Goal: Task Accomplishment & Management: Complete application form

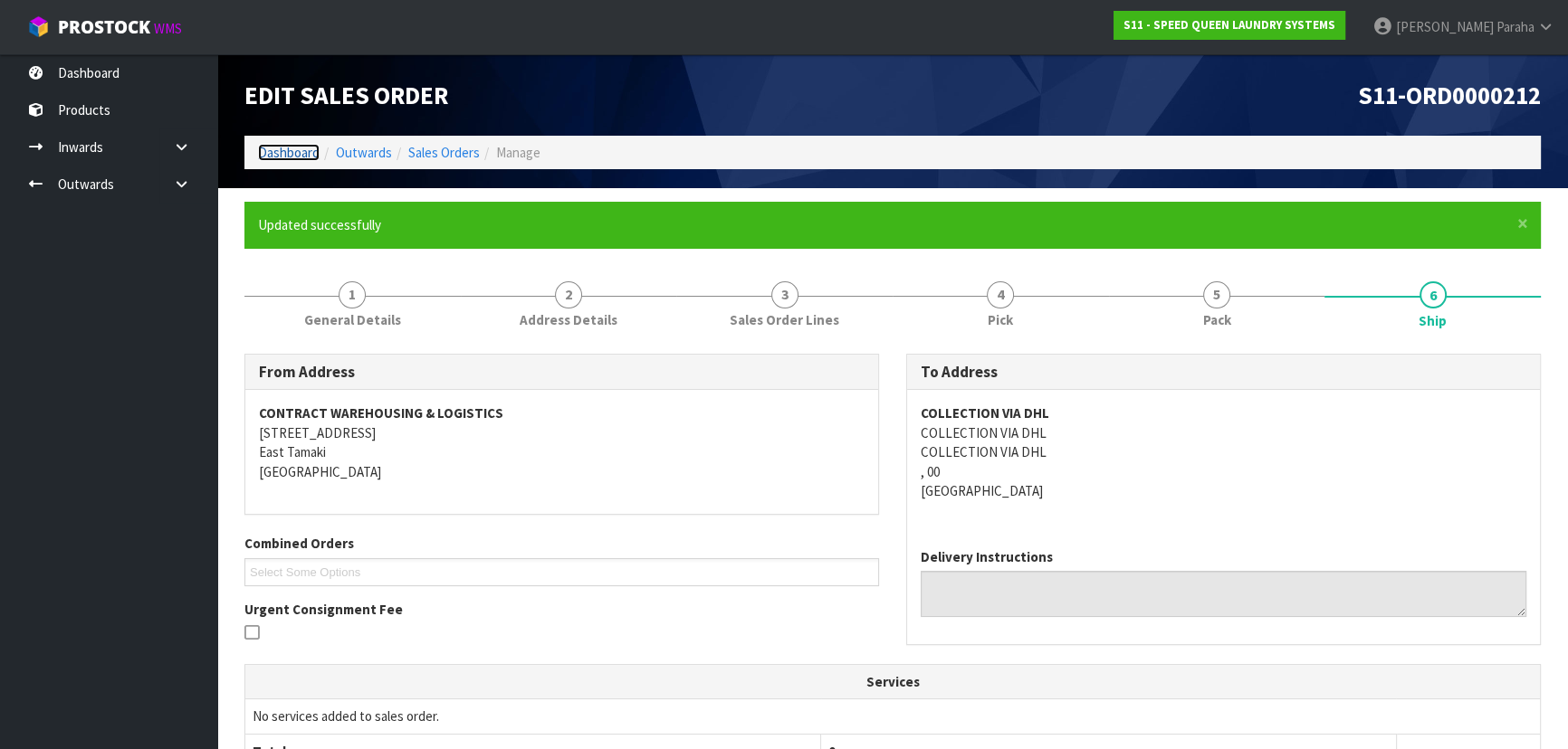
click at [283, 148] on link "Dashboard" at bounding box center [289, 153] width 62 height 17
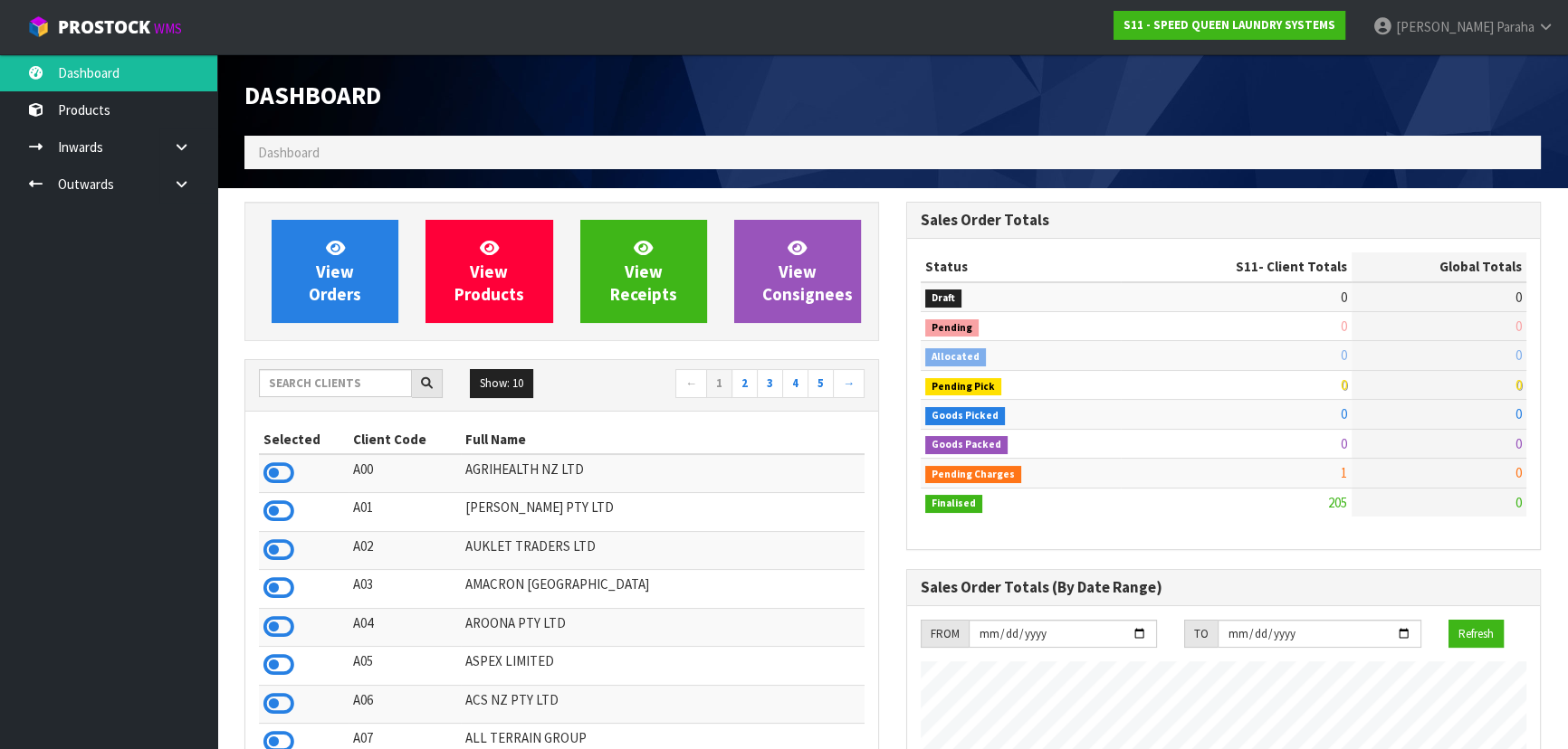
scroll to position [1134, 660]
click at [351, 380] on input "text" at bounding box center [335, 382] width 153 height 28
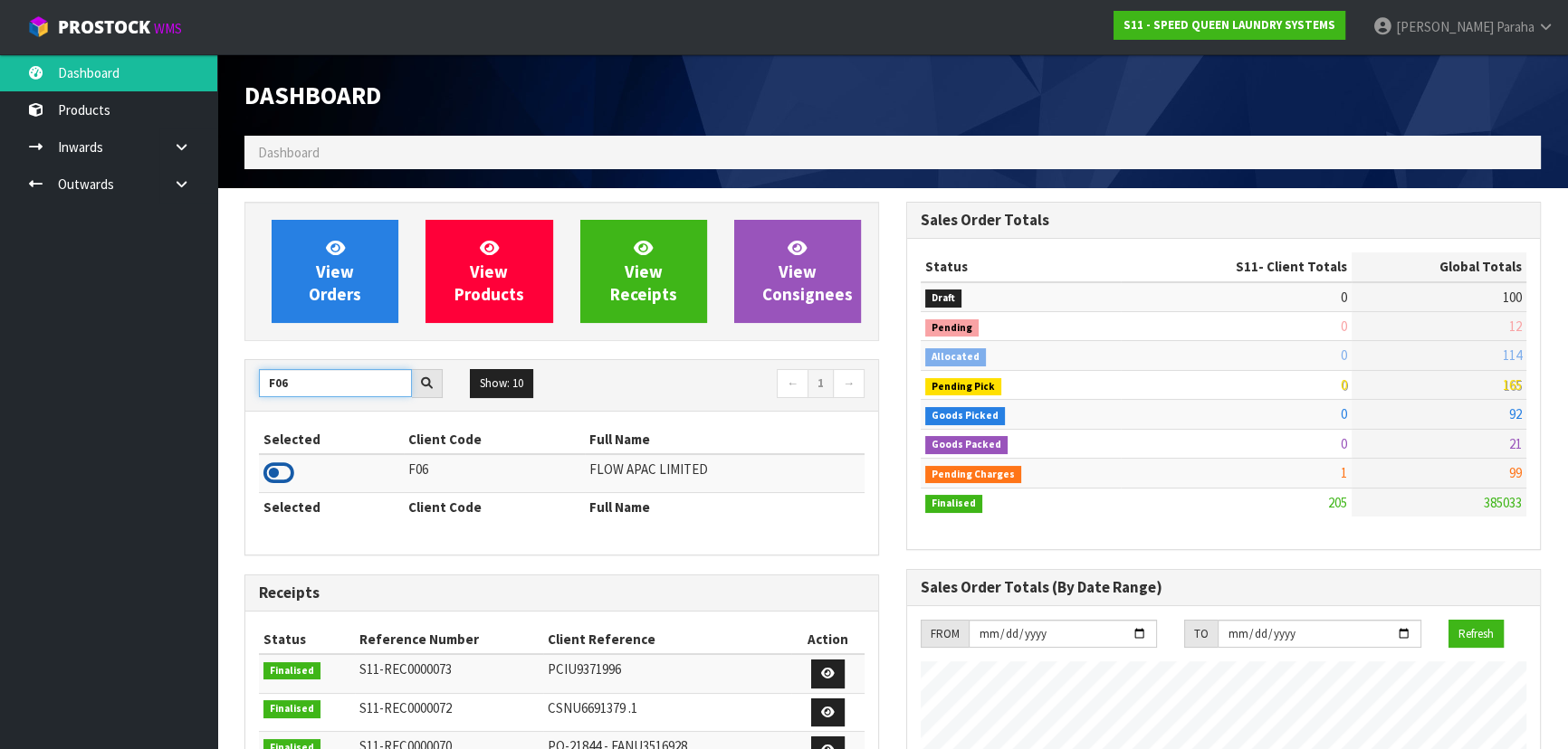
type input "F06"
drag, startPoint x: 284, startPoint y: 473, endPoint x: 299, endPoint y: 408, distance: 66.7
click at [286, 472] on icon at bounding box center [279, 473] width 31 height 27
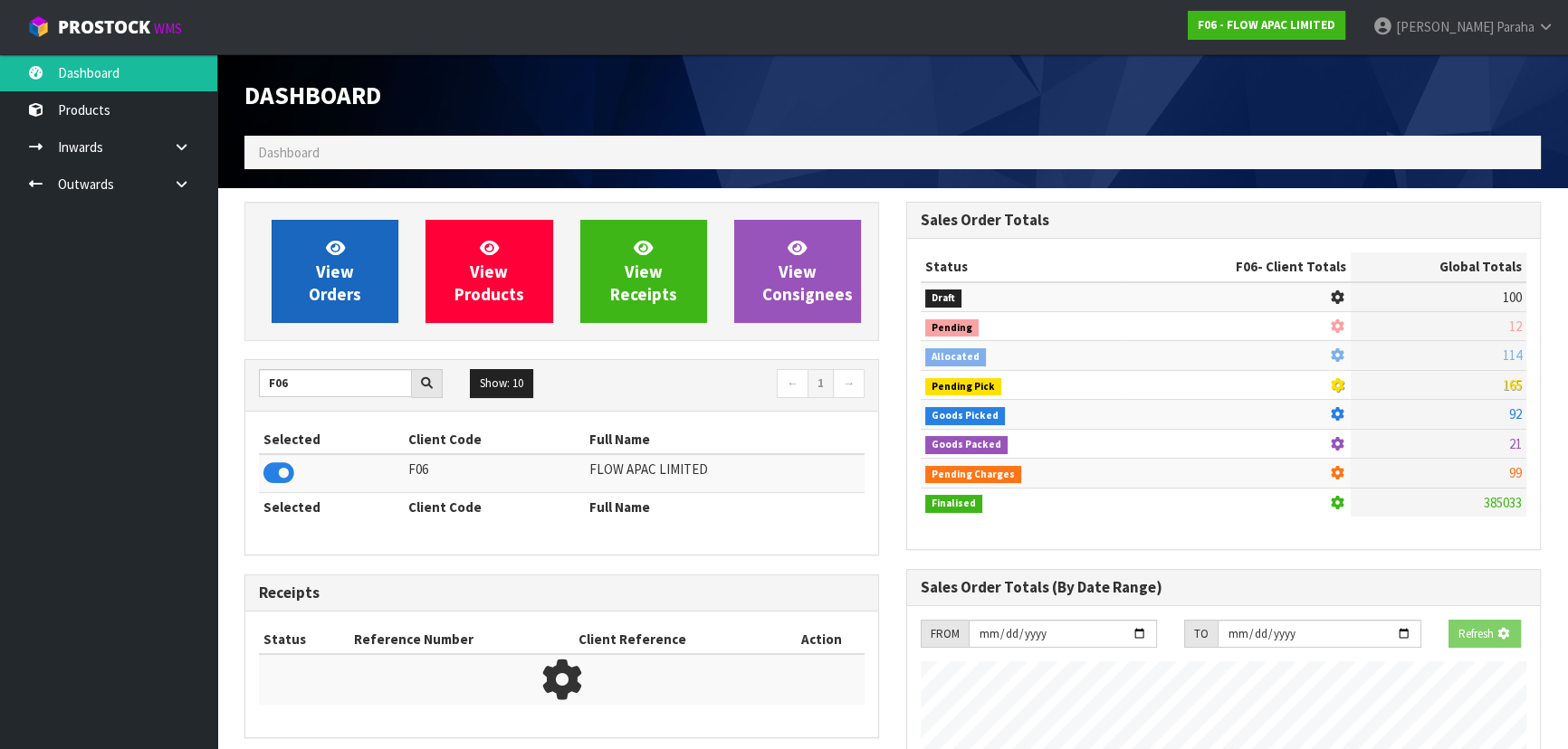
scroll to position [903673, 904430]
click at [303, 267] on link "View Orders" at bounding box center [334, 271] width 126 height 103
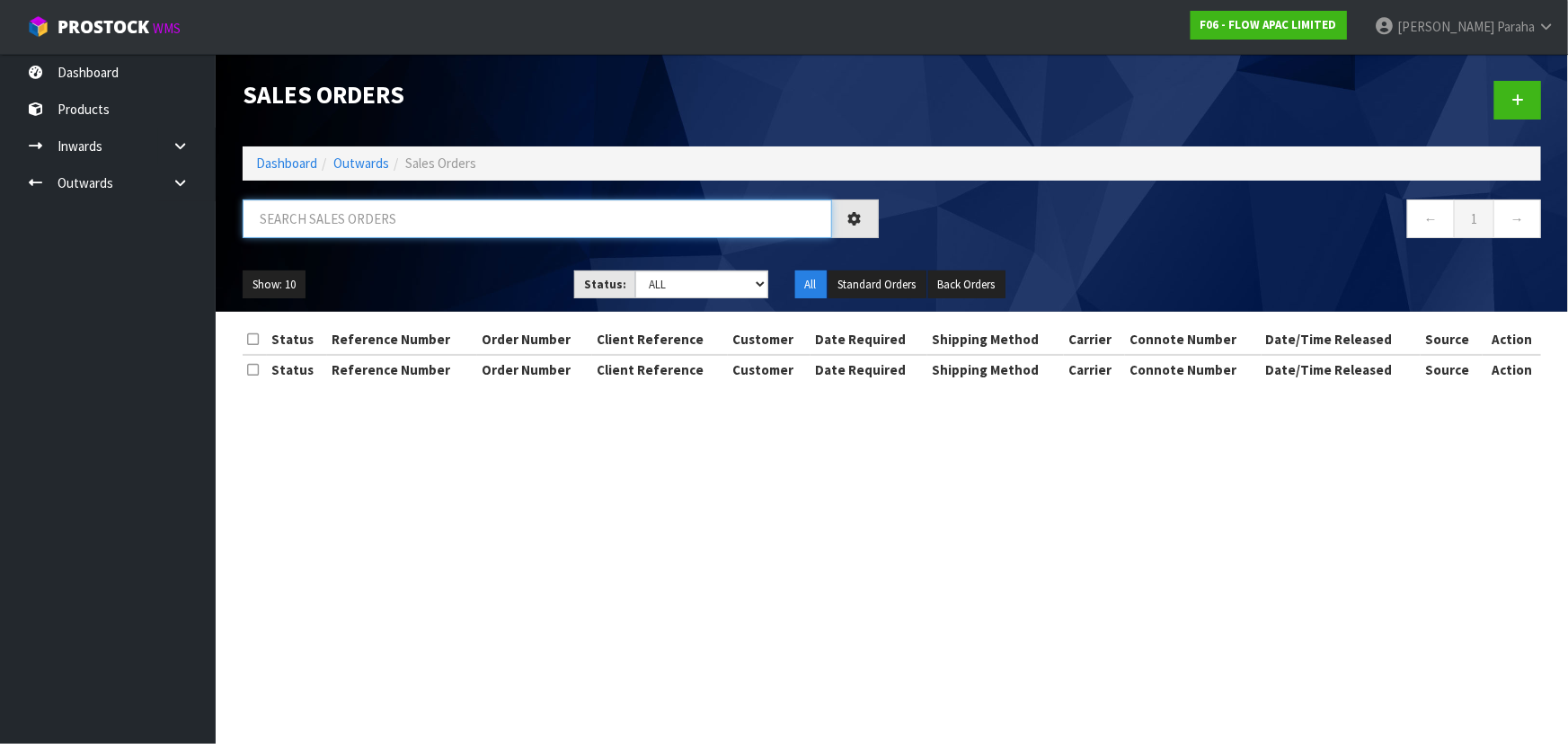
click at [281, 219] on input "text" at bounding box center [537, 219] width 589 height 38
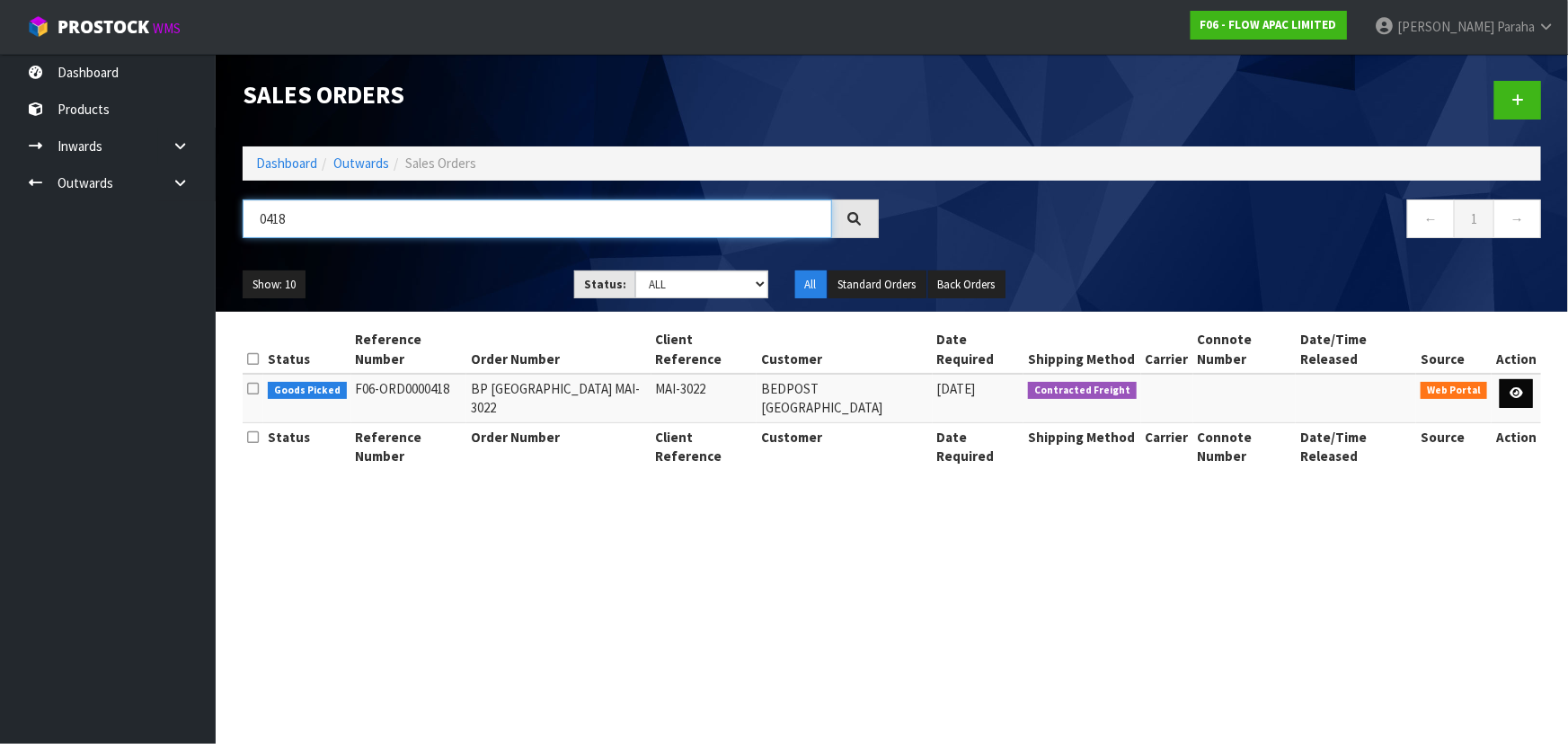
type input "0418"
click at [1528, 380] on link at bounding box center [1516, 394] width 34 height 29
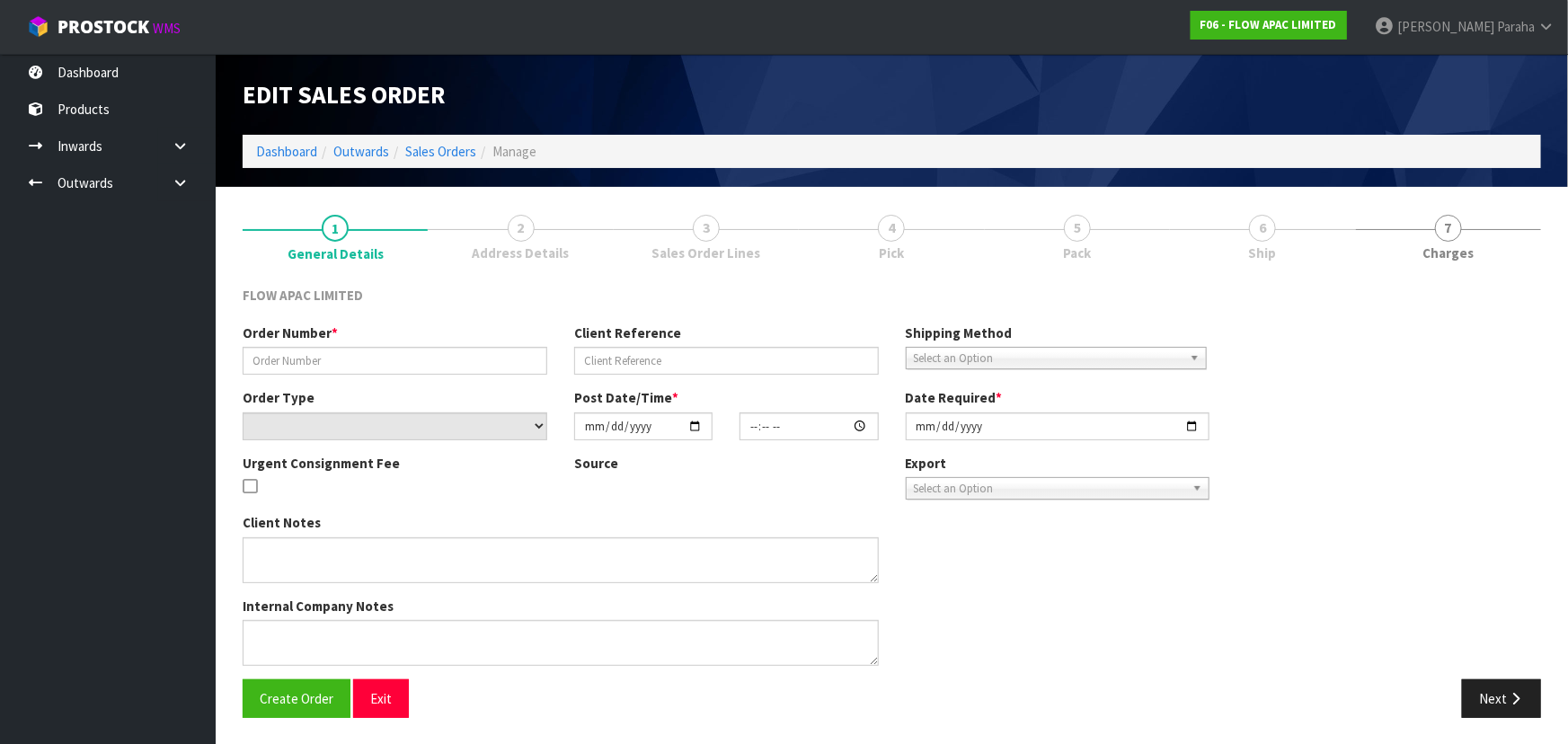
type input "BP CHRISTCHURCH MAI-3022"
type input "MAI-3022"
select select "number:0"
type input "2025-10-09"
type input "18:27:00.000"
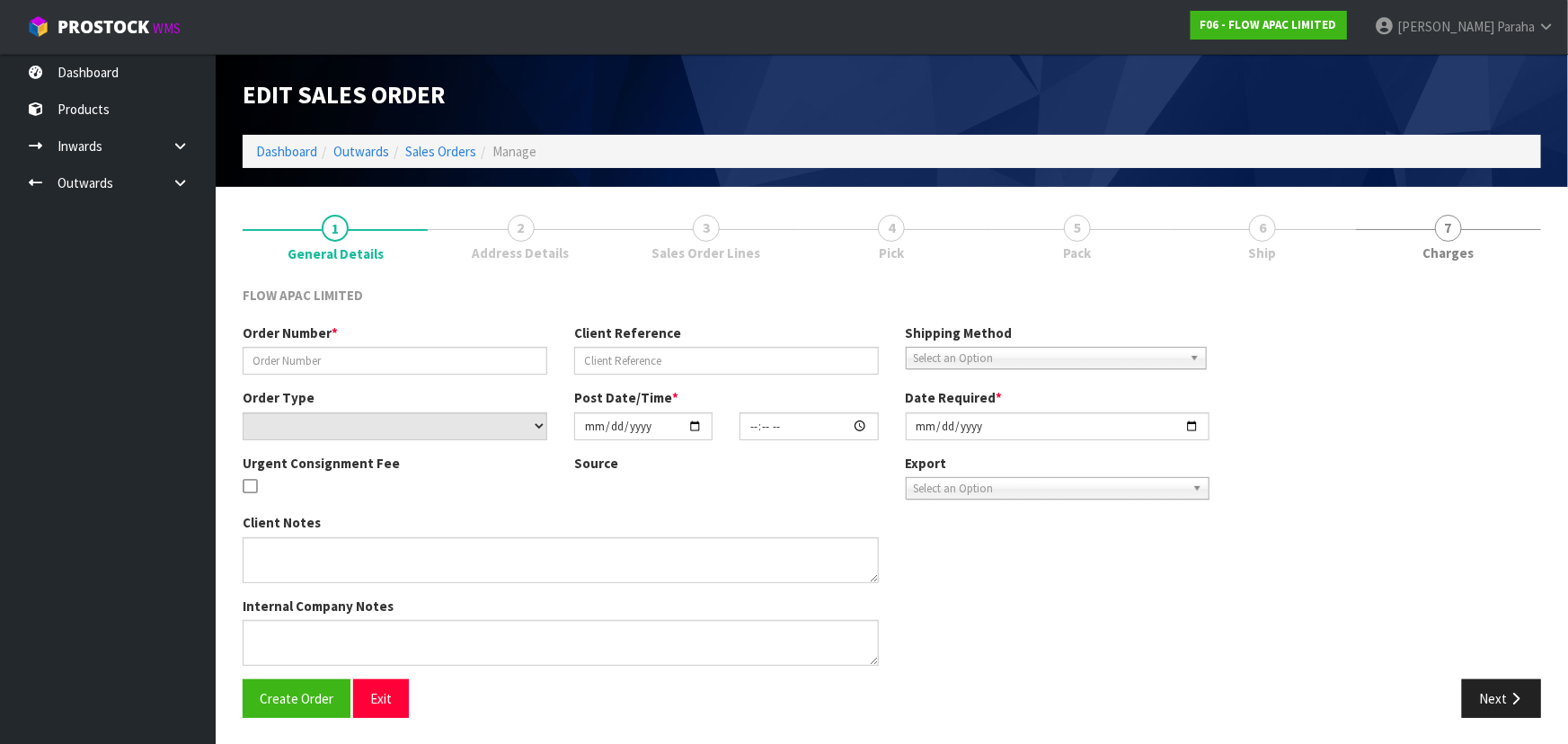
type input "2025-10-10"
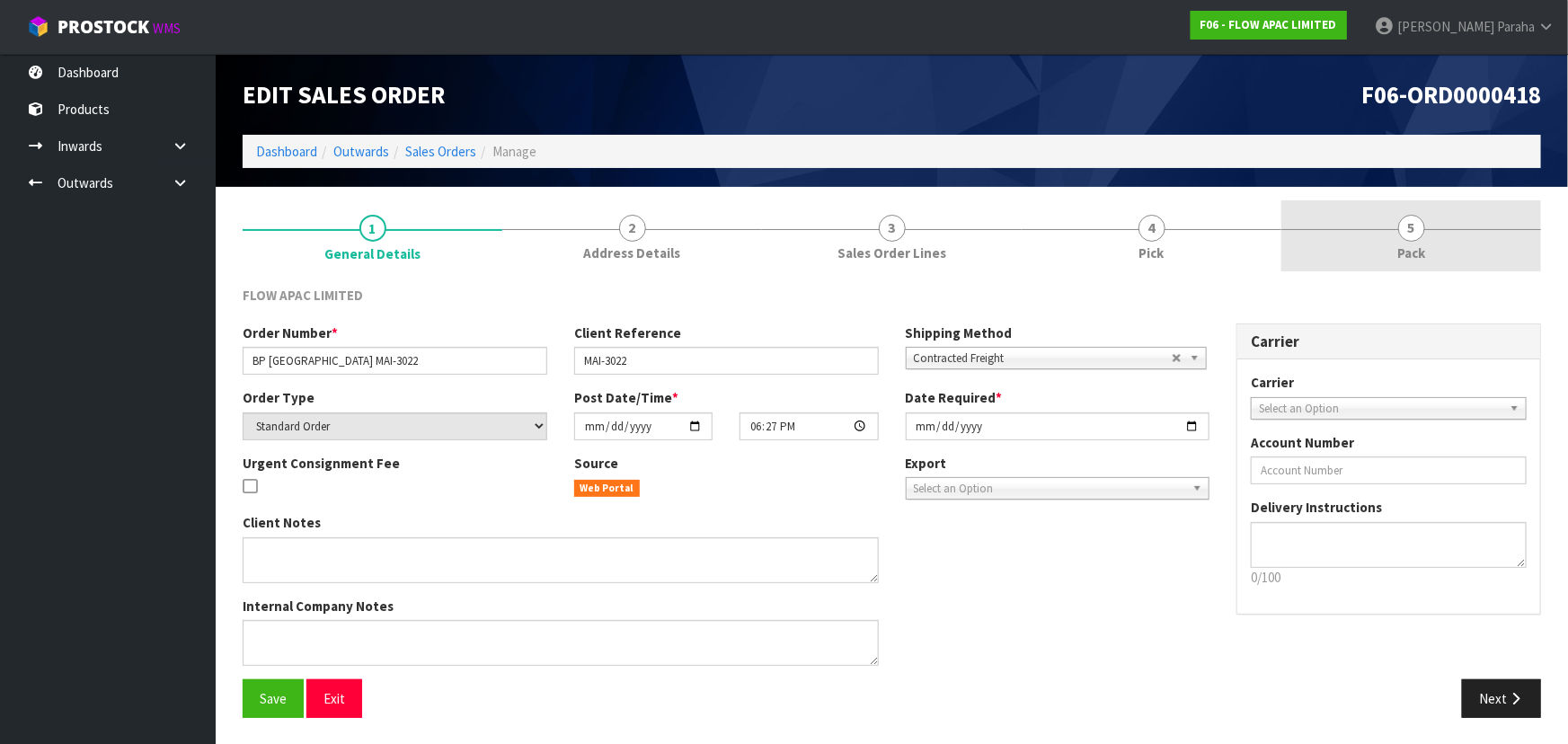
click at [1404, 224] on span "5" at bounding box center [1412, 228] width 27 height 27
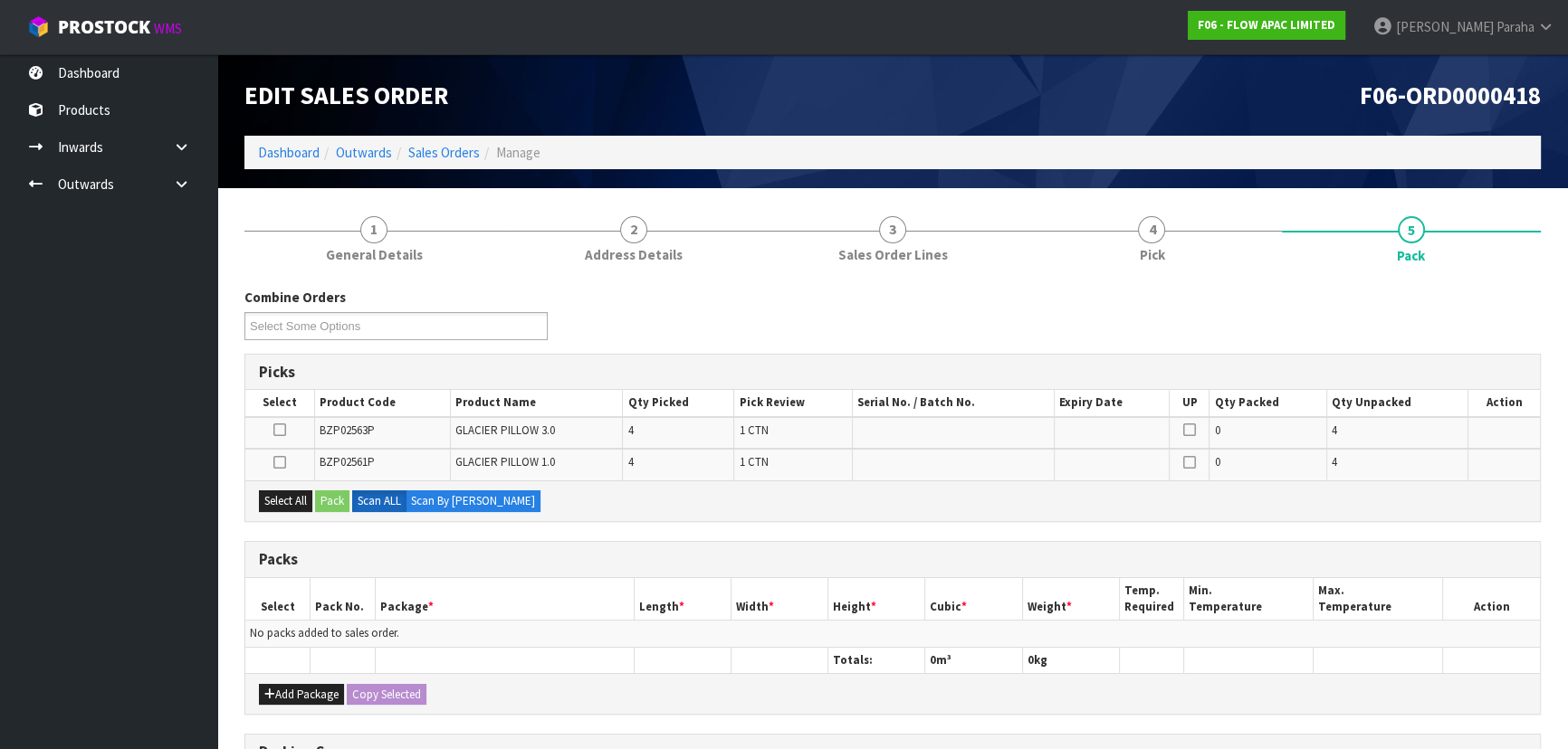
scroll to position [246, 0]
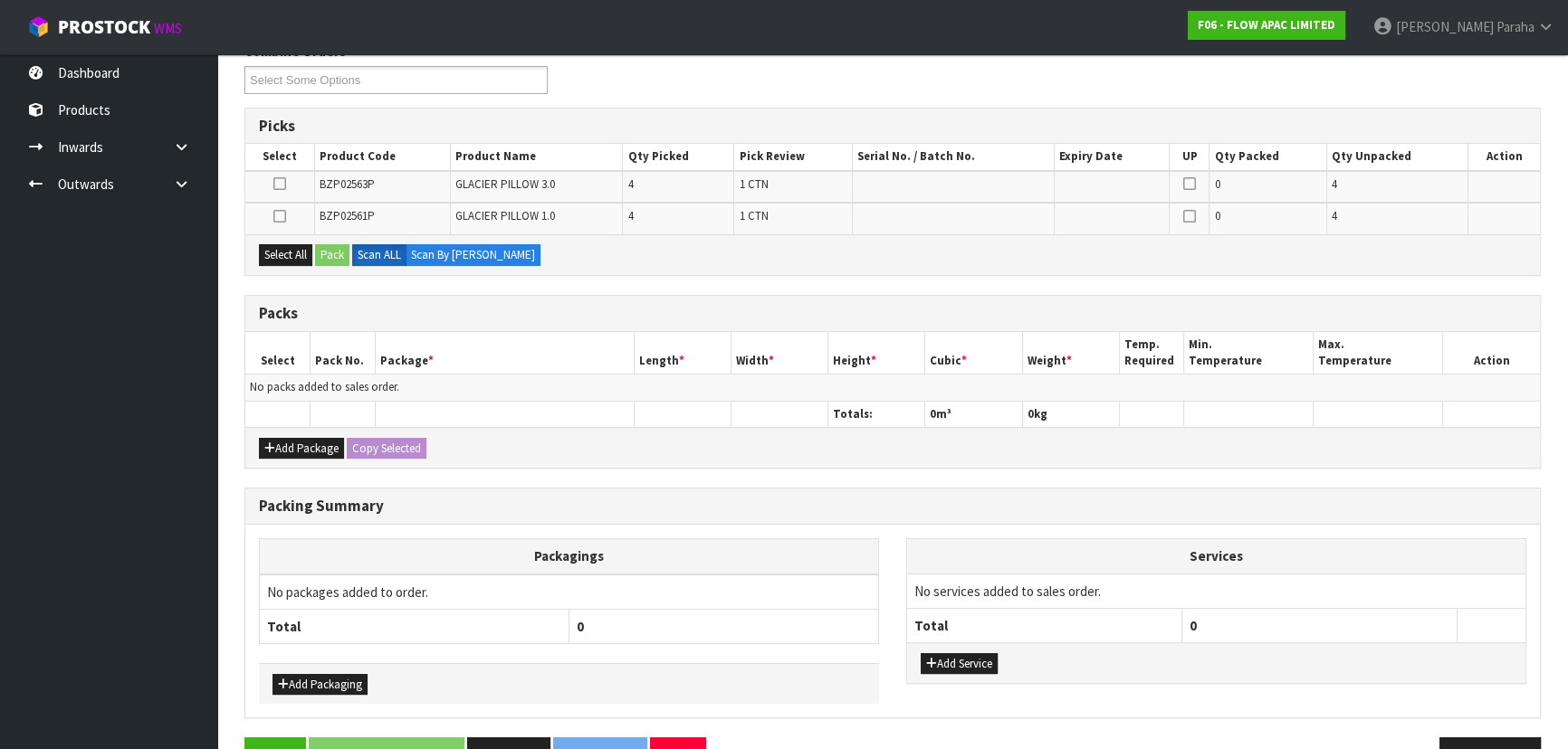
click at [553, 311] on h3 "Packs" at bounding box center [892, 314] width 1267 height 17
click at [930, 264] on div "Select All Pack Scan ALL Scan By Quantity" at bounding box center [892, 255] width 1295 height 41
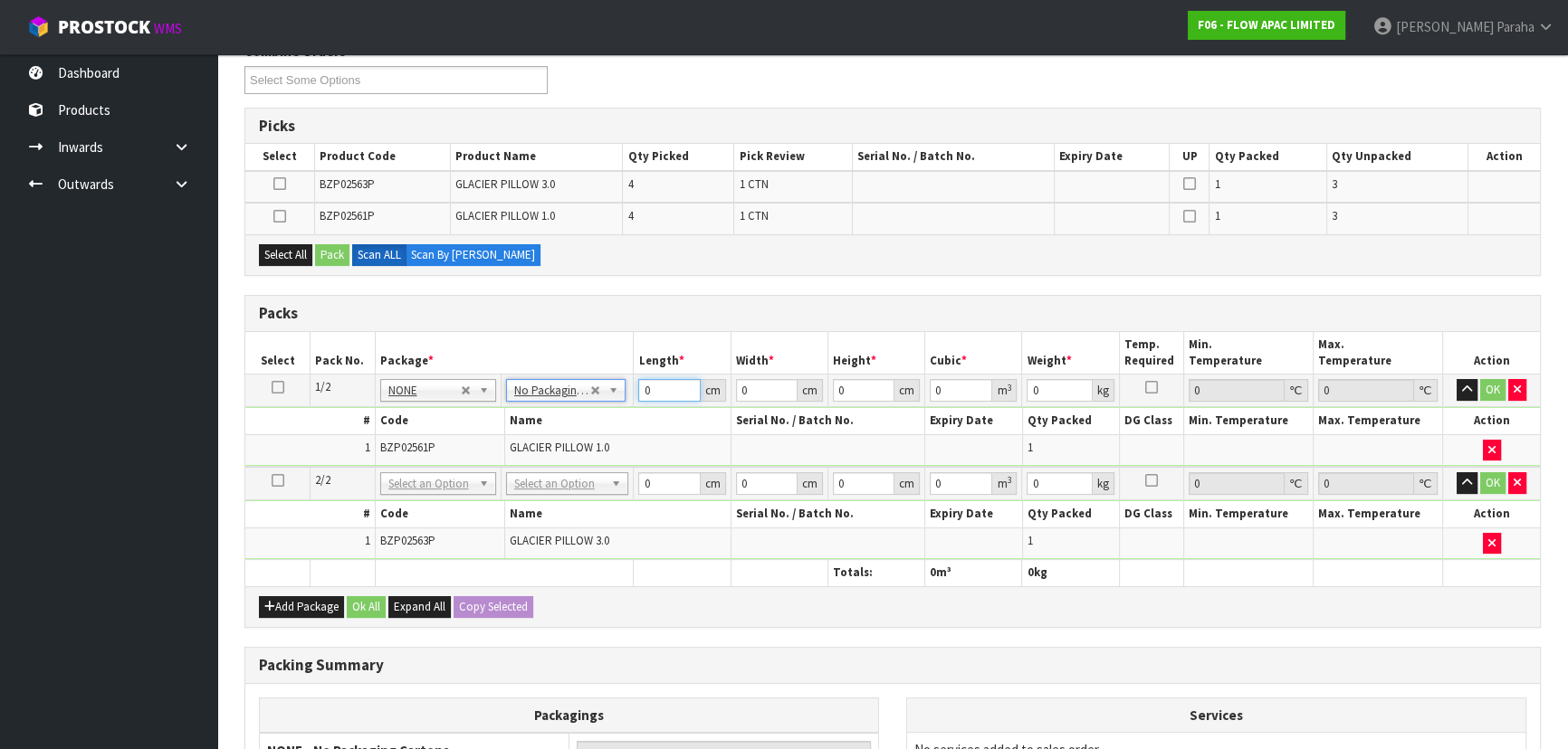
click at [660, 387] on input "0" at bounding box center [669, 390] width 62 height 22
type input "64"
type input "61"
type input "4"
type input "0.015616"
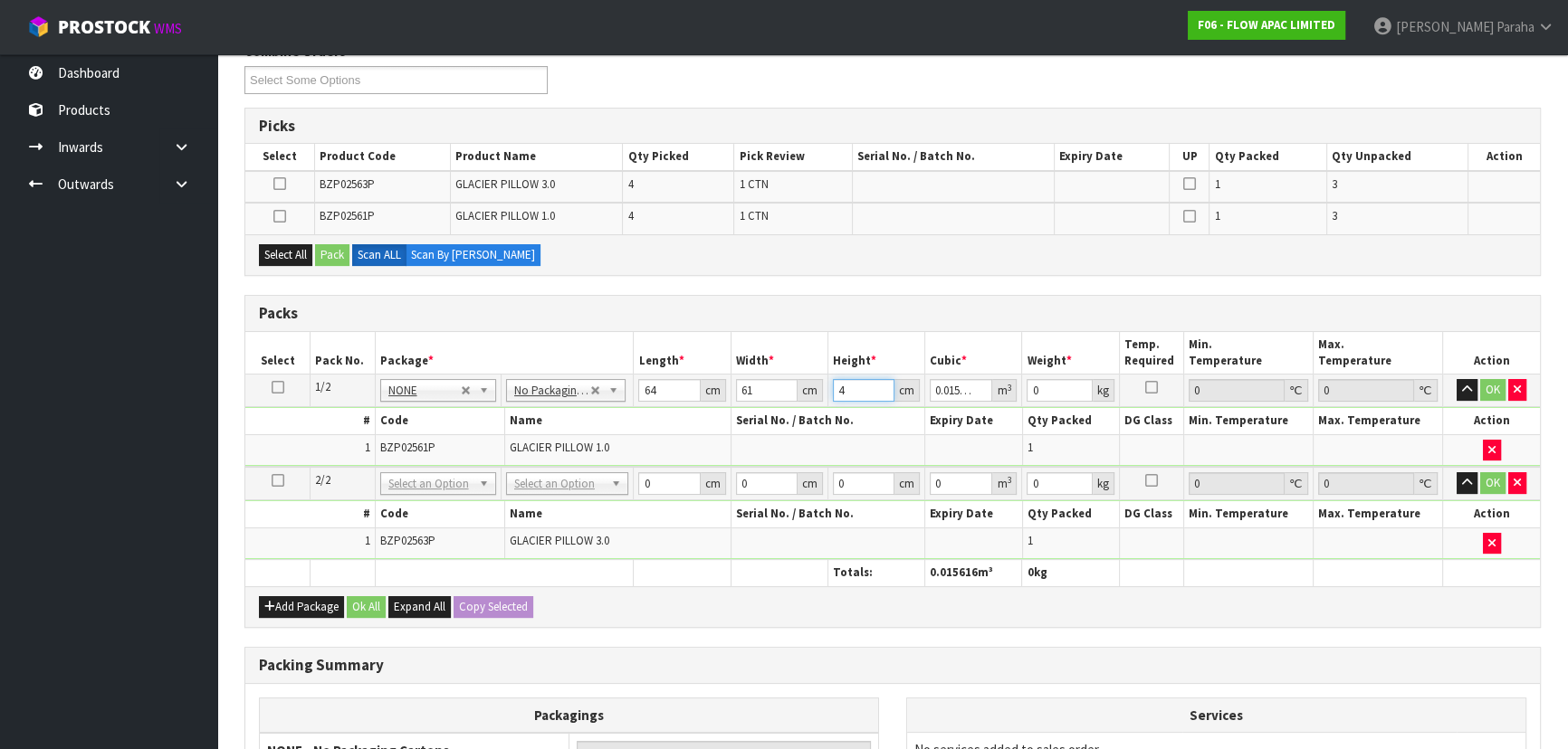
type input "42"
type input "0.163968"
type input "42"
type input "14"
click at [1456, 379] on button "button" at bounding box center [1467, 390] width 21 height 21
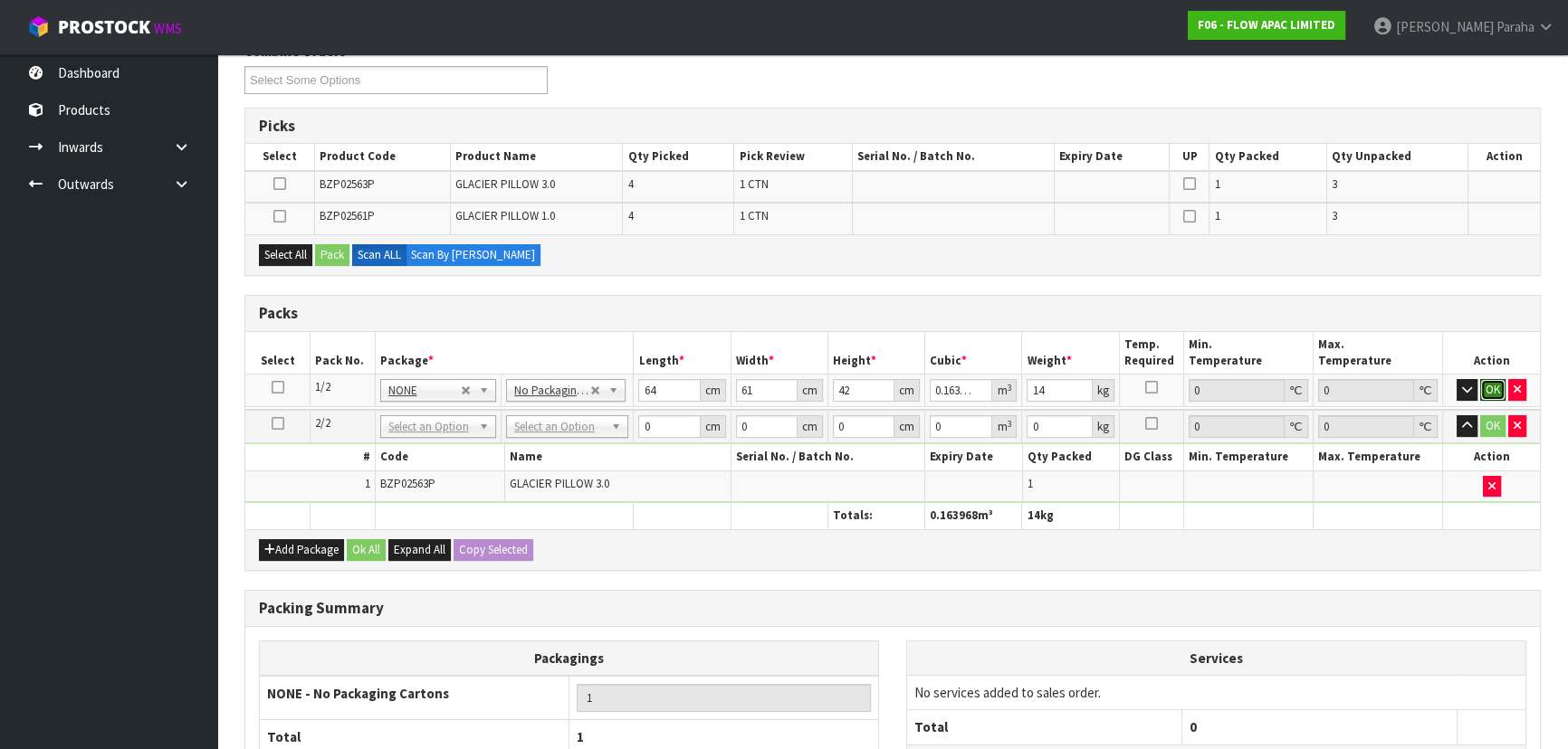
click button "OK" at bounding box center [1493, 390] width 25 height 21
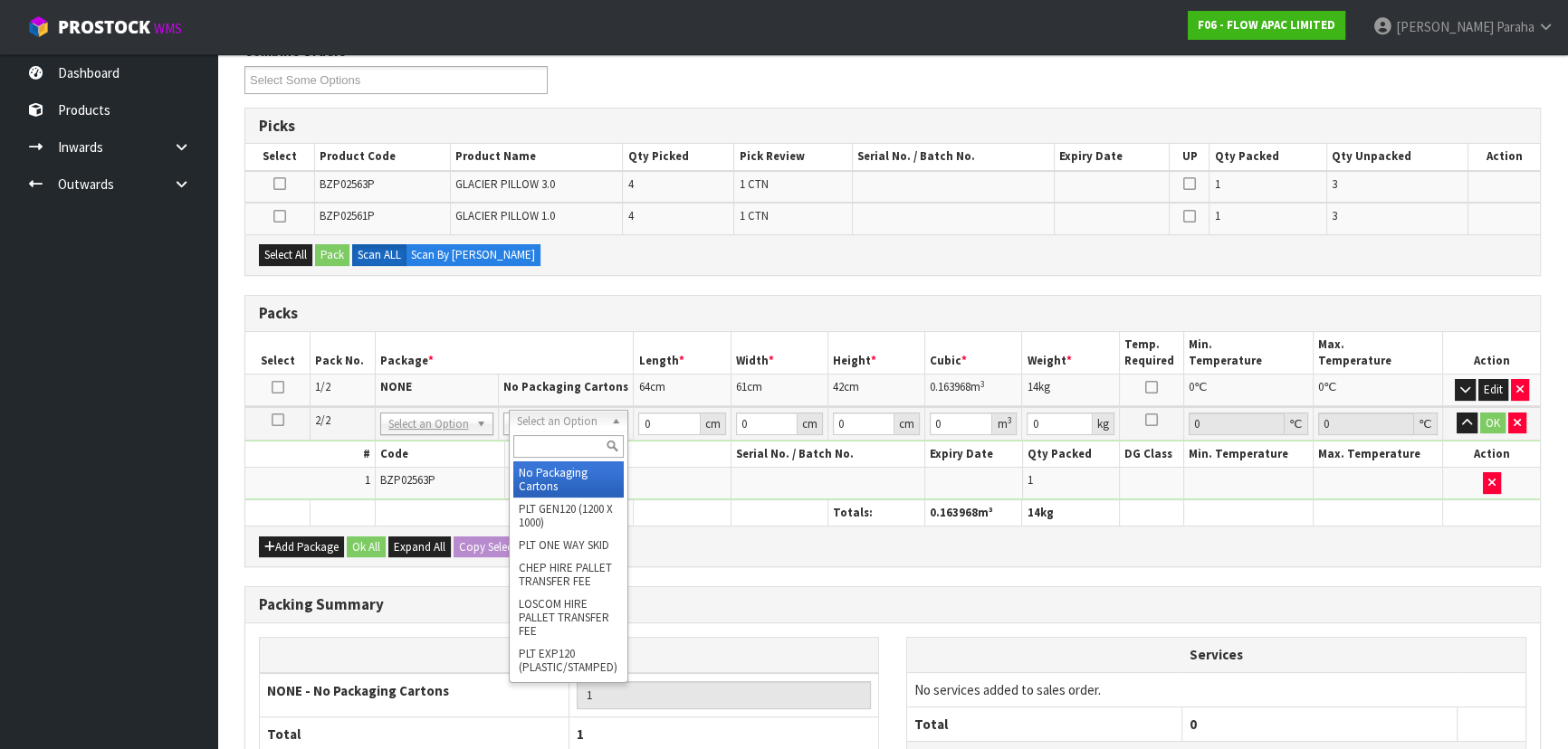
type input "2"
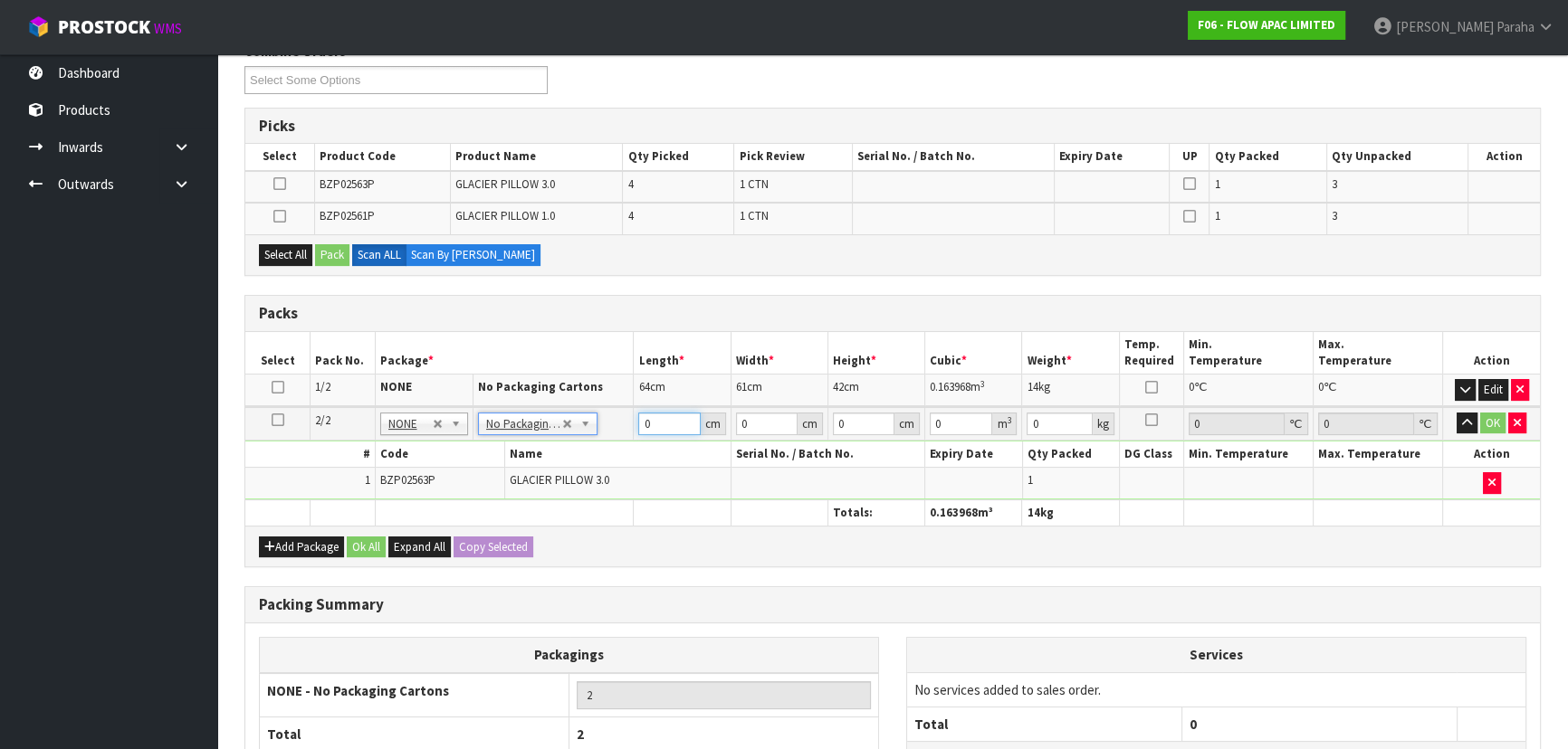
click at [655, 425] on input "0" at bounding box center [669, 423] width 62 height 22
type input "65"
type input "62"
type input "4"
type input "0.01612"
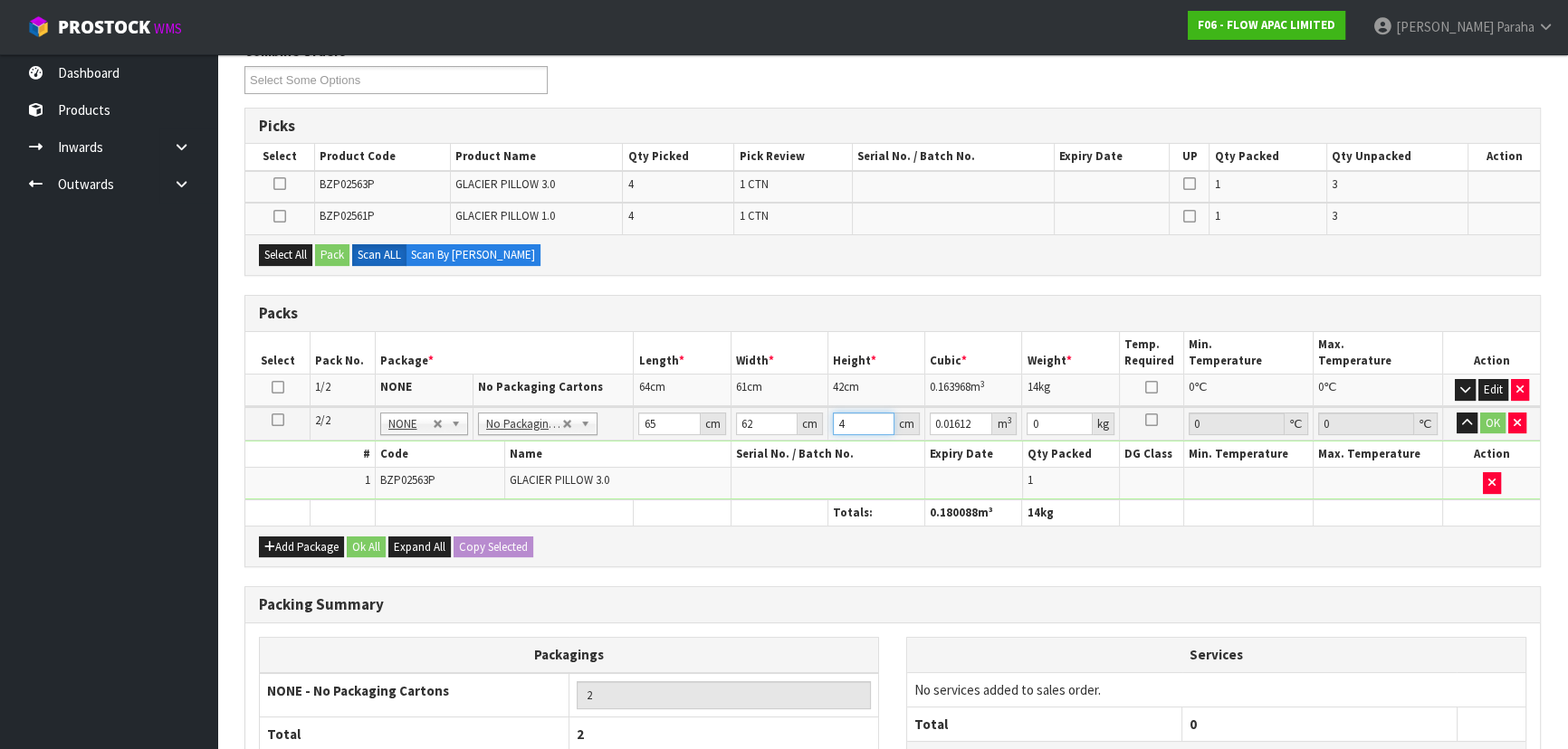
type input "42"
type input "0.16926"
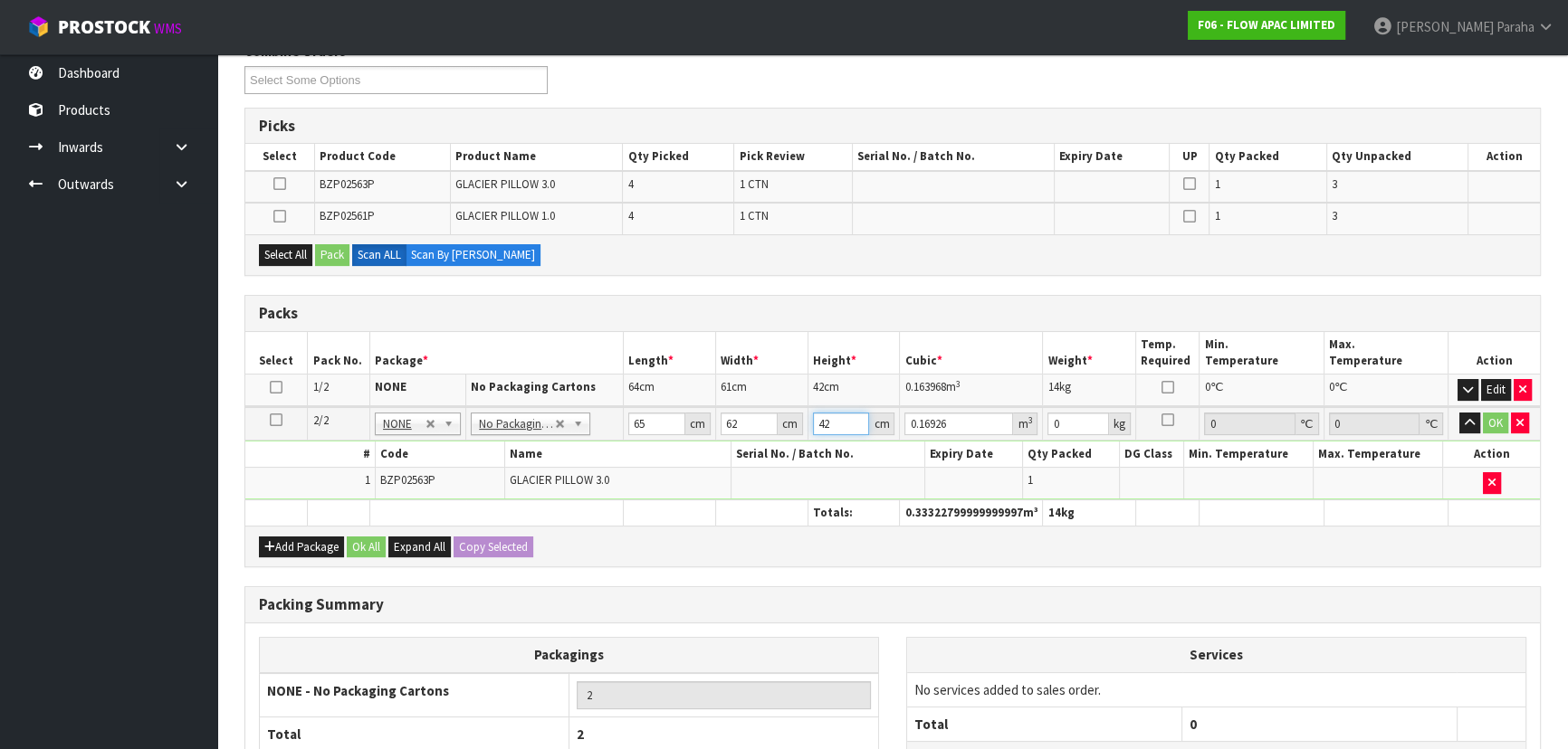
type input "42"
type input "15"
click at [1459, 412] on button "button" at bounding box center [1470, 423] width 21 height 21
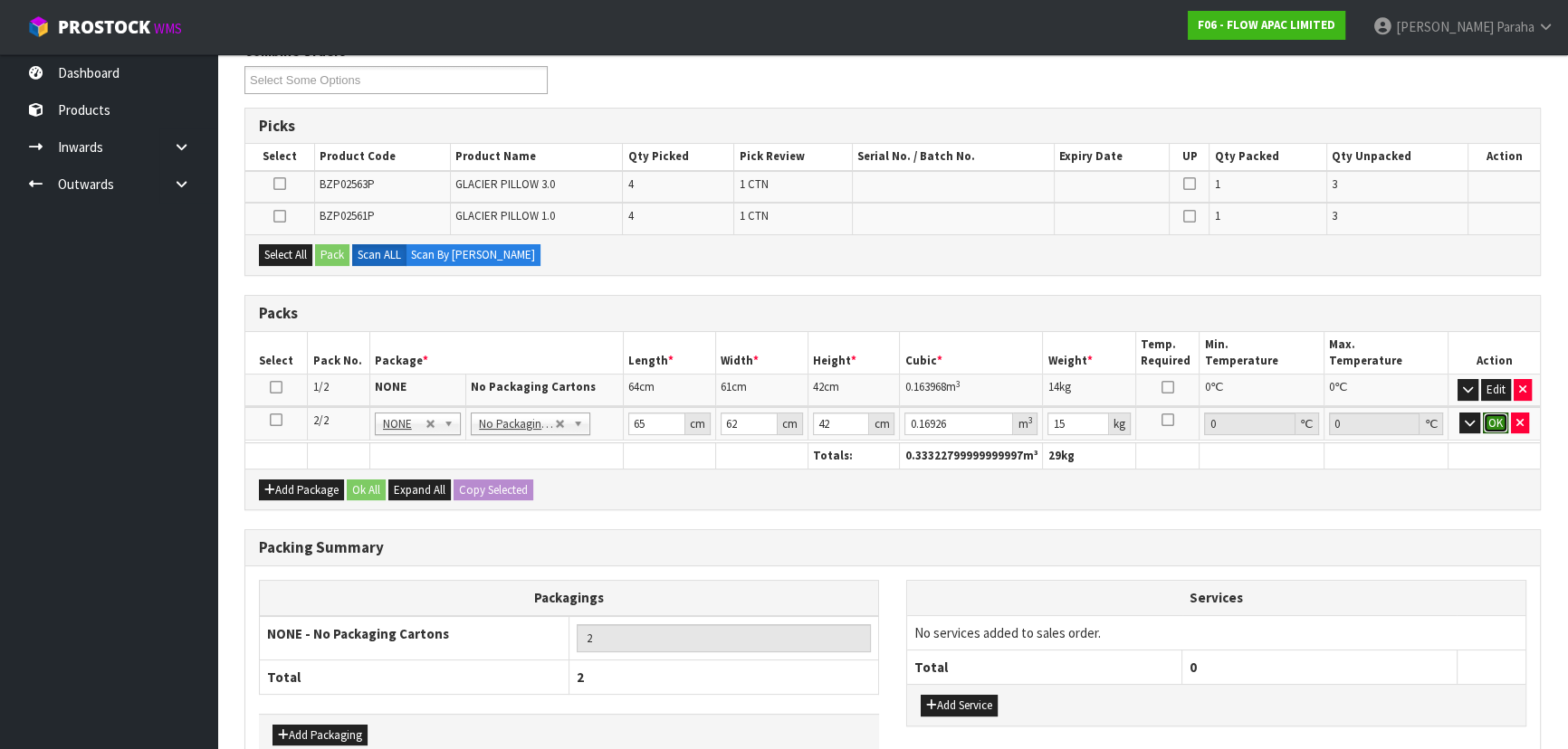
click button "OK" at bounding box center [1495, 423] width 25 height 21
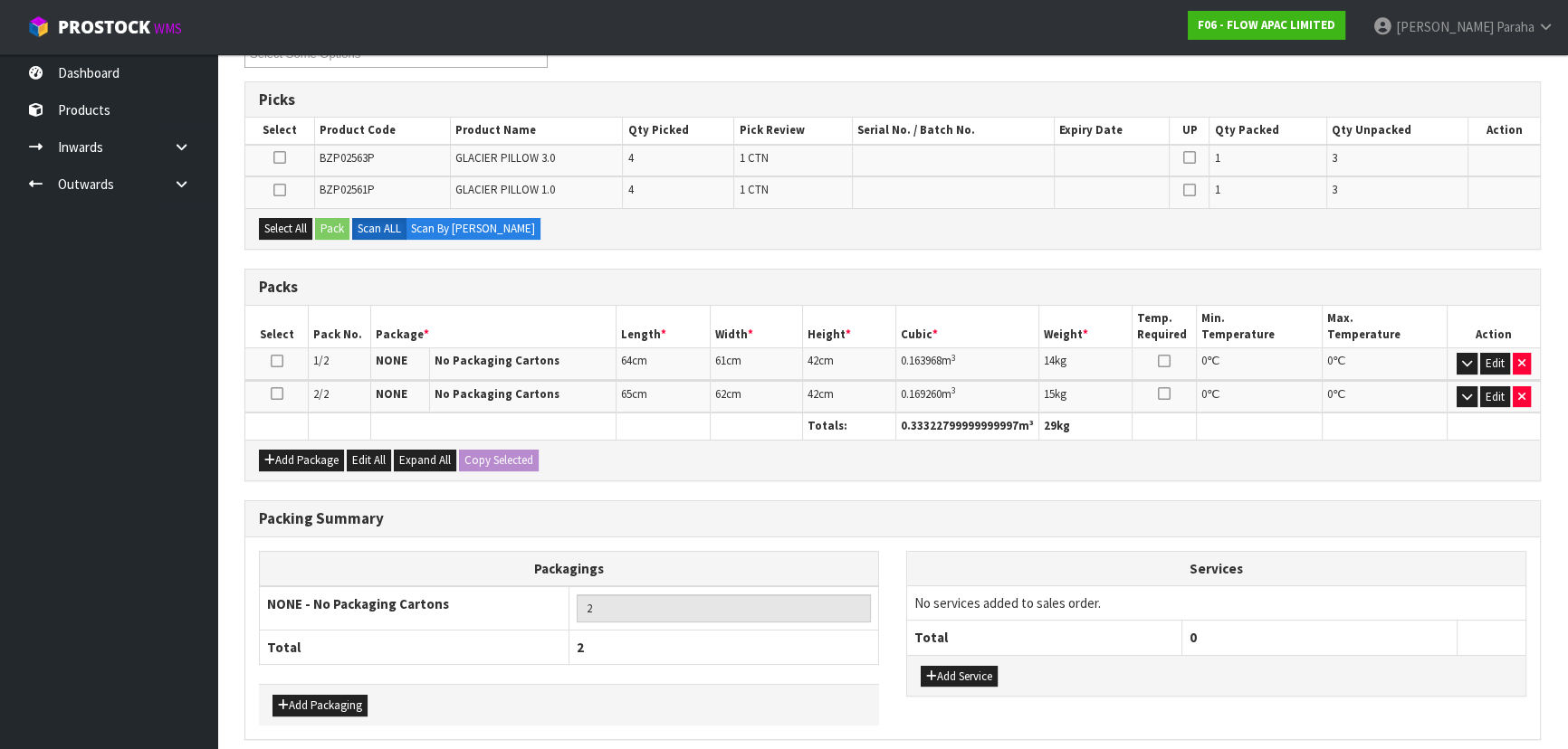
scroll to position [180, 0]
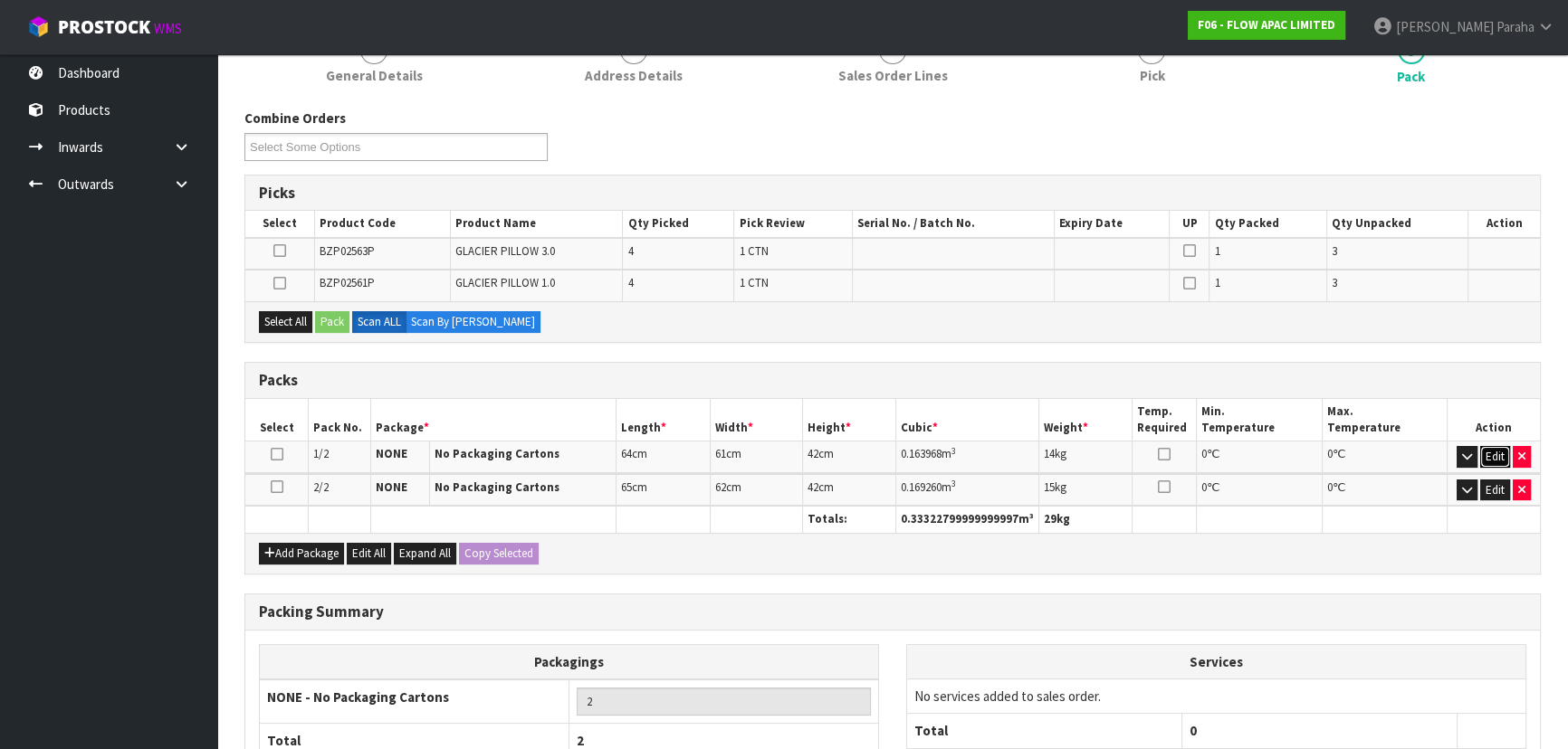
click at [1502, 456] on button "Edit" at bounding box center [1495, 457] width 30 height 21
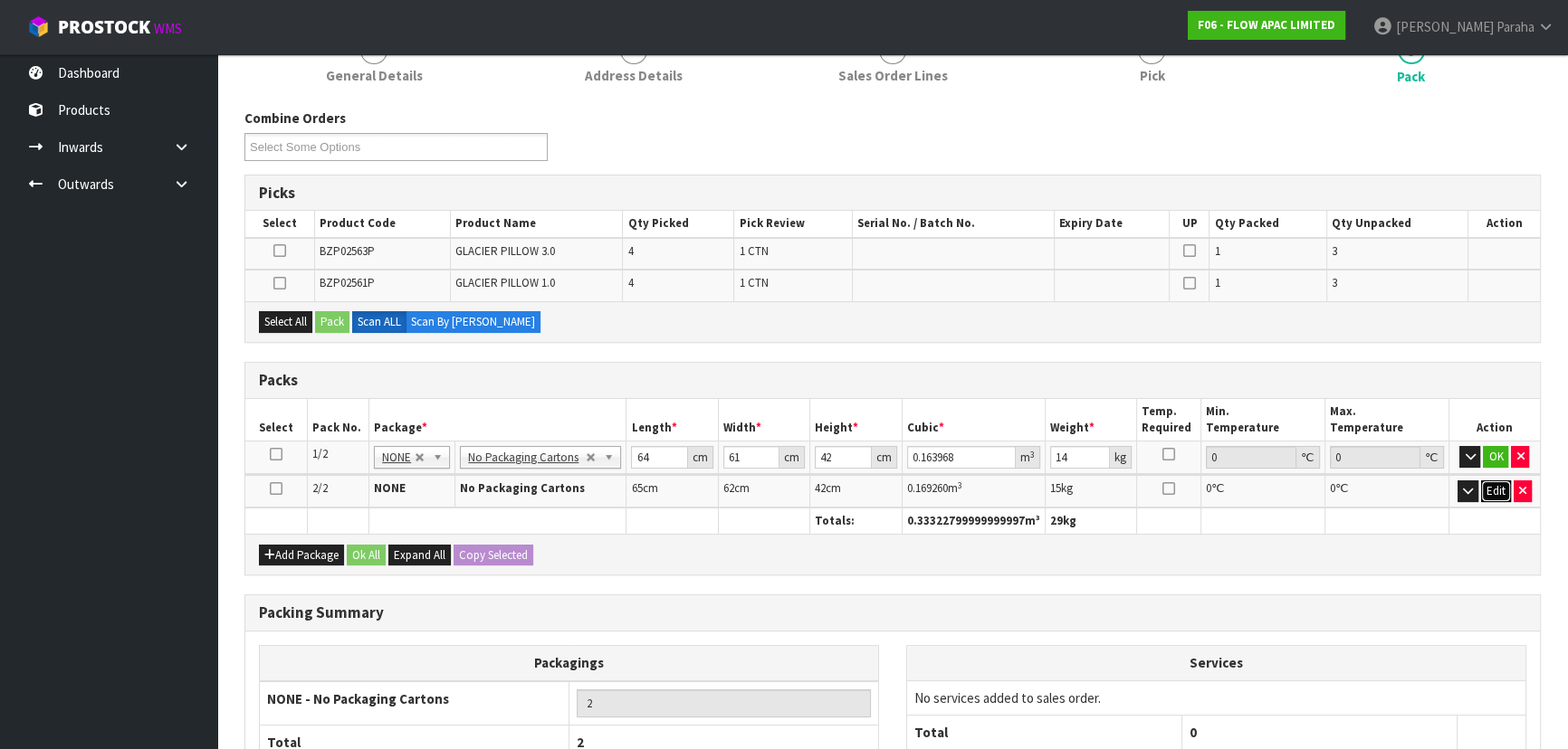
click at [1498, 482] on button "Edit" at bounding box center [1496, 491] width 30 height 21
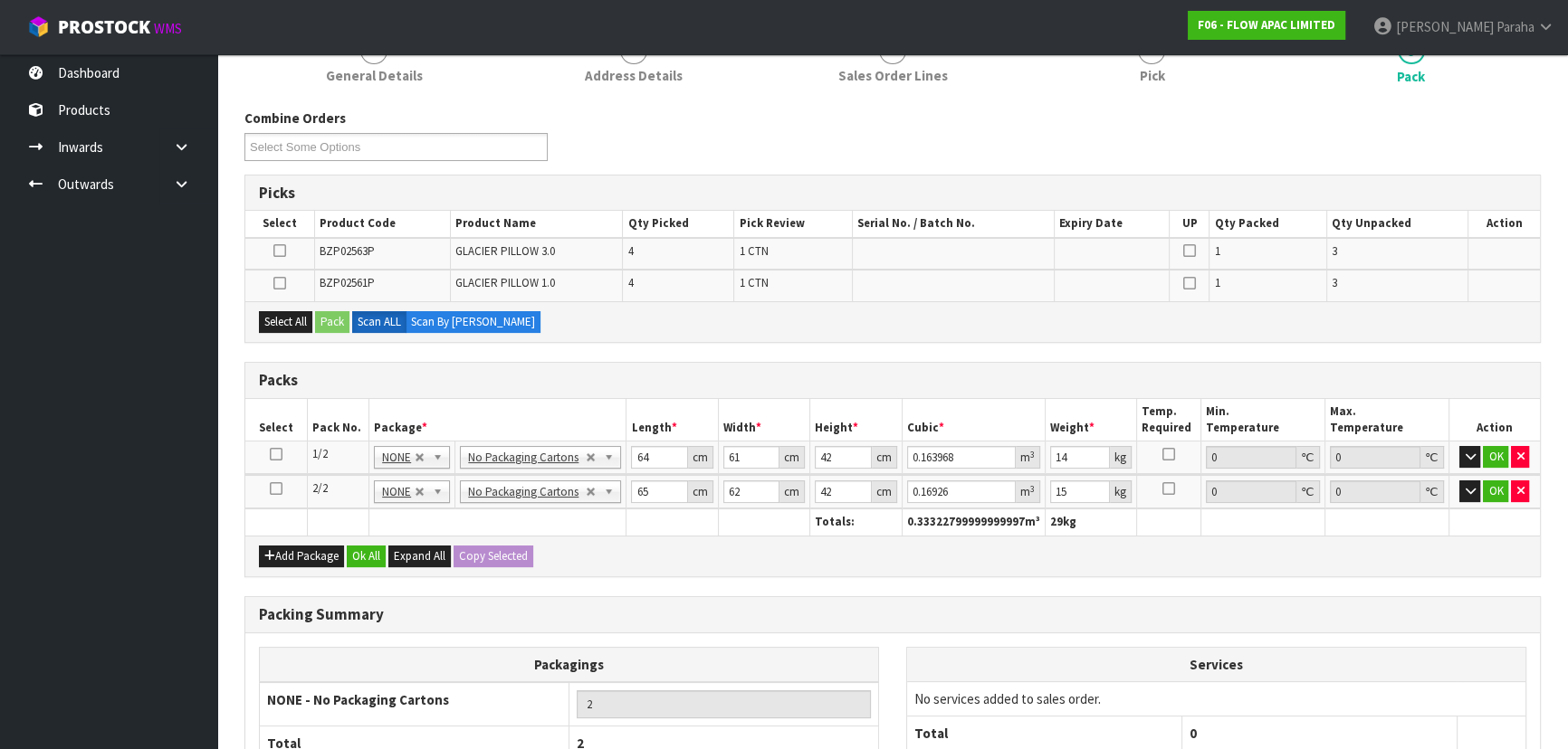
click at [277, 455] on icon at bounding box center [275, 455] width 13 height 1
click at [1467, 455] on icon "button" at bounding box center [1470, 457] width 10 height 12
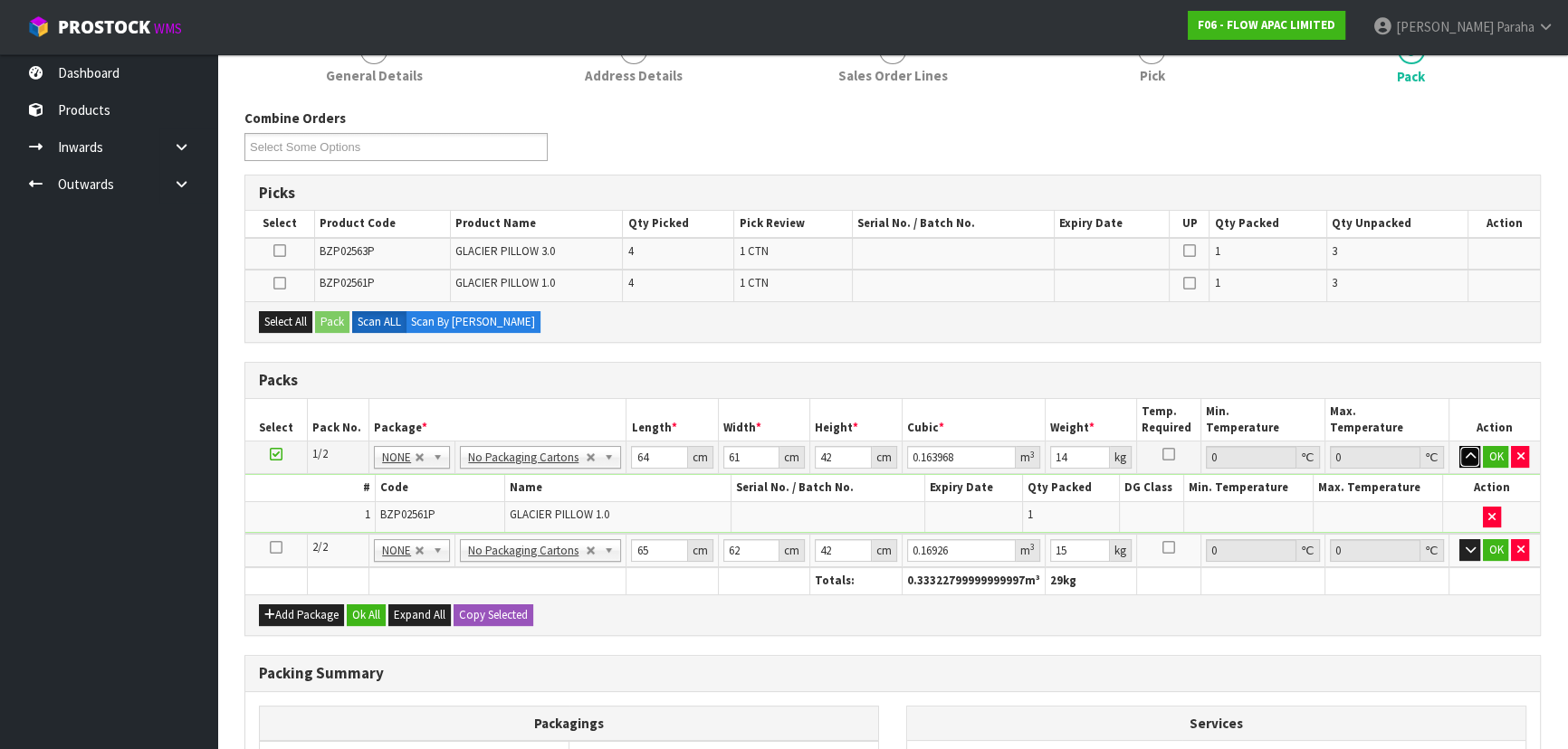
click at [1459, 446] on button "button" at bounding box center [1470, 457] width 21 height 21
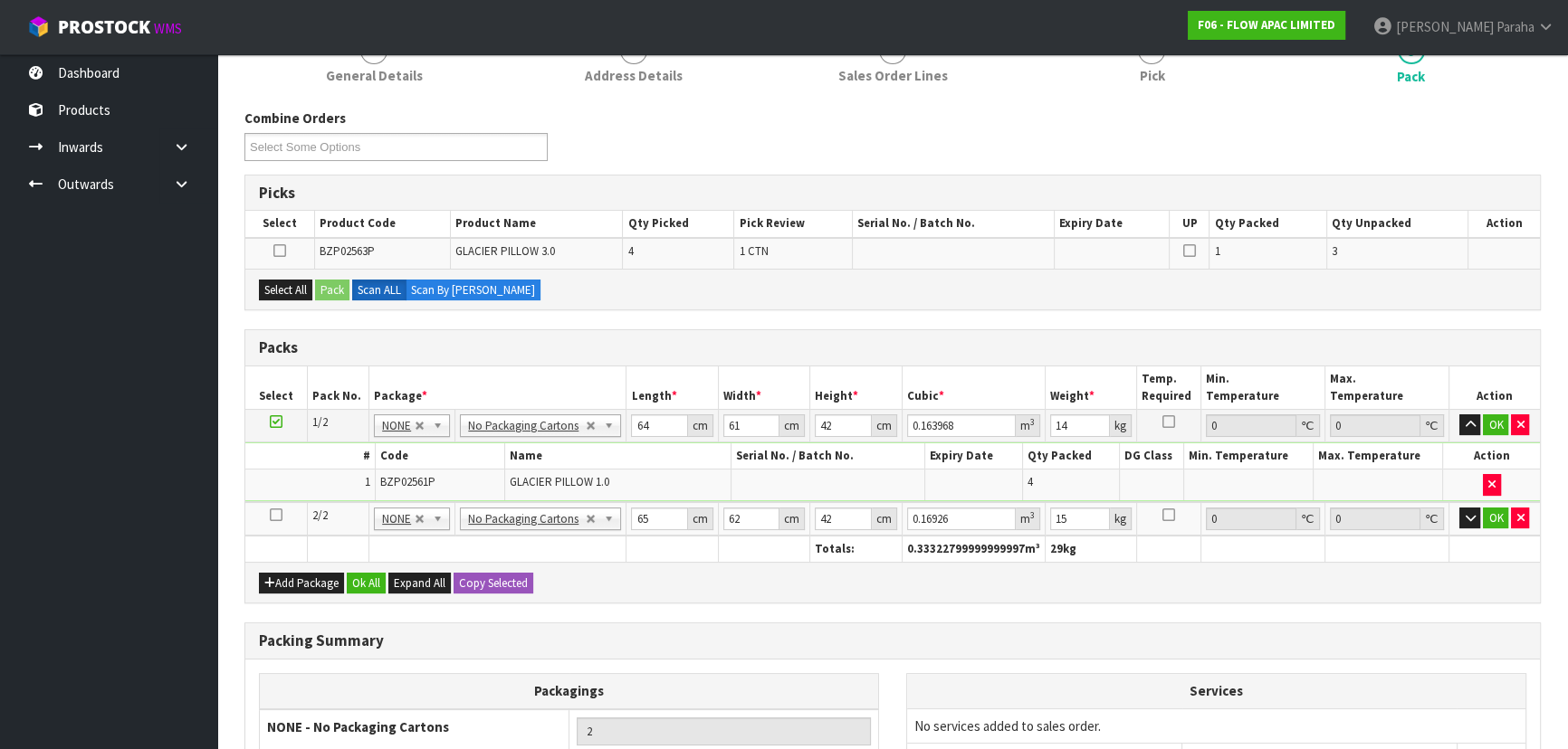
click at [275, 514] on icon at bounding box center [275, 514] width 13 height 1
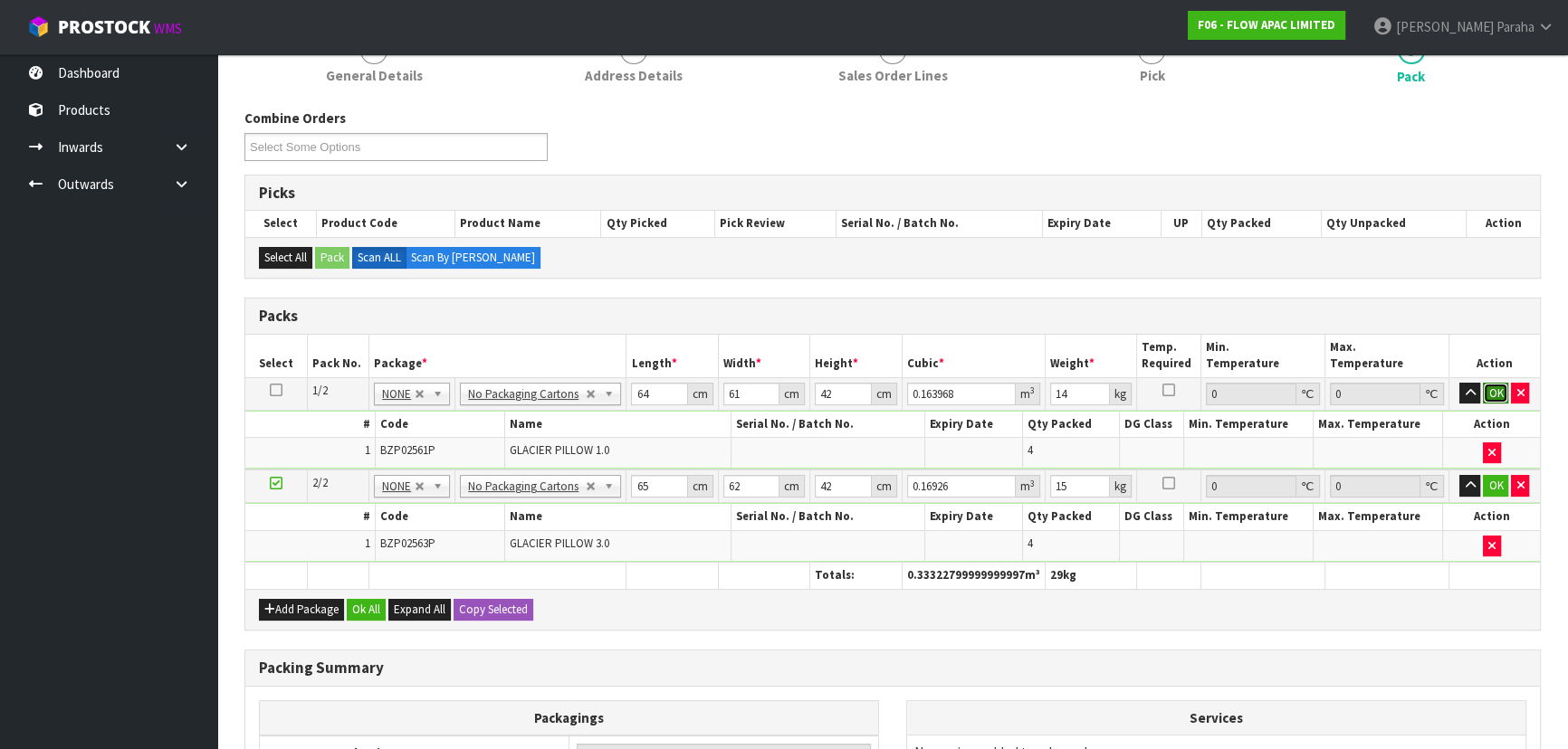
click at [1493, 391] on button "OK" at bounding box center [1495, 394] width 25 height 21
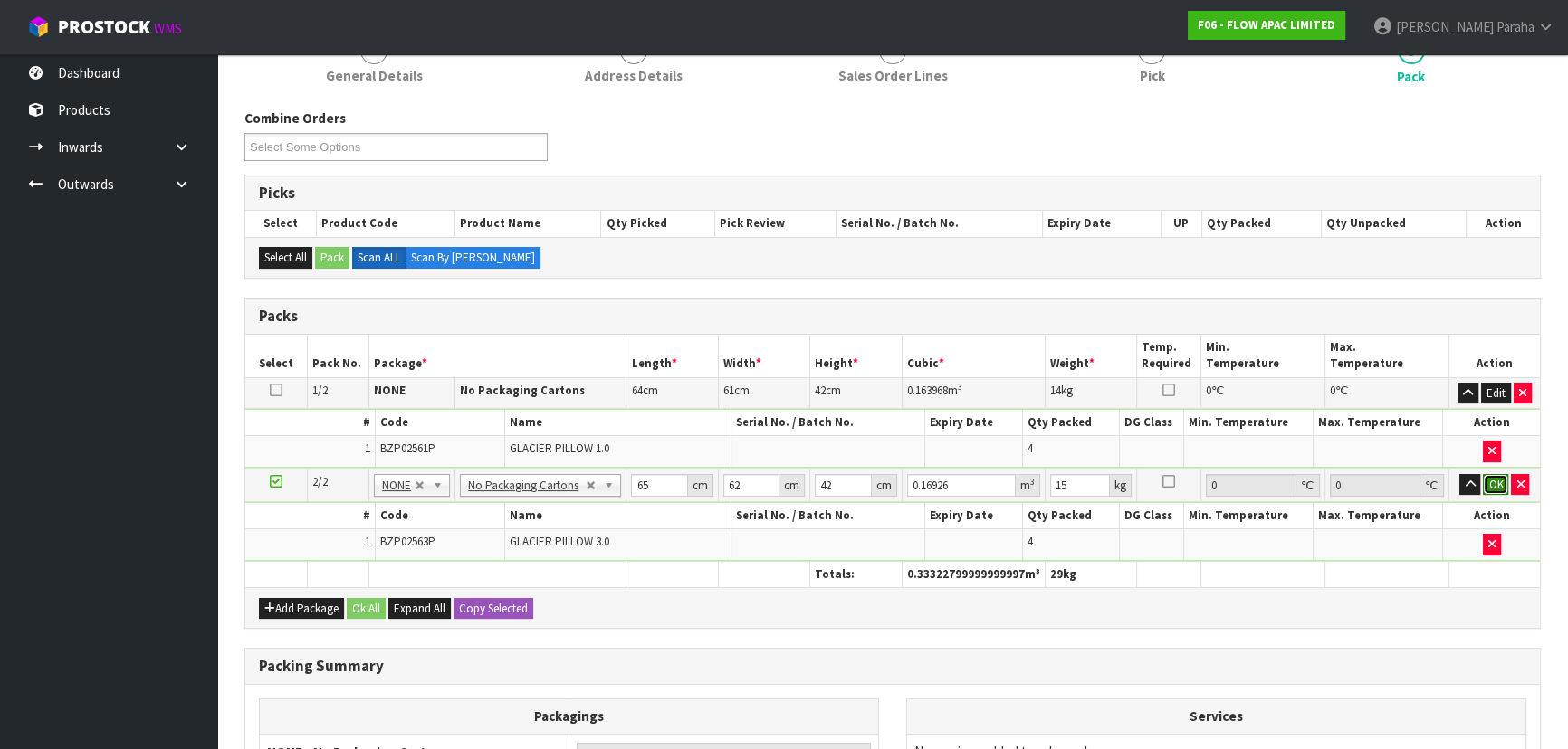
click at [1501, 486] on button "OK" at bounding box center [1495, 485] width 25 height 21
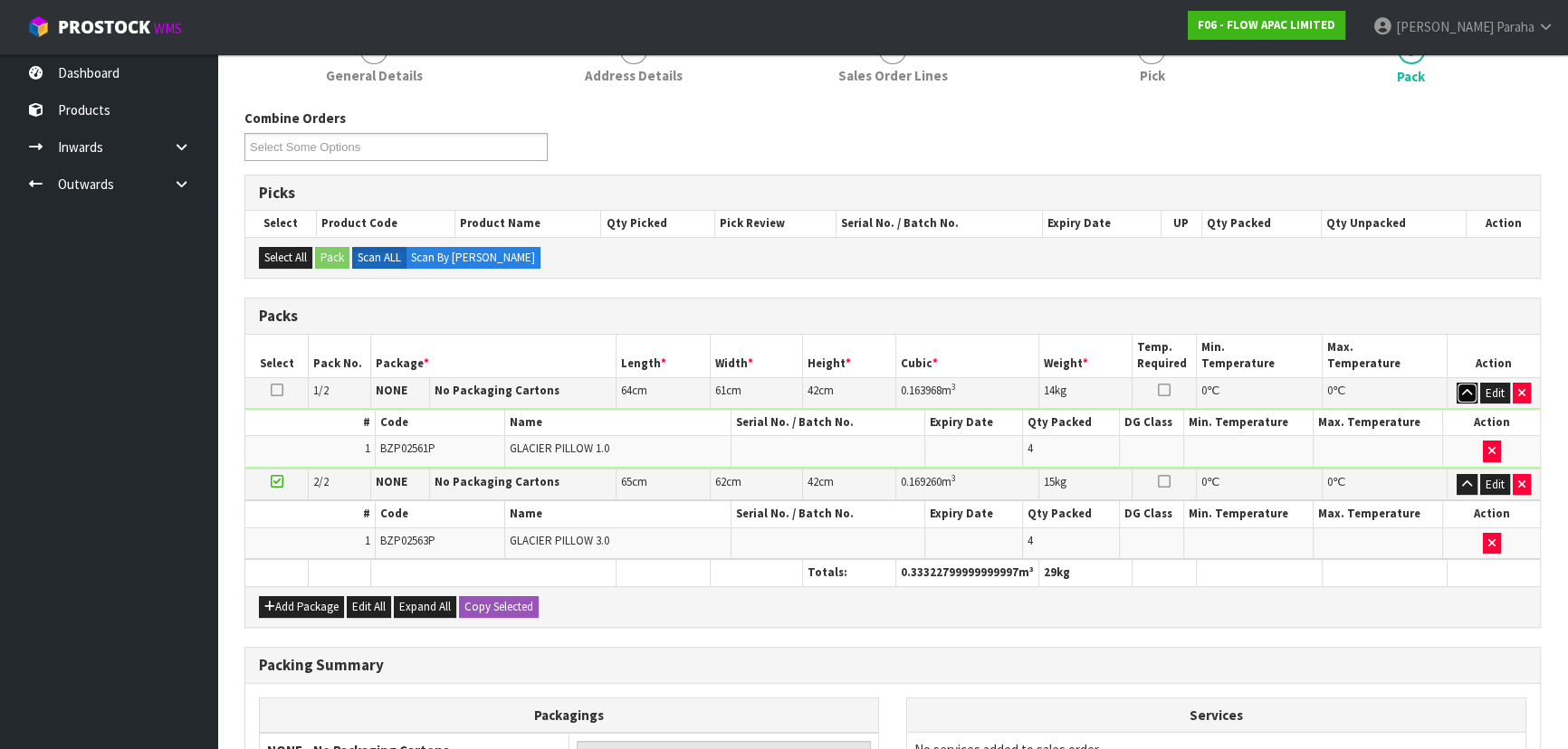
click at [1470, 398] on button "button" at bounding box center [1467, 394] width 21 height 21
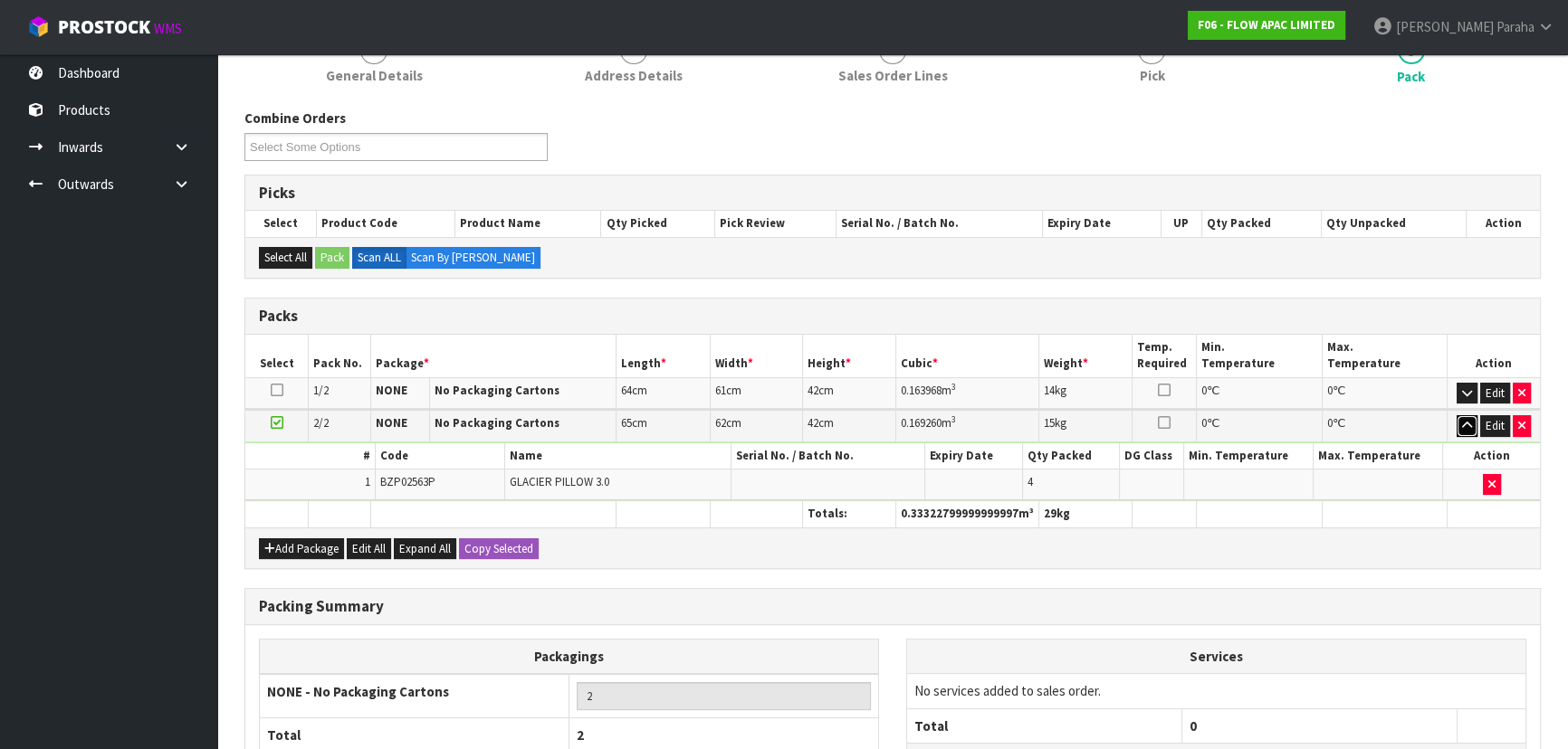
click at [1465, 422] on icon "button" at bounding box center [1467, 426] width 10 height 12
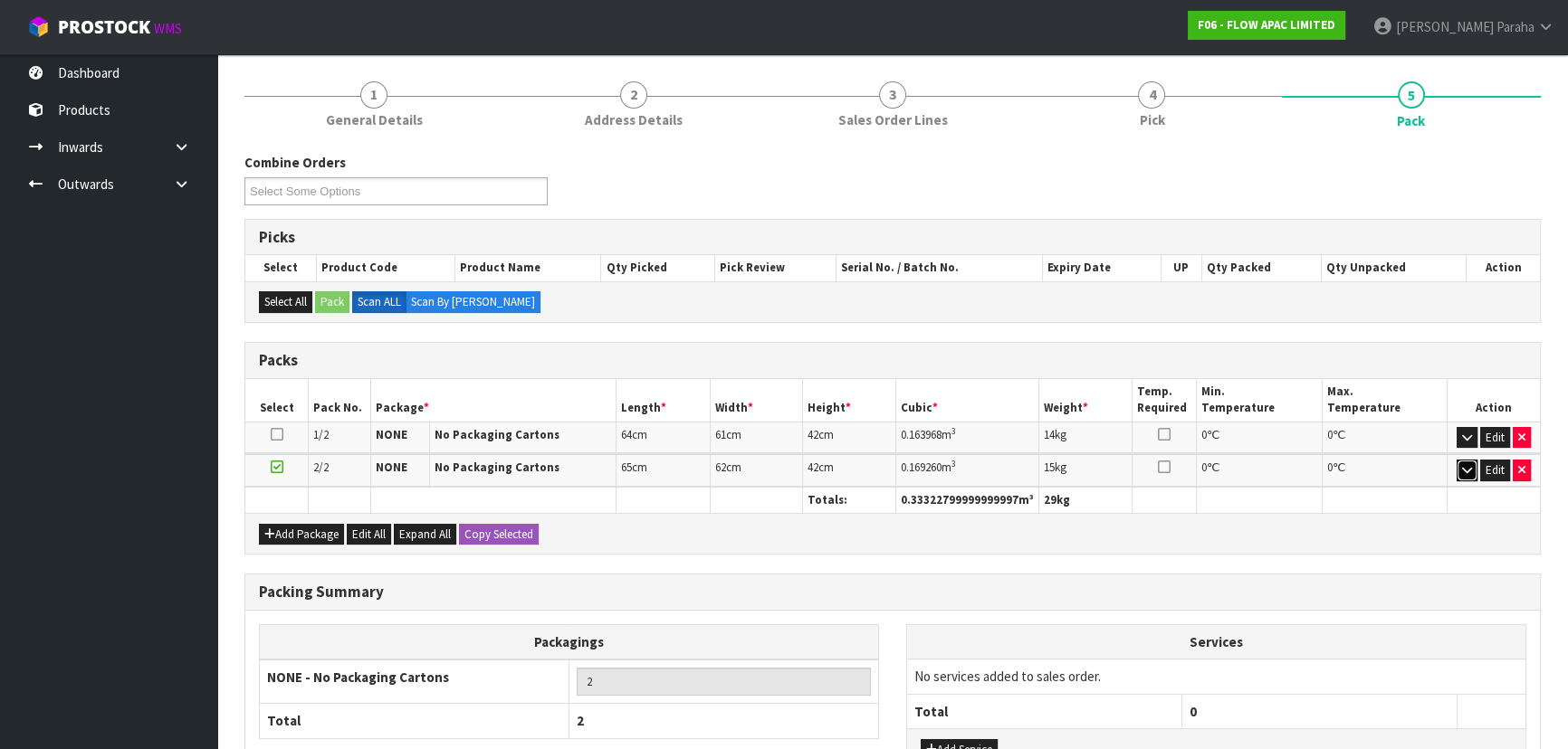
scroll to position [280, 0]
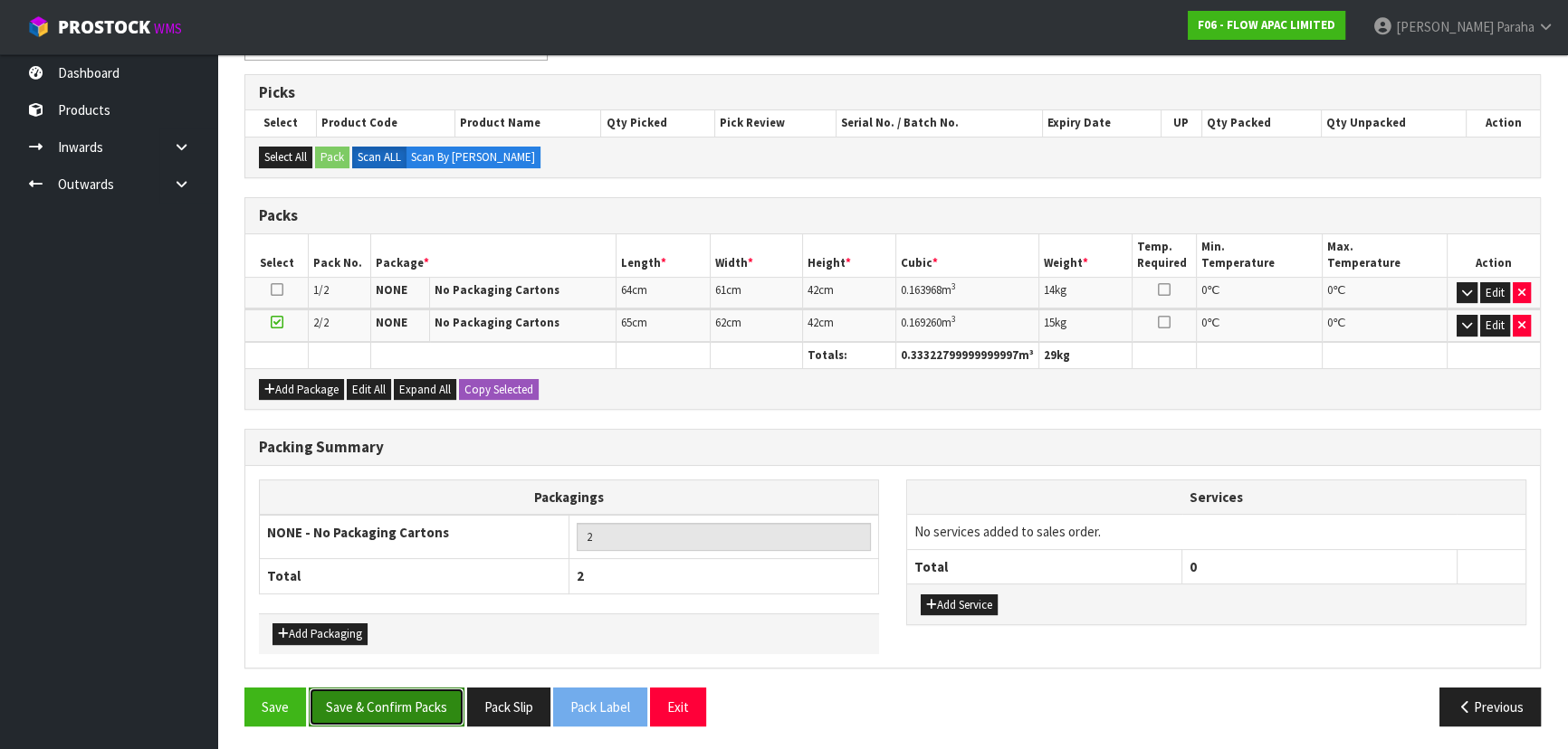
click at [376, 707] on button "Save & Confirm Packs" at bounding box center [386, 707] width 155 height 39
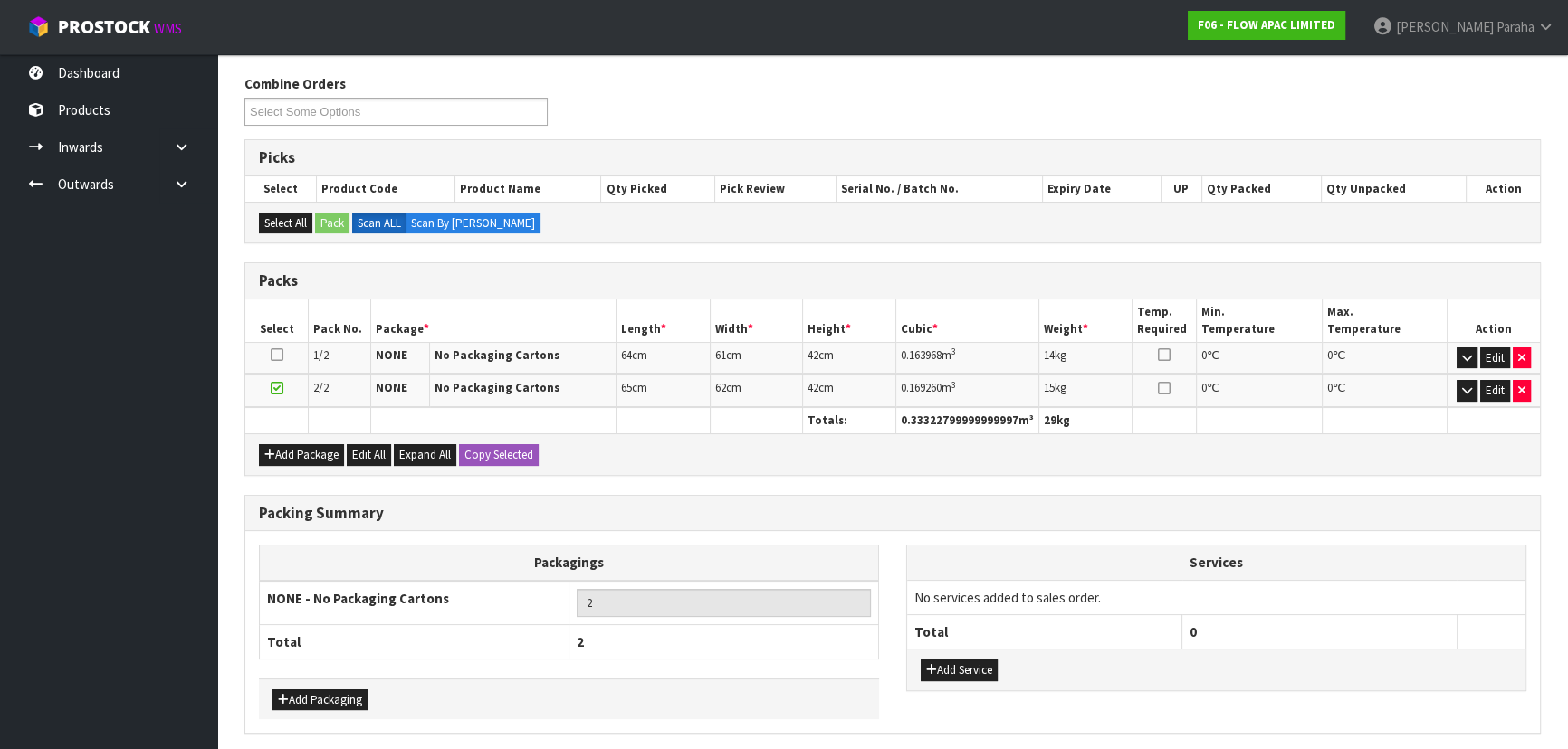
scroll to position [0, 0]
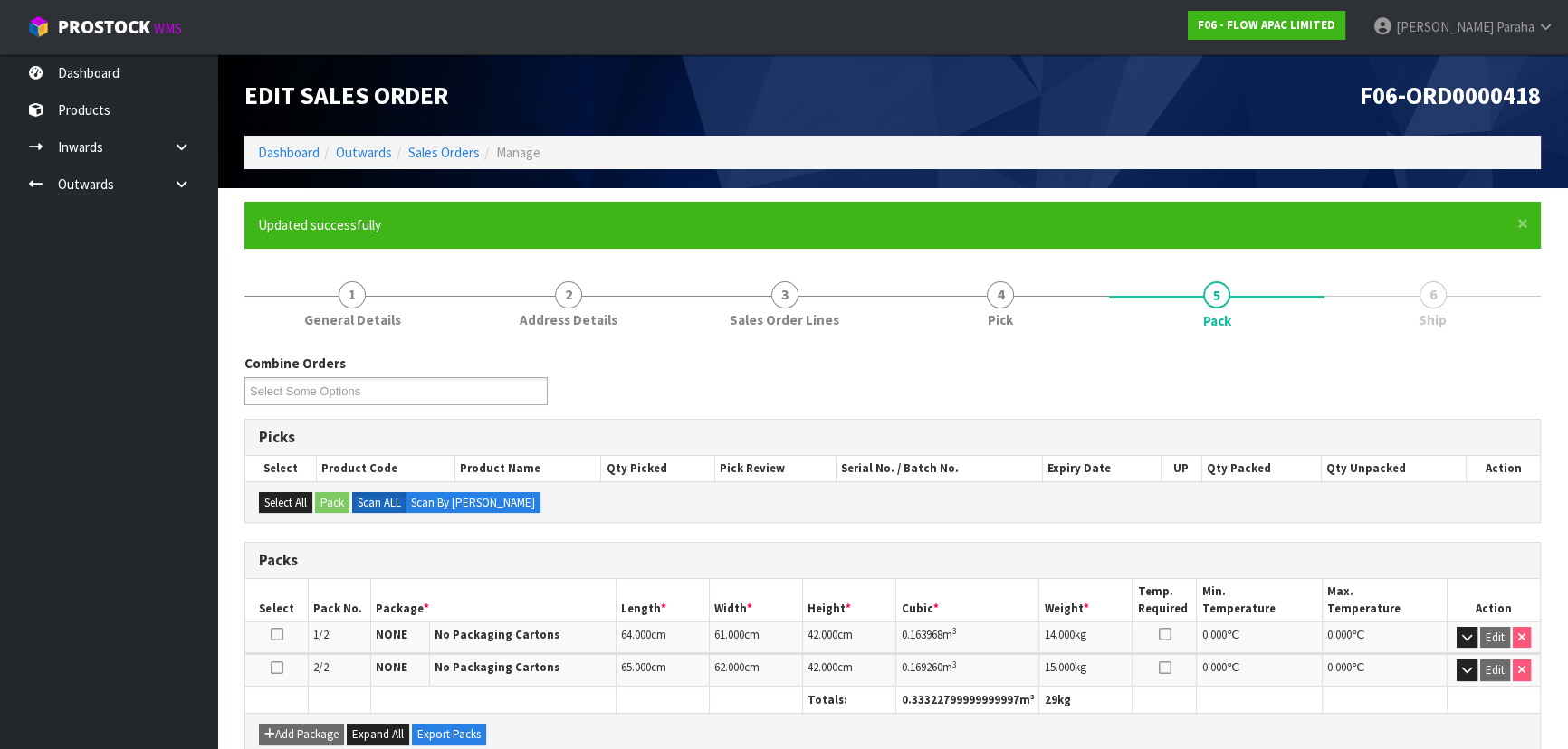
click at [1400, 369] on div "Combine Orders F06-ORD0000404 F06-ORD0000418 Select Some Options" at bounding box center [892, 386] width 1324 height 65
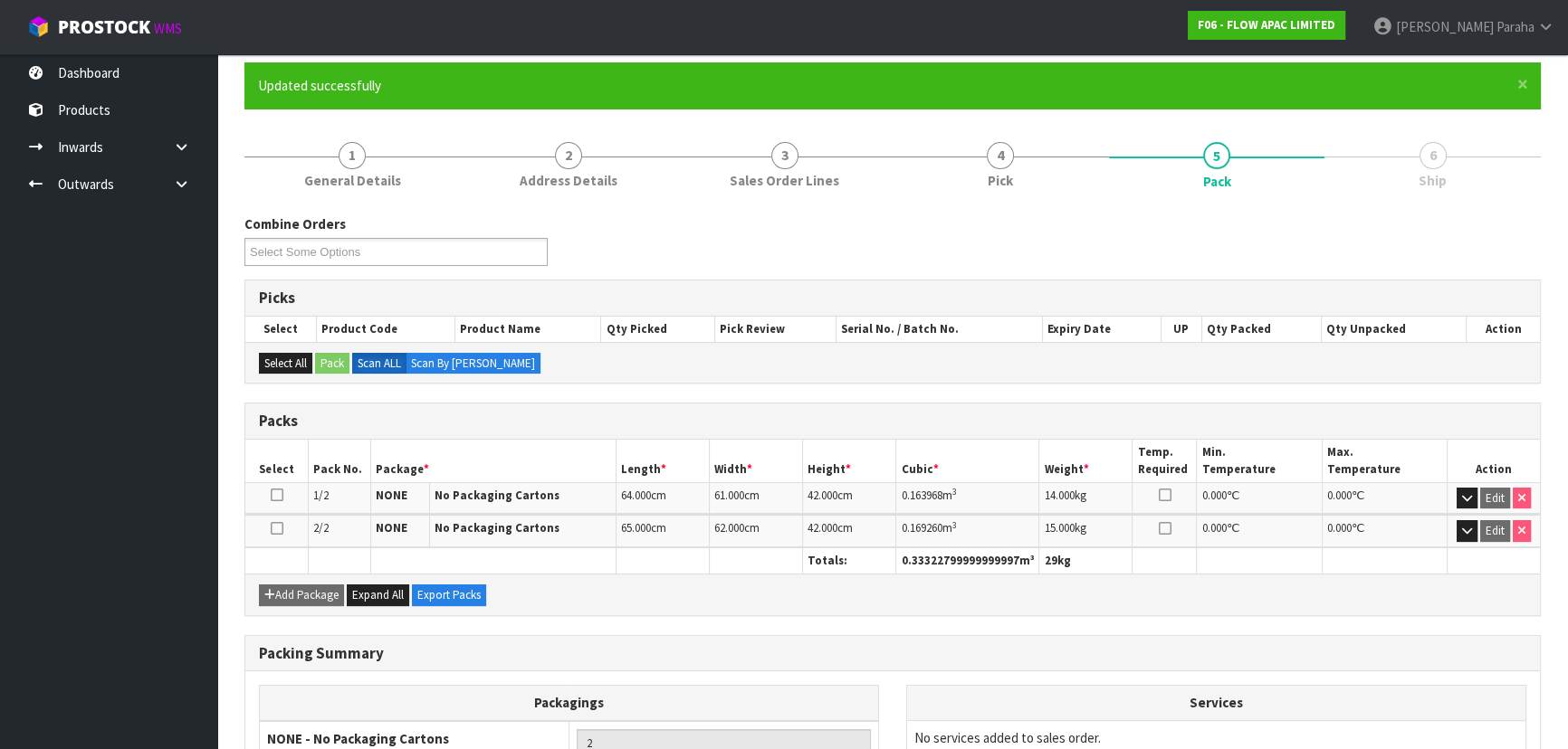
scroll to position [305, 0]
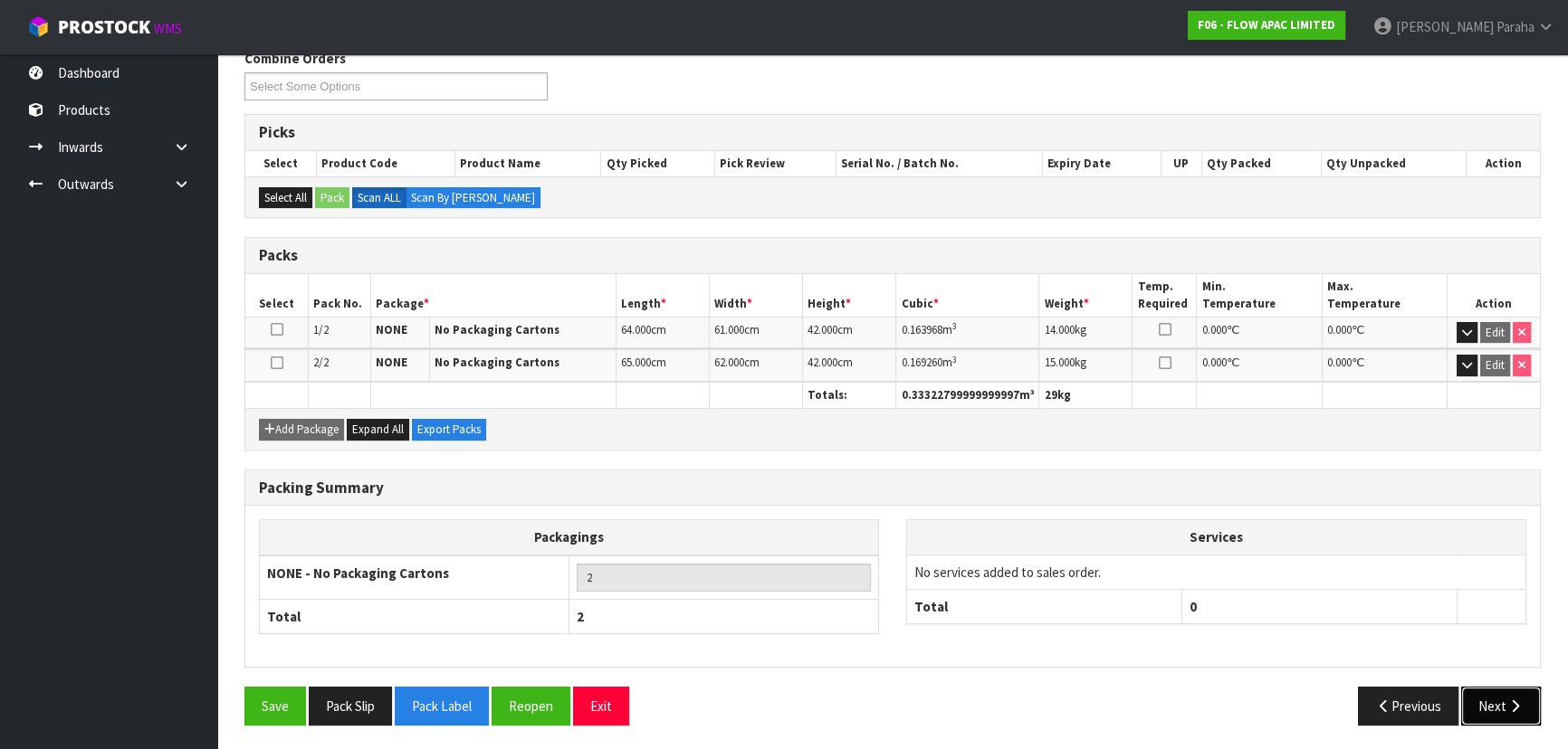
click at [1485, 706] on button "Next" at bounding box center [1500, 706] width 79 height 39
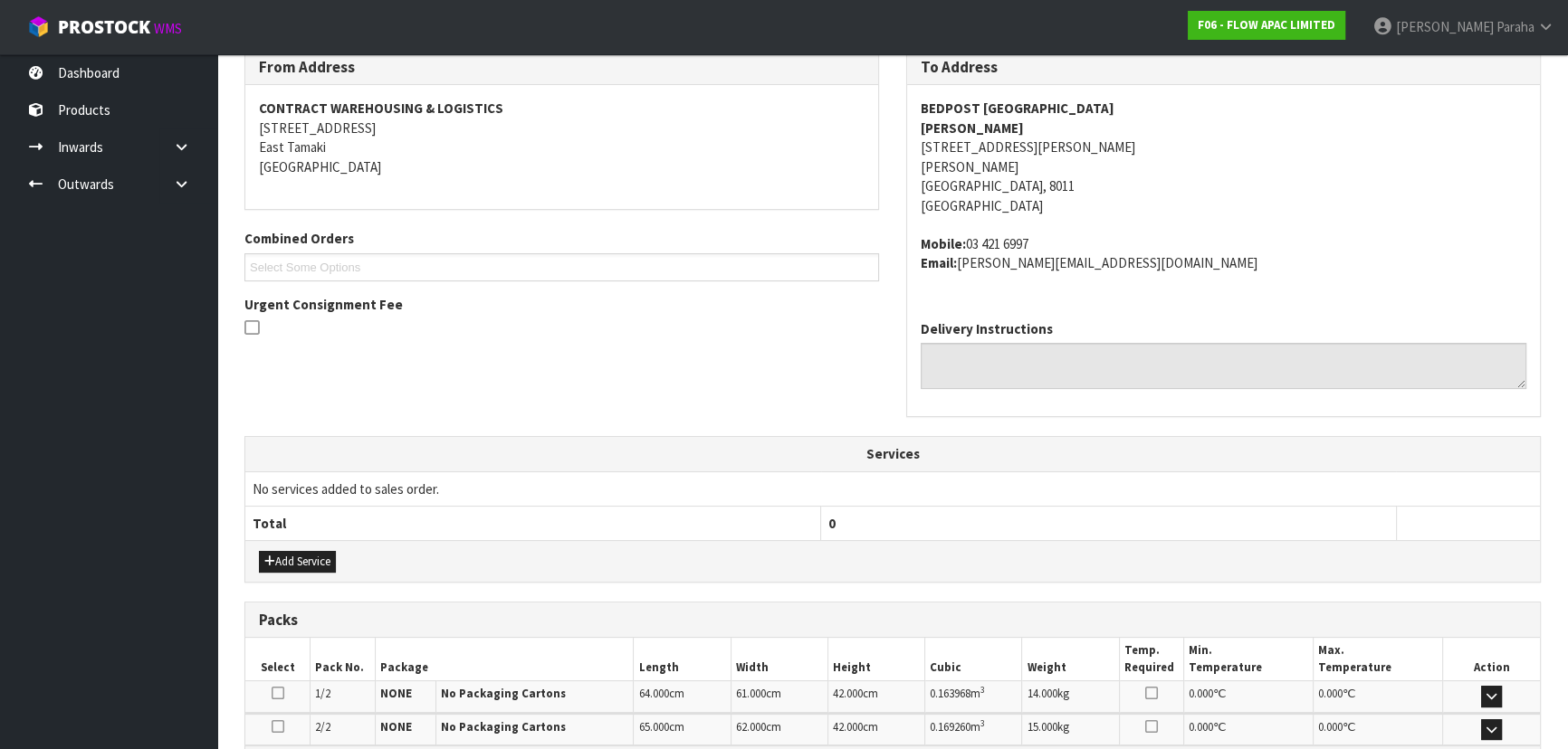
scroll to position [534, 0]
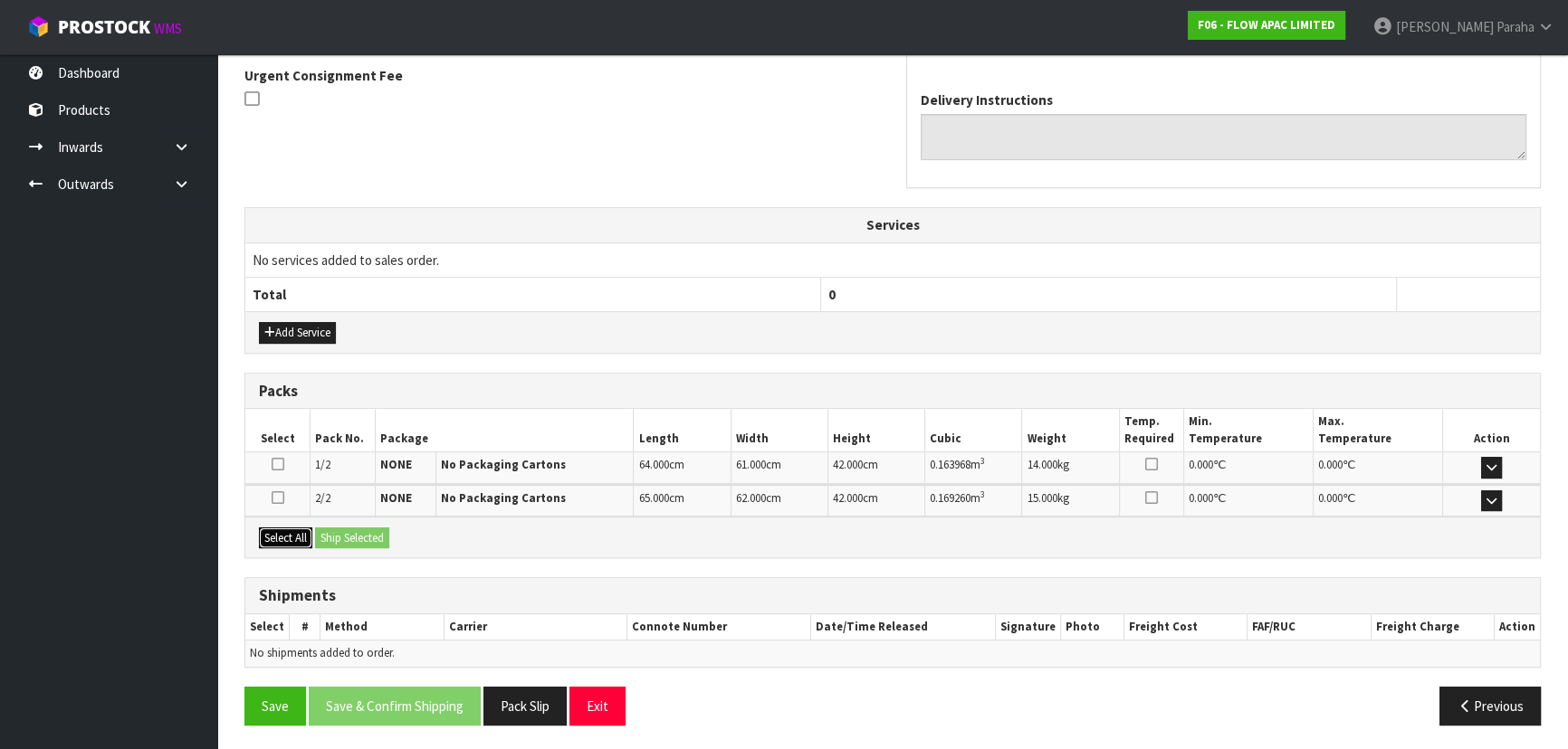
drag, startPoint x: 299, startPoint y: 539, endPoint x: 340, endPoint y: 537, distance: 41.0
click at [299, 538] on button "Select All" at bounding box center [285, 539] width 53 height 21
click at [344, 537] on button "Ship Selected" at bounding box center [351, 539] width 74 height 21
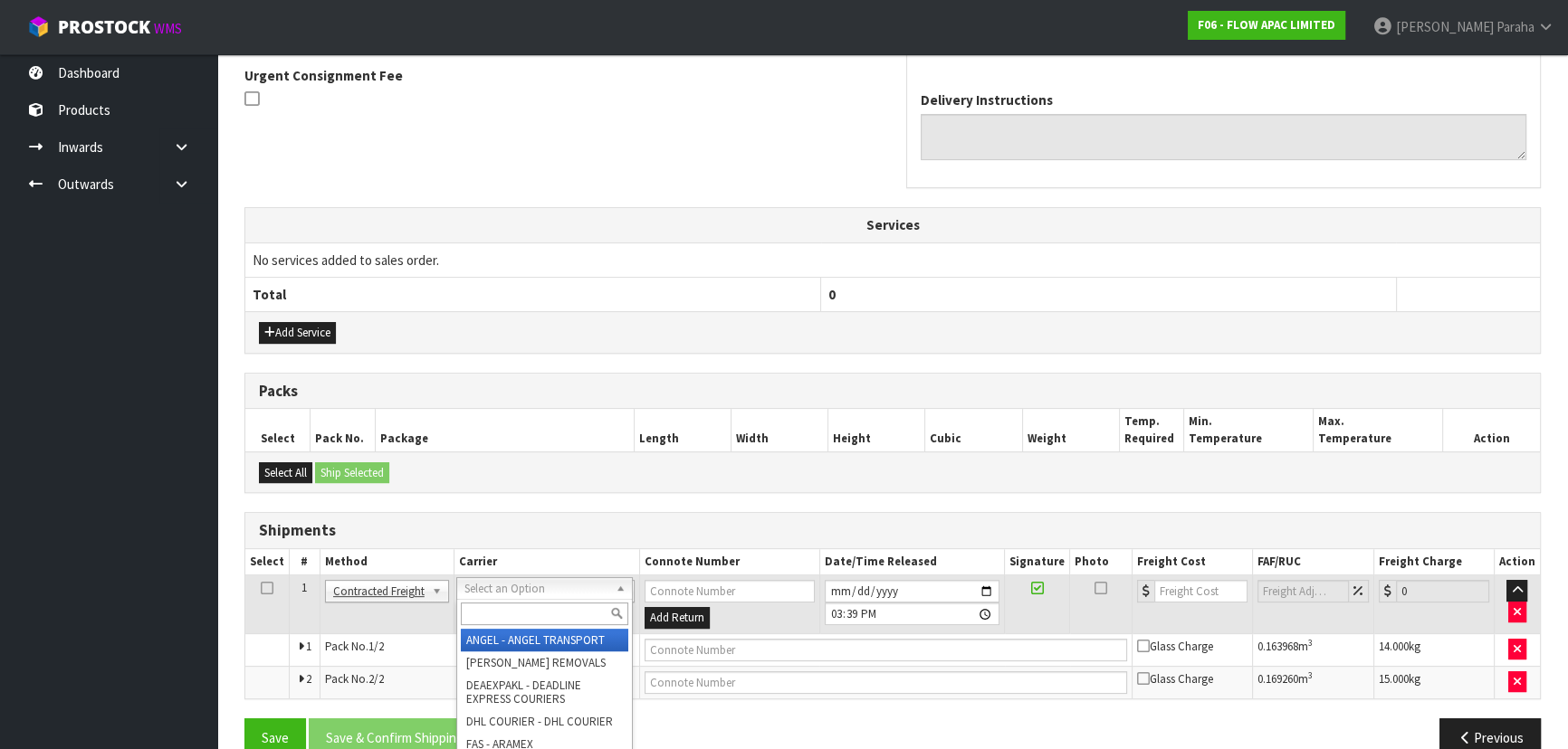
click at [570, 620] on input "text" at bounding box center [544, 613] width 167 height 22
type input "NZP"
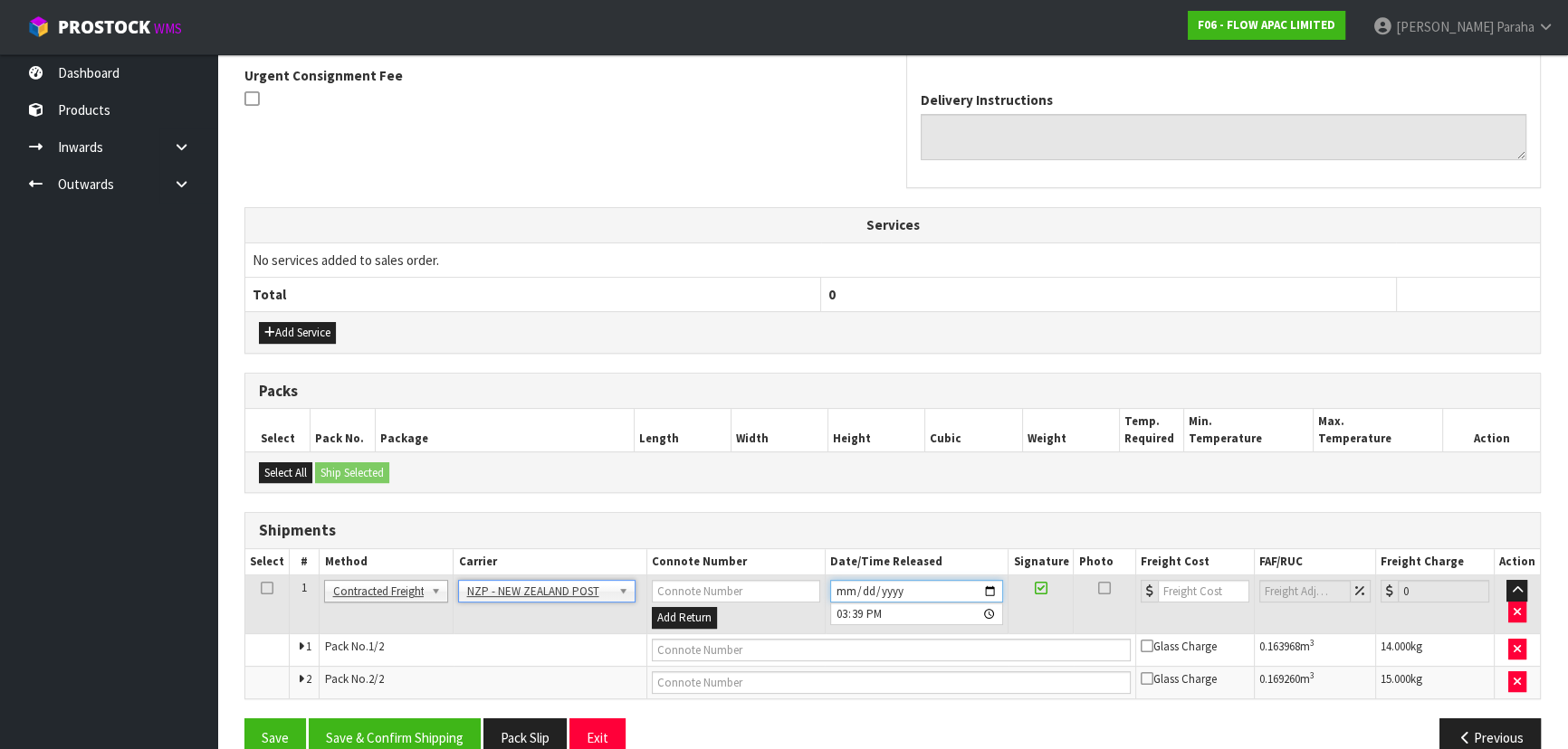
click at [991, 588] on input "2025-10-09" at bounding box center [917, 591] width 174 height 22
type input "2025-10-10"
click at [409, 730] on button "Save & Confirm Shipping" at bounding box center [395, 737] width 172 height 39
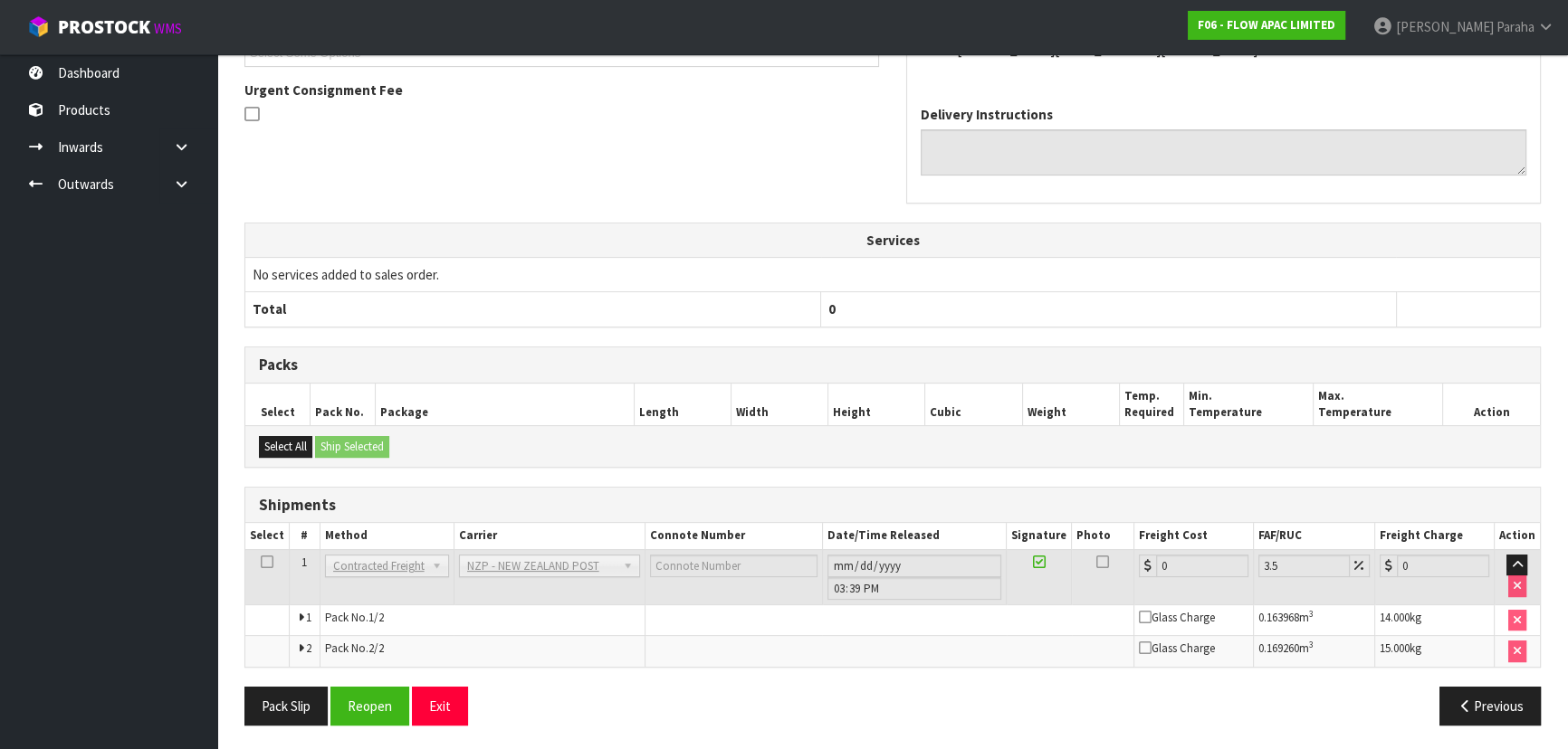
scroll to position [209, 0]
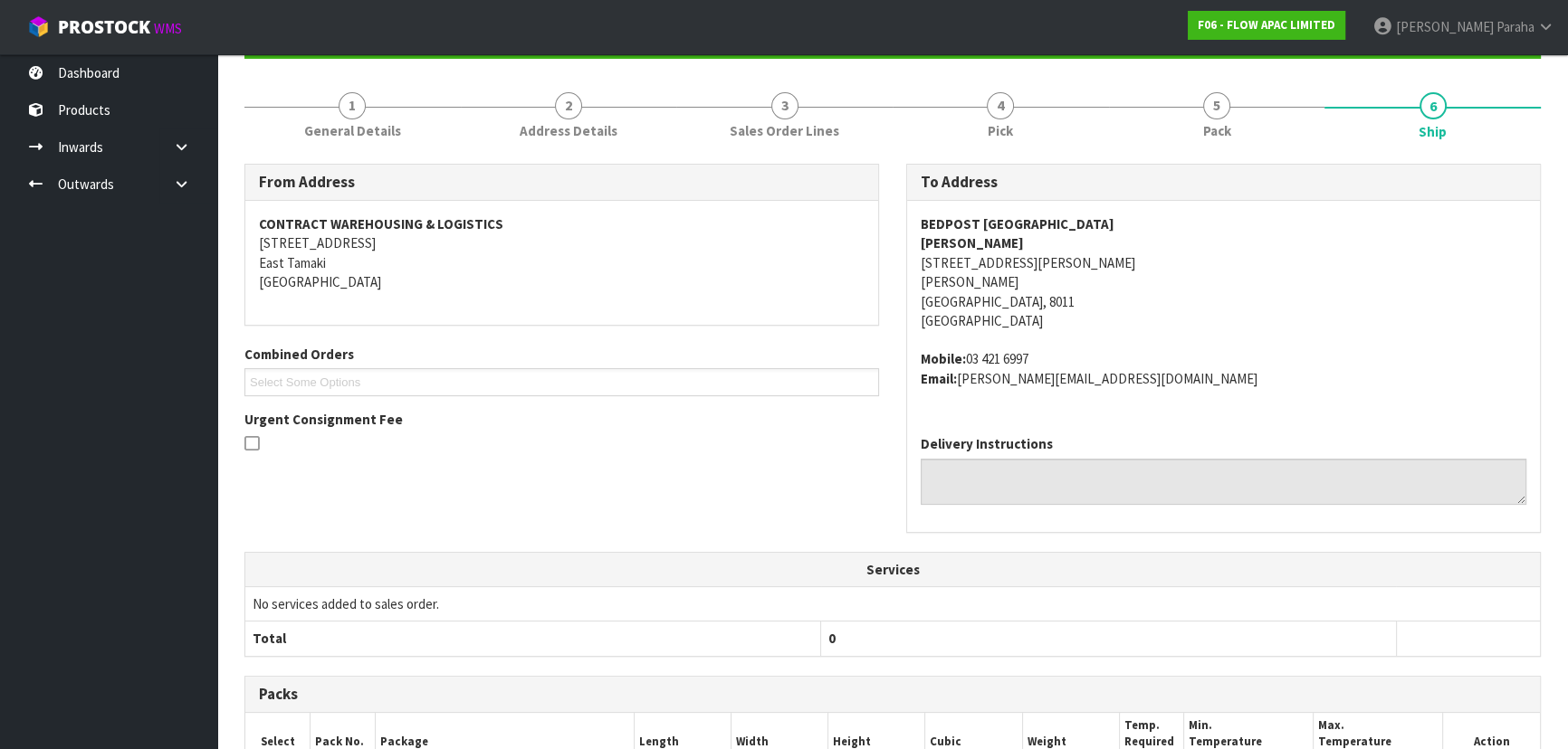
click at [1006, 222] on strong "BEDPOST CHRISTCHURCH" at bounding box center [1017, 224] width 194 height 17
copy strong "BEDPOST CHRISTCHURCH"
click at [961, 236] on strong "SHIV KUMAR" at bounding box center [971, 243] width 103 height 17
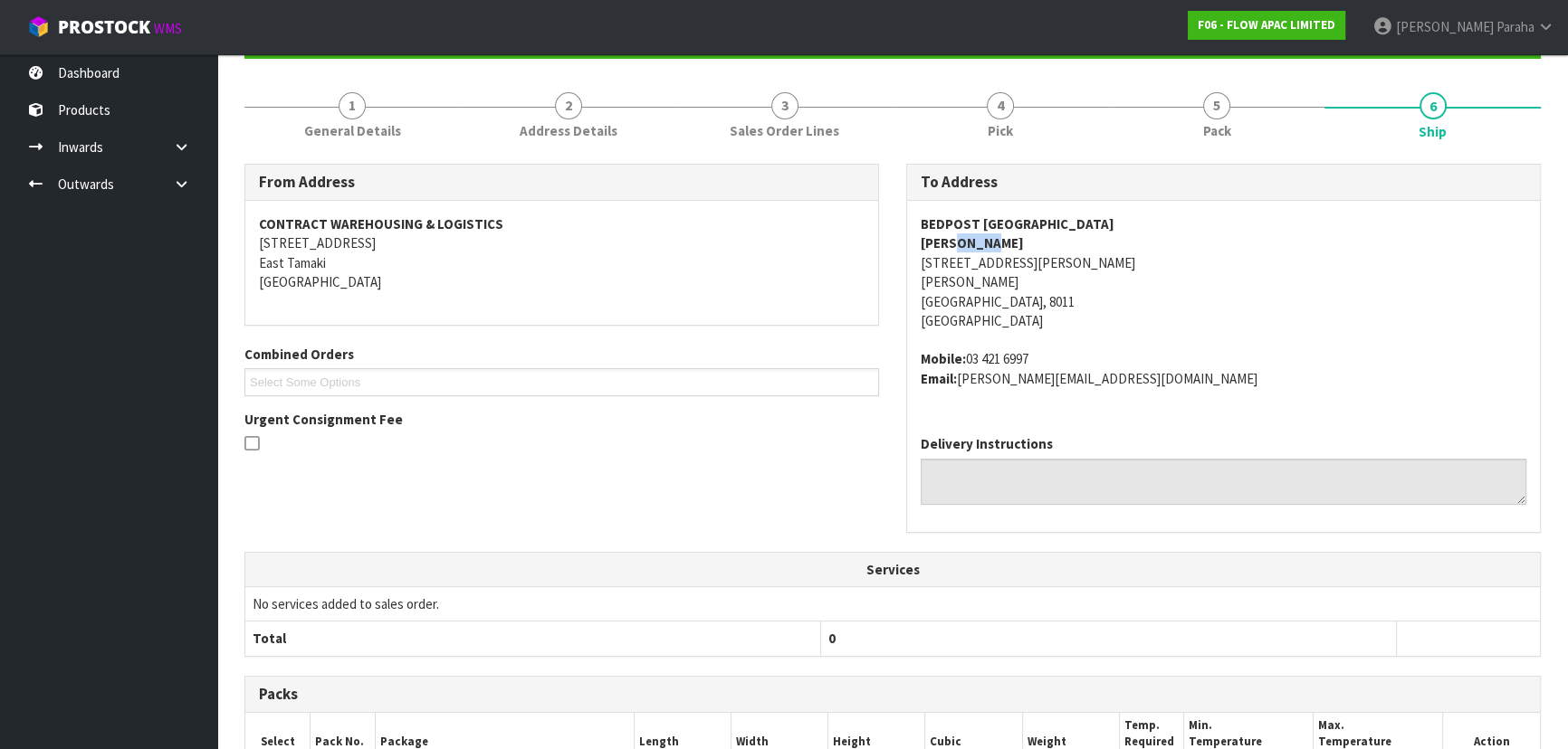
click at [961, 236] on strong "SHIV KUMAR" at bounding box center [971, 243] width 103 height 17
copy strong "SHIV KUMAR"
click at [980, 262] on address "BEDPOST CHRISTCHURCH SHIV KUMAR 100A MOORHOUSE AVENUE ADDINGTON CHRISTCHURCH, 8…" at bounding box center [1222, 272] width 605 height 117
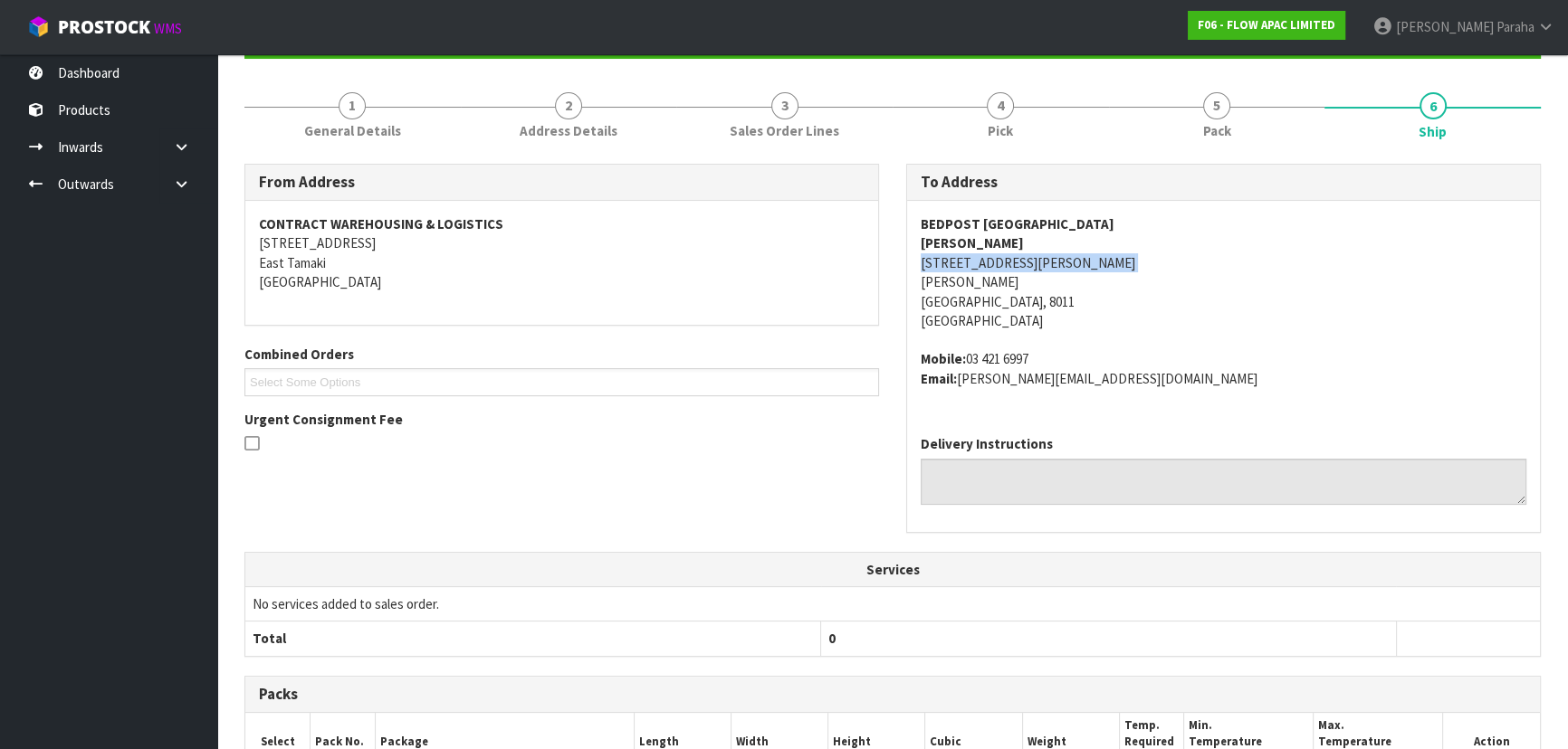
click at [980, 261] on address "BEDPOST CHRISTCHURCH SHIV KUMAR 100A MOORHOUSE AVENUE ADDINGTON CHRISTCHURCH, 8…" at bounding box center [1222, 272] width 605 height 117
copy address "100A MOORHOUSE AVENUE"
click at [969, 261] on address "BEDPOST CHRISTCHURCH SHIV KUMAR 100A MOORHOUSE AVENUE ADDINGTON CHRISTCHURCH, 8…" at bounding box center [1222, 272] width 605 height 117
click at [972, 261] on address "BEDPOST CHRISTCHURCH SHIV KUMAR 100A MOORHOUSE AVENUE ADDINGTON CHRISTCHURCH, 8…" at bounding box center [1222, 272] width 605 height 117
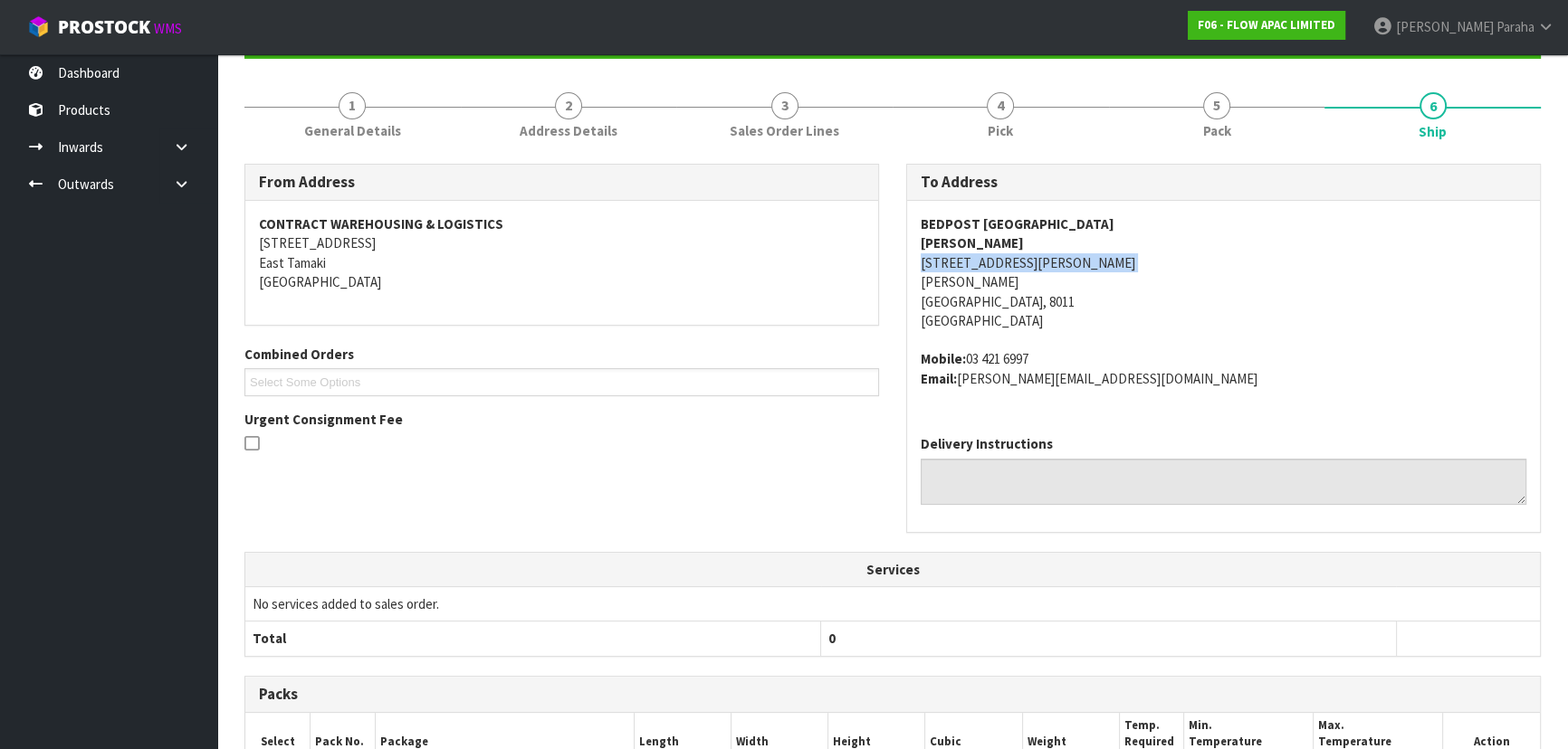
click at [972, 261] on address "BEDPOST CHRISTCHURCH SHIV KUMAR 100A MOORHOUSE AVENUE ADDINGTON CHRISTCHURCH, 8…" at bounding box center [1222, 272] width 605 height 117
copy address "100A MOORHOUSE AVENUE"
click at [1005, 255] on address "BEDPOST CHRISTCHURCH SHIV KUMAR 100A MOORHOUSE AVENUE ADDINGTON CHRISTCHURCH, 8…" at bounding box center [1222, 272] width 605 height 117
click at [1009, 261] on address "BEDPOST CHRISTCHURCH SHIV KUMAR 100A MOORHOUSE AVENUE ADDINGTON CHRISTCHURCH, 8…" at bounding box center [1222, 272] width 605 height 117
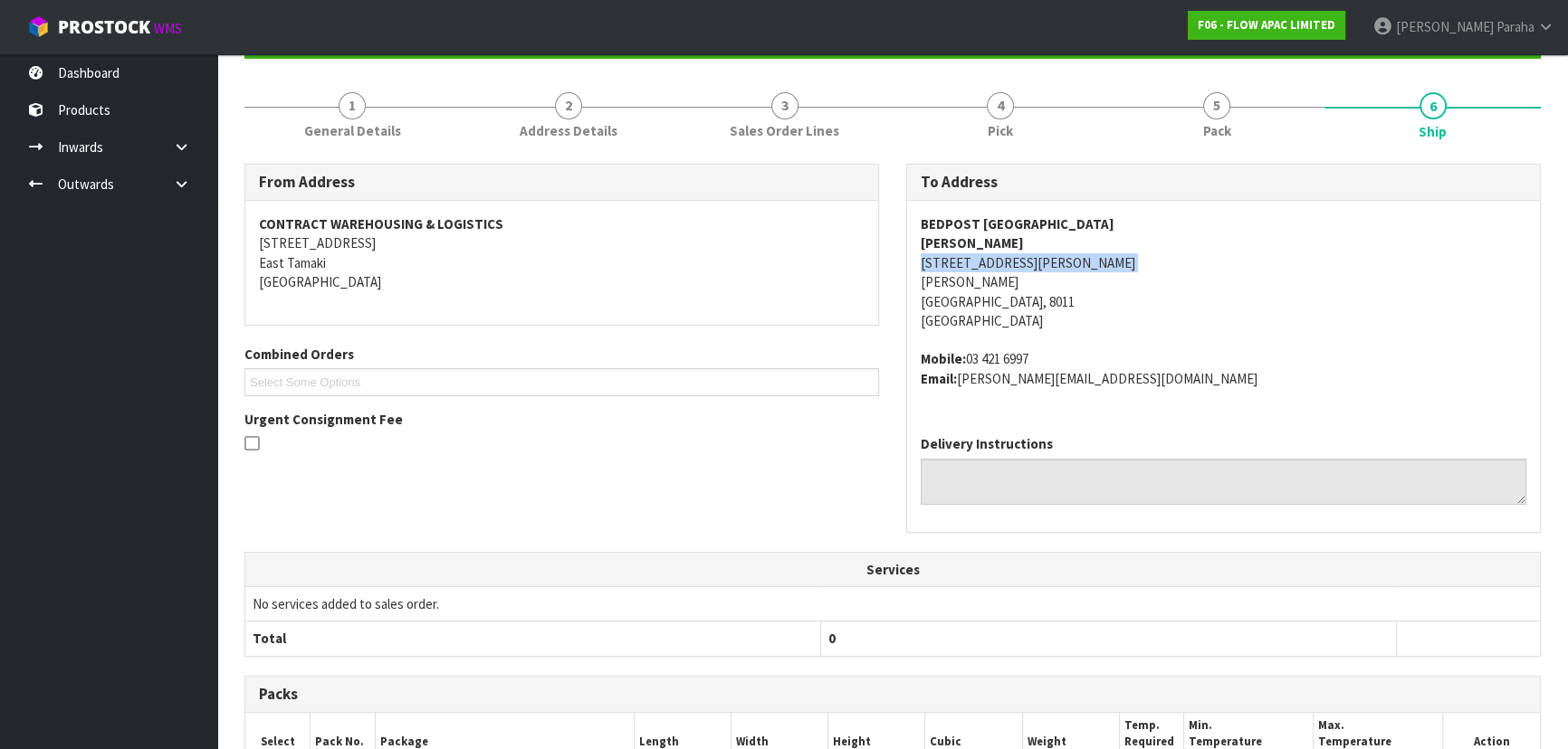
click at [1009, 261] on address "BEDPOST CHRISTCHURCH SHIV KUMAR 100A MOORHOUSE AVENUE ADDINGTON CHRISTCHURCH, 8…" at bounding box center [1222, 272] width 605 height 117
copy address "100A MOORHOUSE AVENUE"
click at [358, 105] on span "1" at bounding box center [352, 106] width 27 height 27
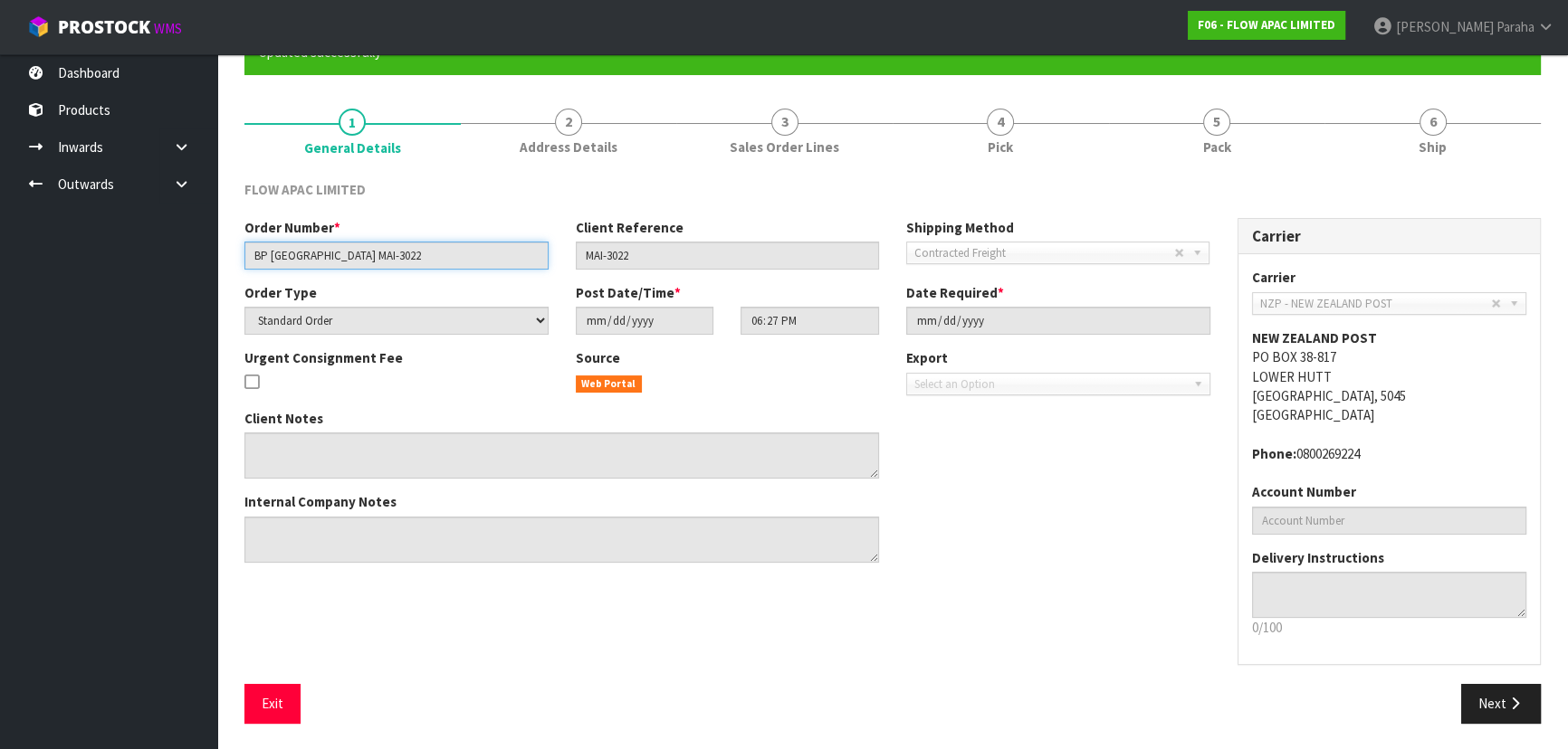
click at [308, 256] on input "BP CHRISTCHURCH MAI-3022" at bounding box center [396, 255] width 304 height 28
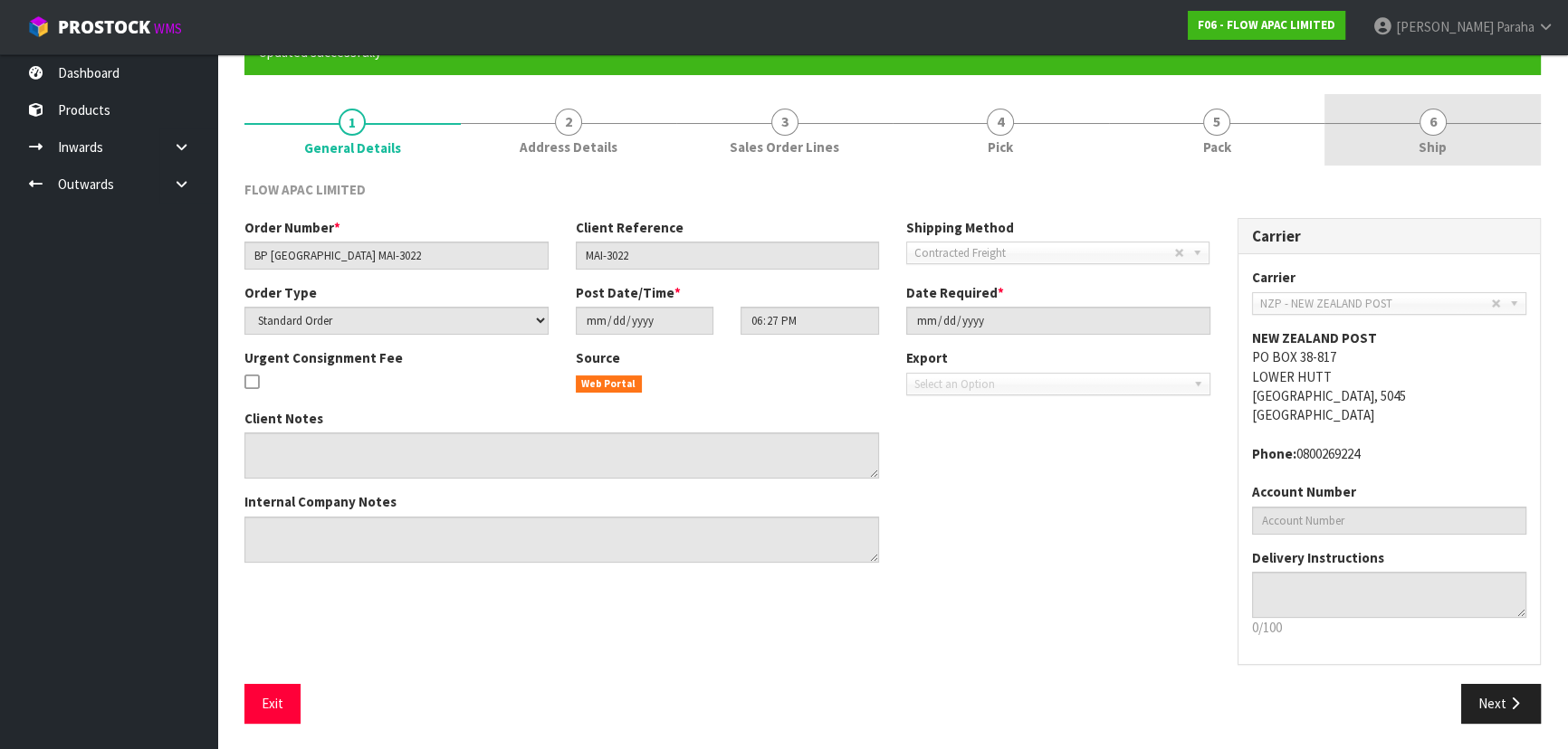
click at [1416, 117] on link "6 Ship" at bounding box center [1432, 129] width 216 height 71
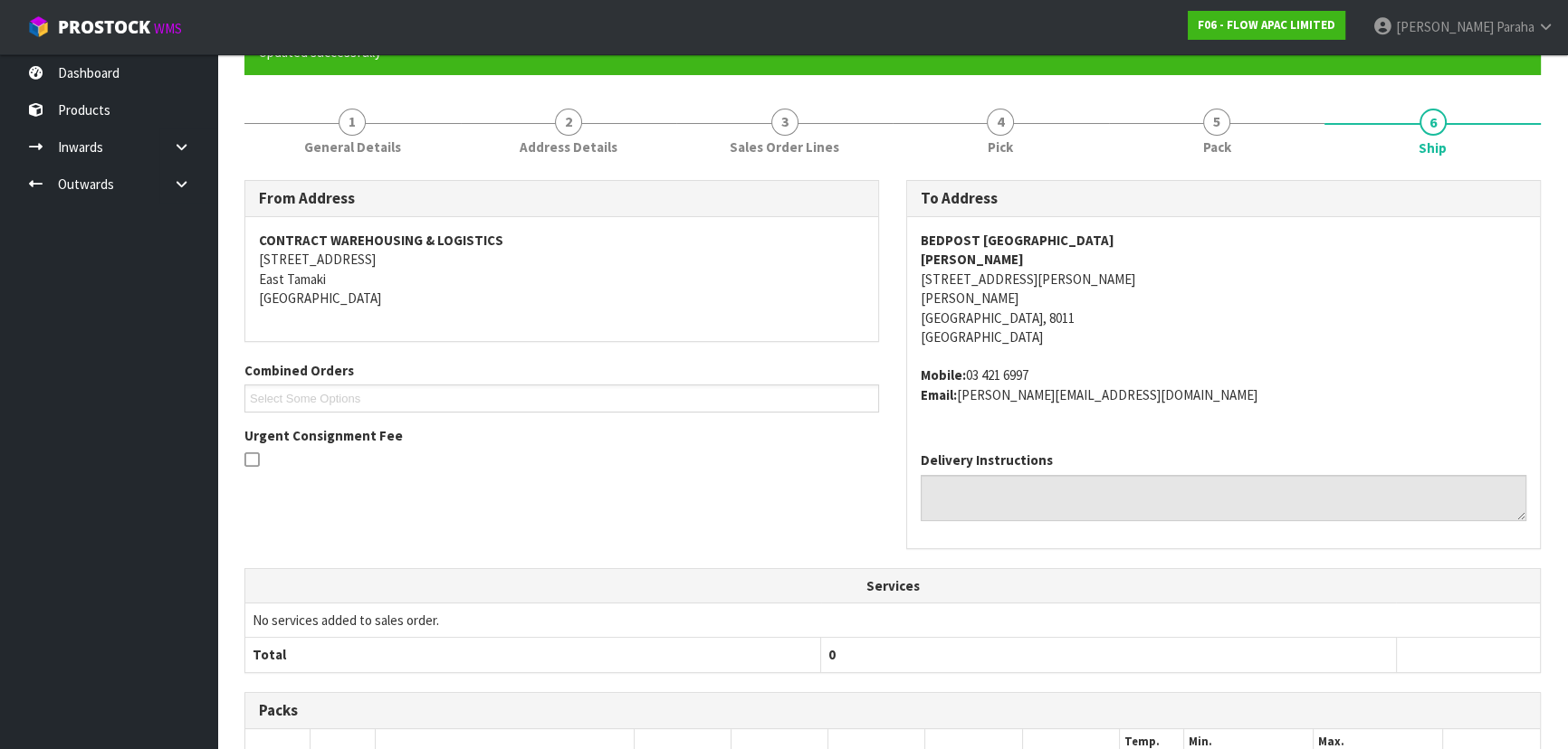
scroll to position [275, 0]
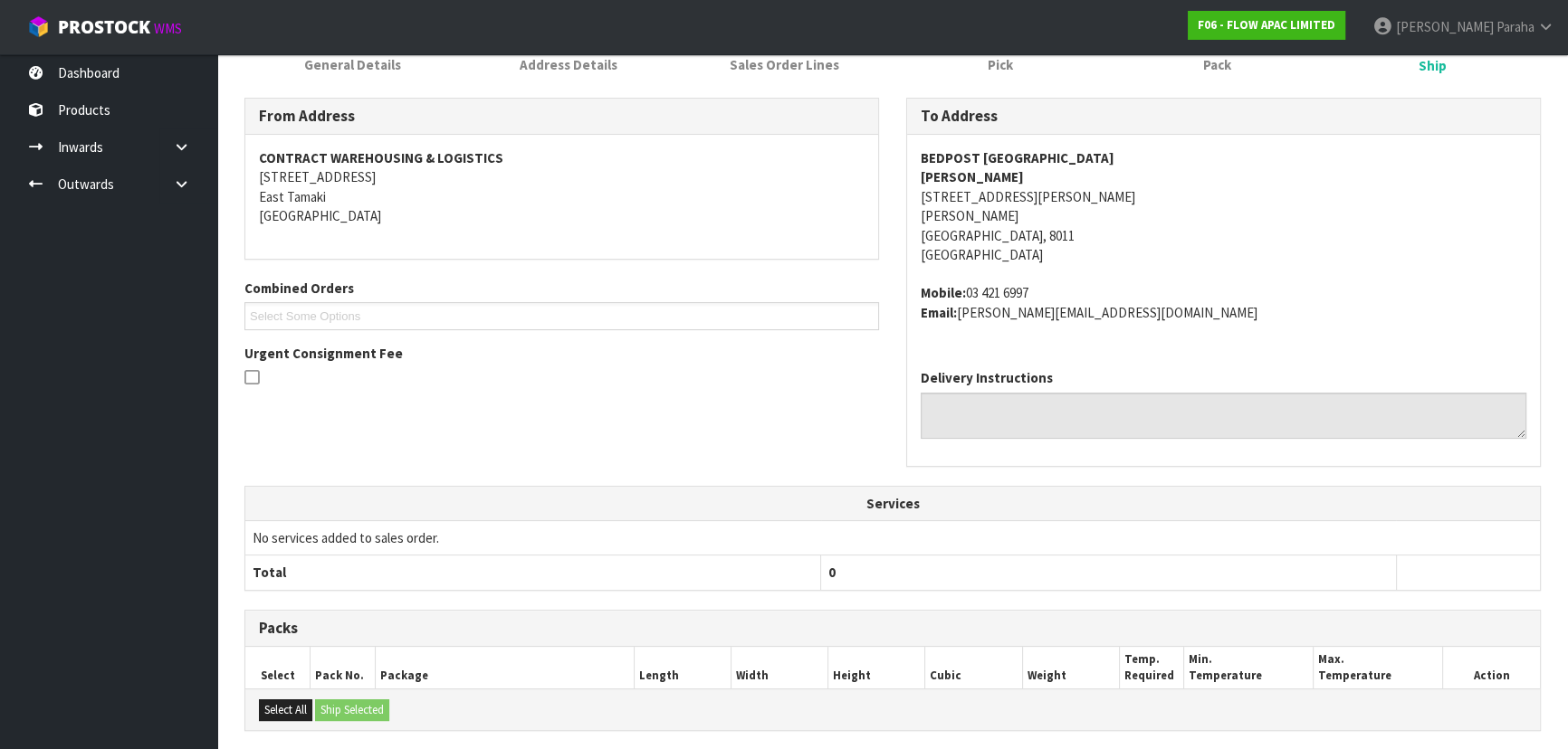
click at [1411, 218] on address "BEDPOST CHRISTCHURCH SHIV KUMAR 100A MOORHOUSE AVENUE ADDINGTON CHRISTCHURCH, 8…" at bounding box center [1222, 207] width 605 height 117
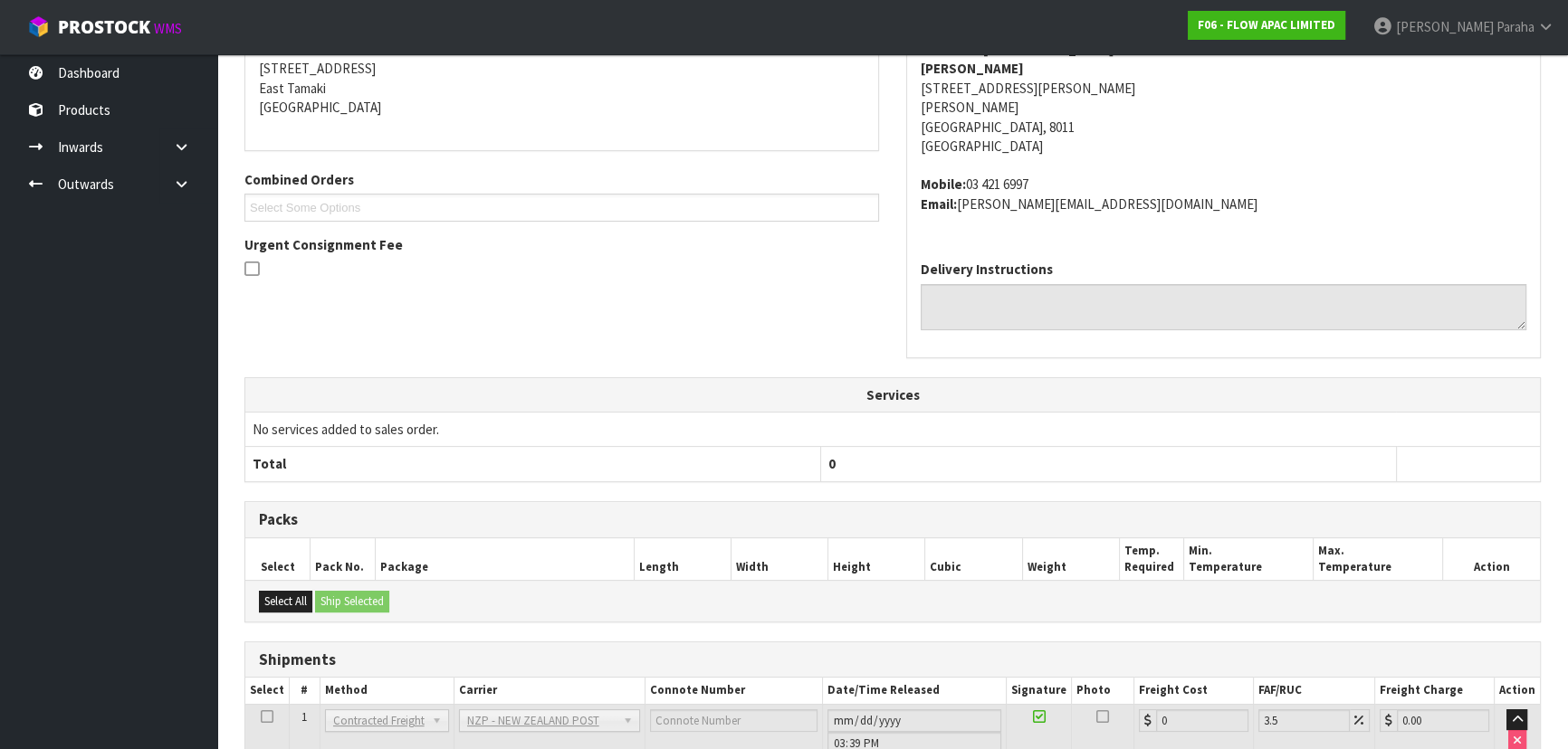
scroll to position [539, 0]
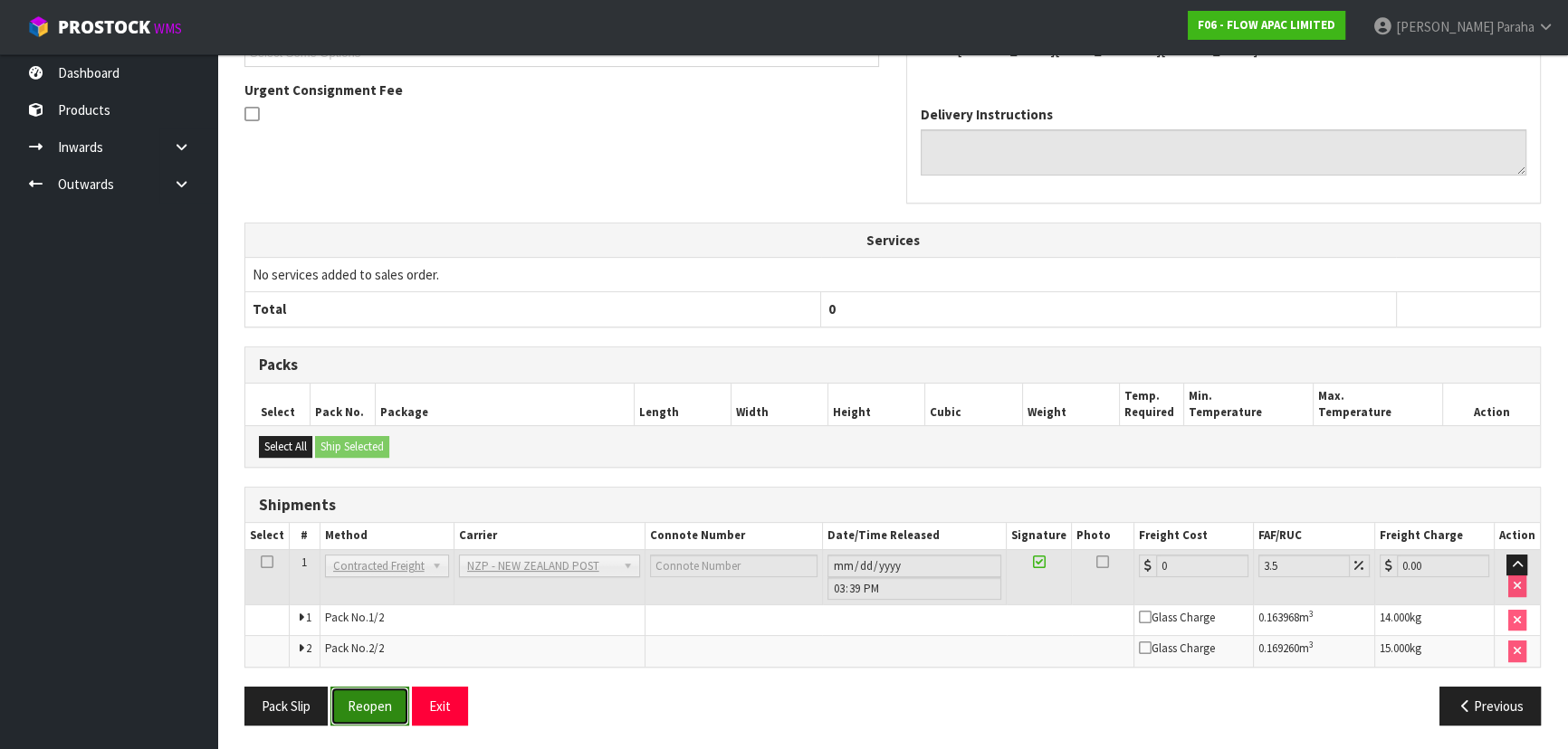
click at [374, 710] on button "Reopen" at bounding box center [370, 706] width 79 height 39
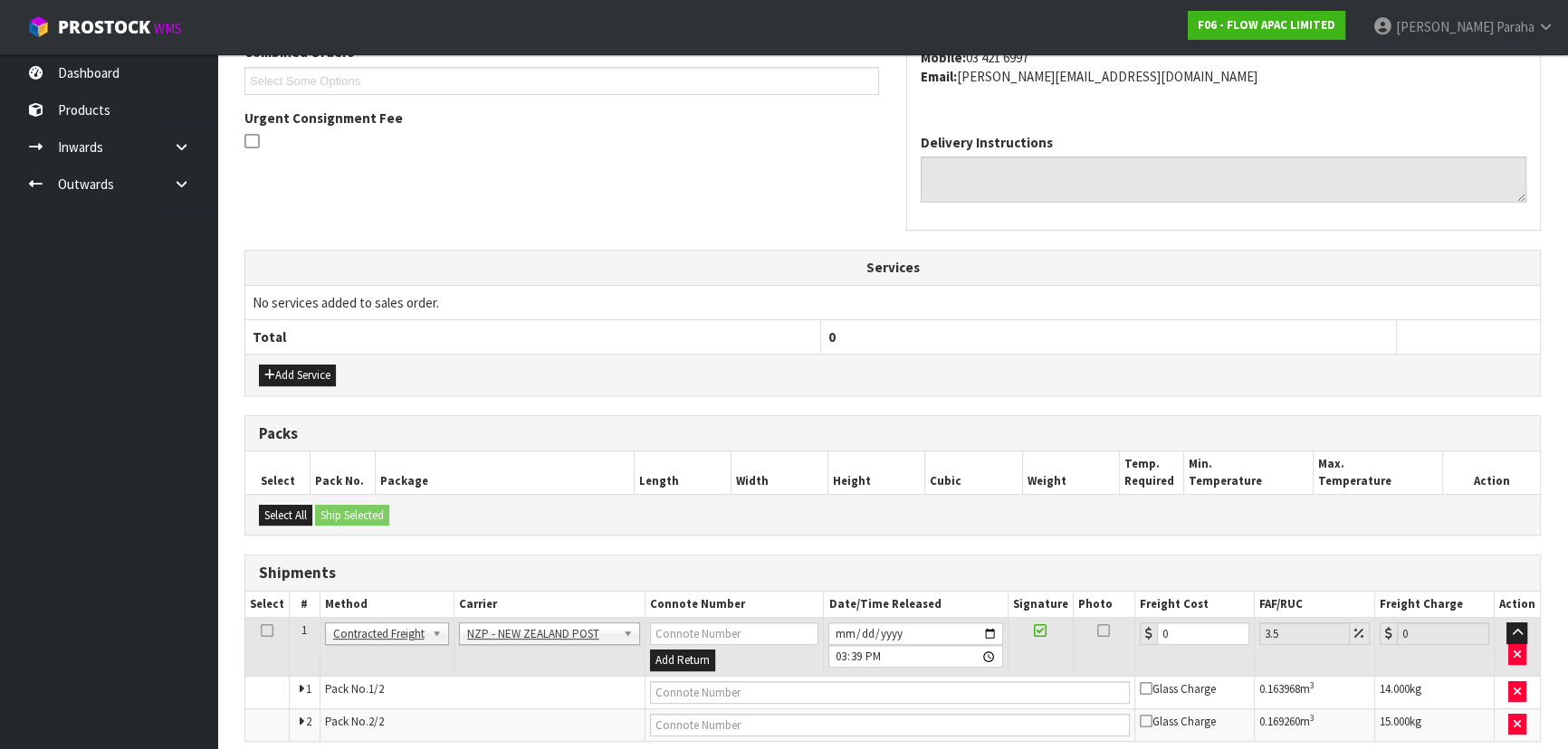
scroll to position [493, 0]
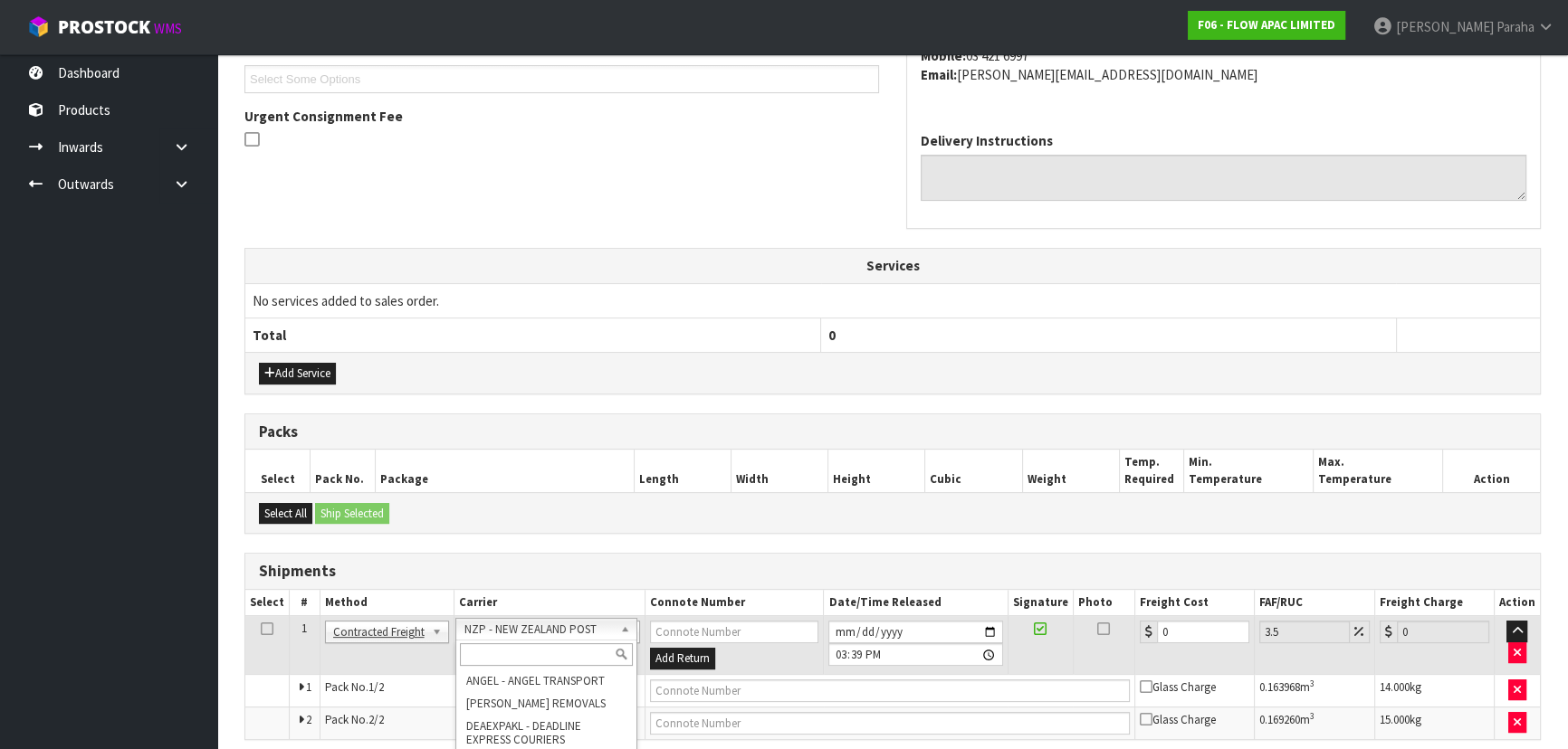
click at [573, 651] on input "text" at bounding box center [546, 654] width 173 height 22
type input "MF"
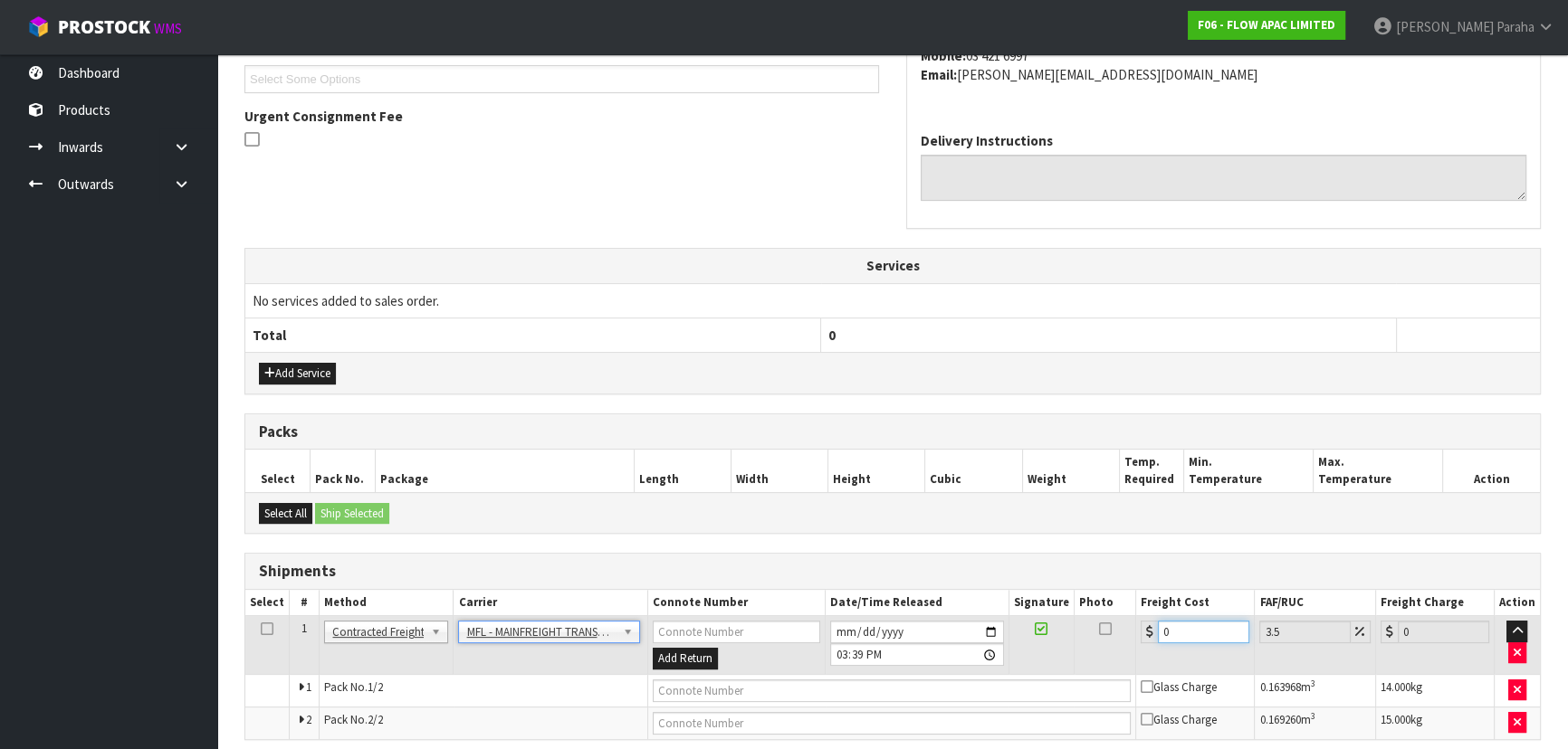
click at [1177, 629] on input "0" at bounding box center [1203, 631] width 92 height 22
type input "6"
type input "6.21"
type input "61"
type input "63.13"
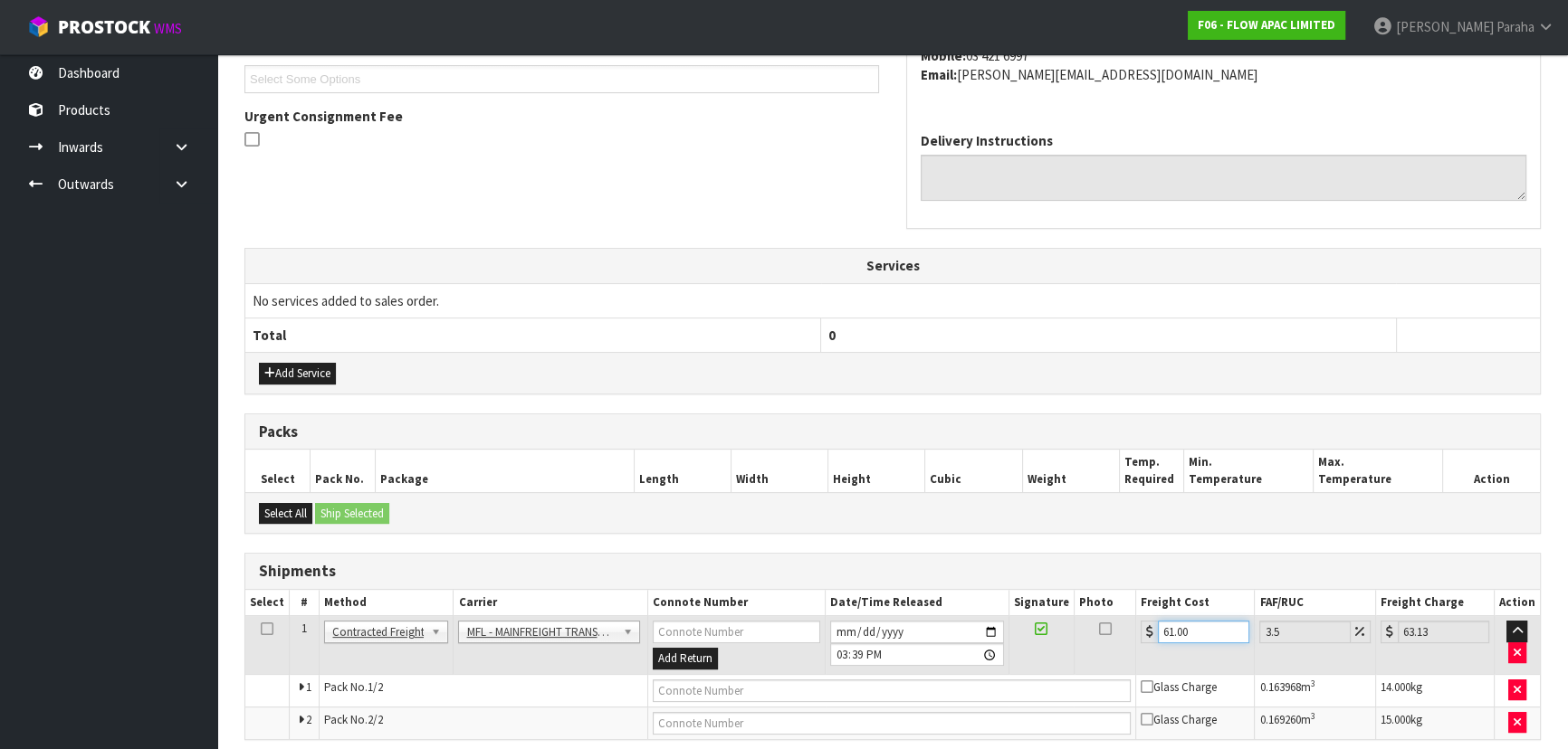
type input "61.00"
click at [1022, 680] on input "text" at bounding box center [892, 690] width 479 height 22
paste input "FWM59038969"
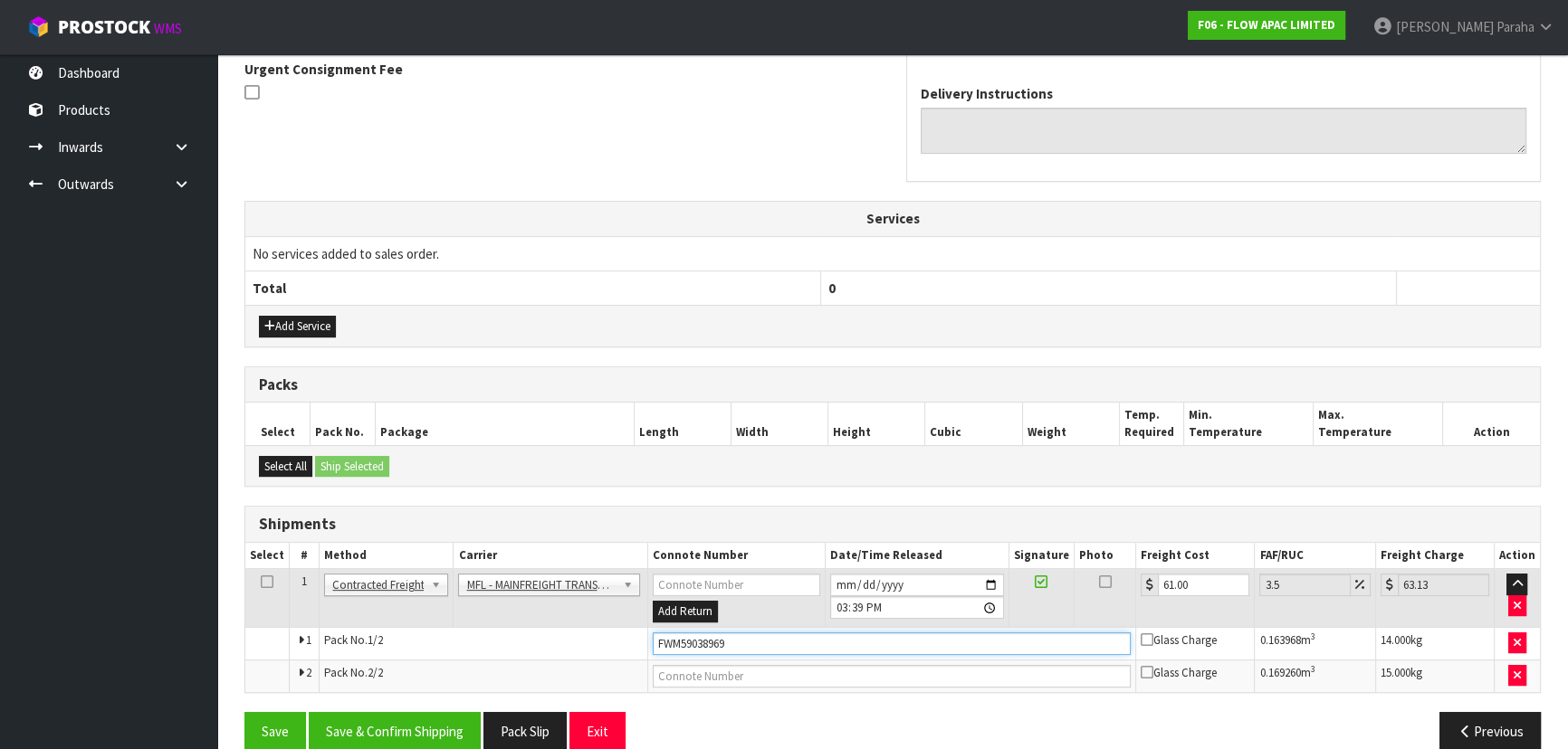
scroll to position [566, 0]
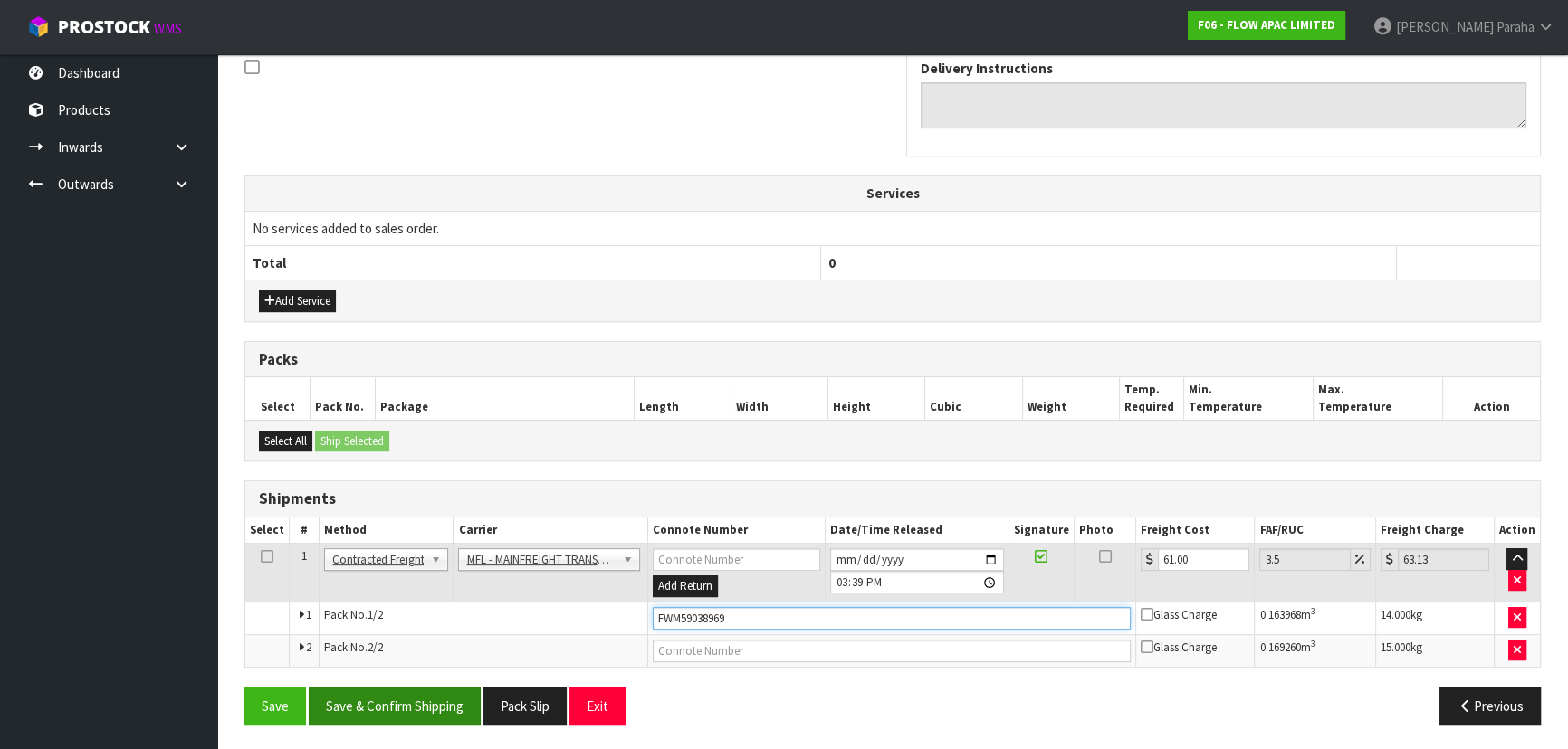
type input "FWM59038969"
click at [384, 703] on button "Save & Confirm Shipping" at bounding box center [395, 706] width 172 height 39
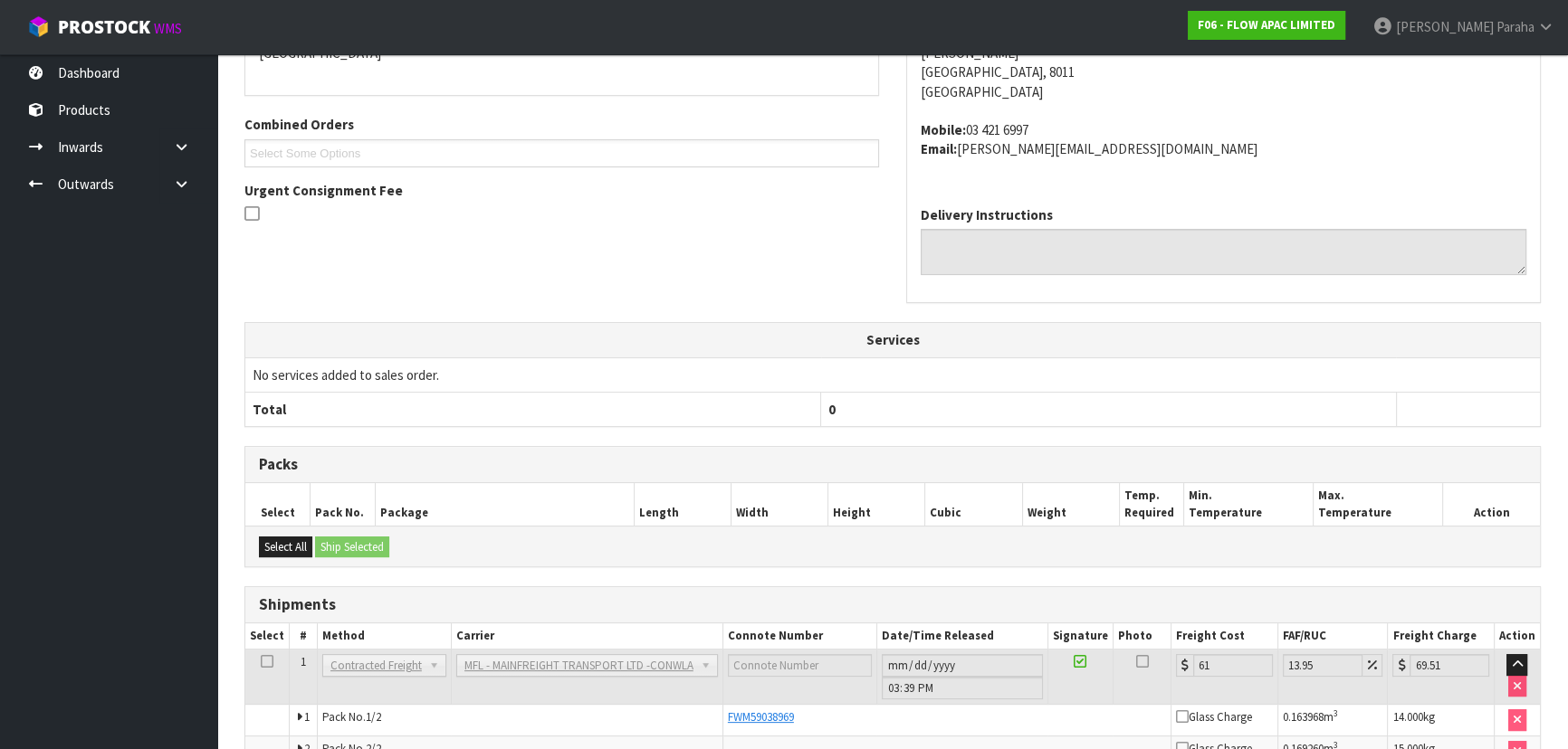
scroll to position [519, 0]
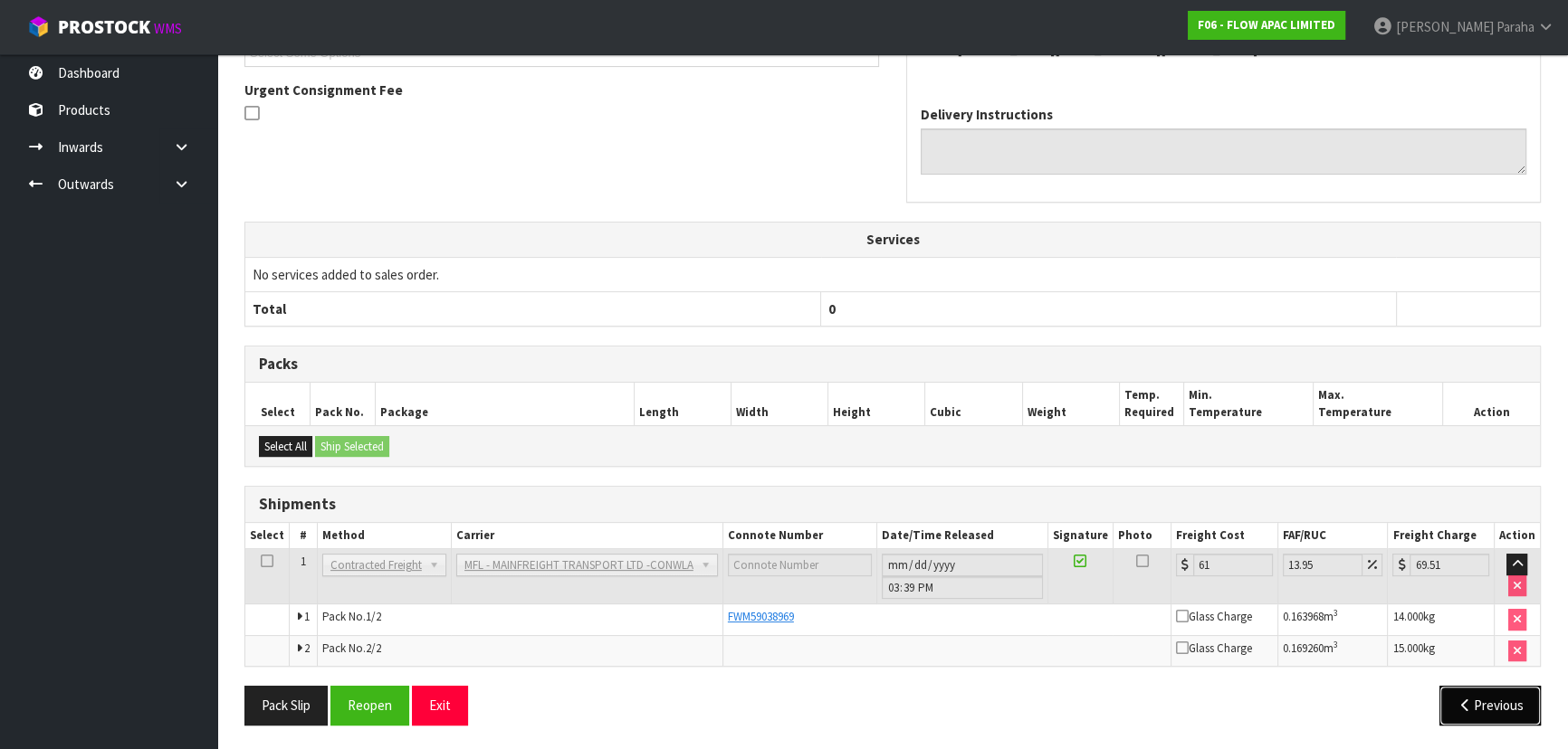
click at [1513, 706] on button "Previous" at bounding box center [1489, 706] width 101 height 39
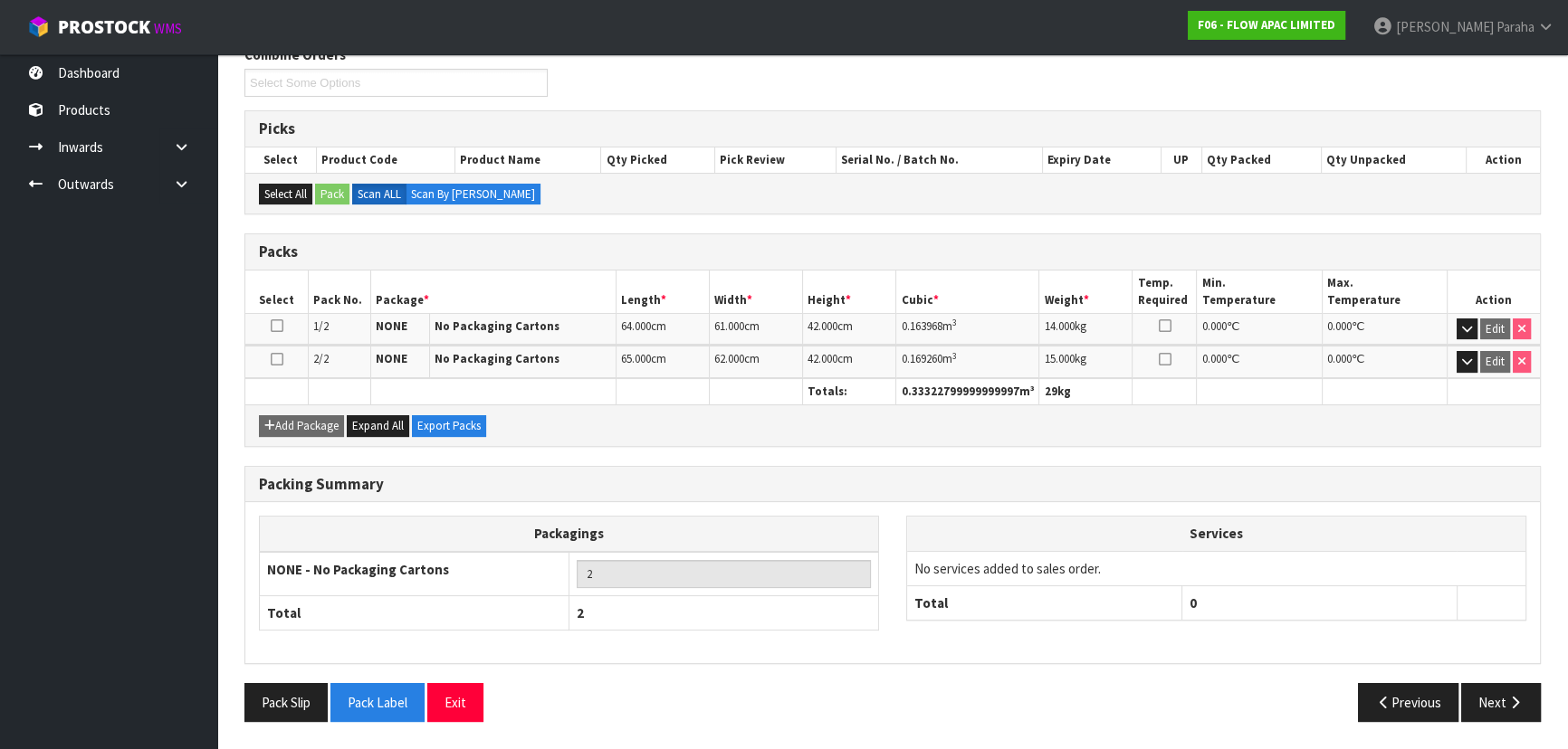
scroll to position [305, 0]
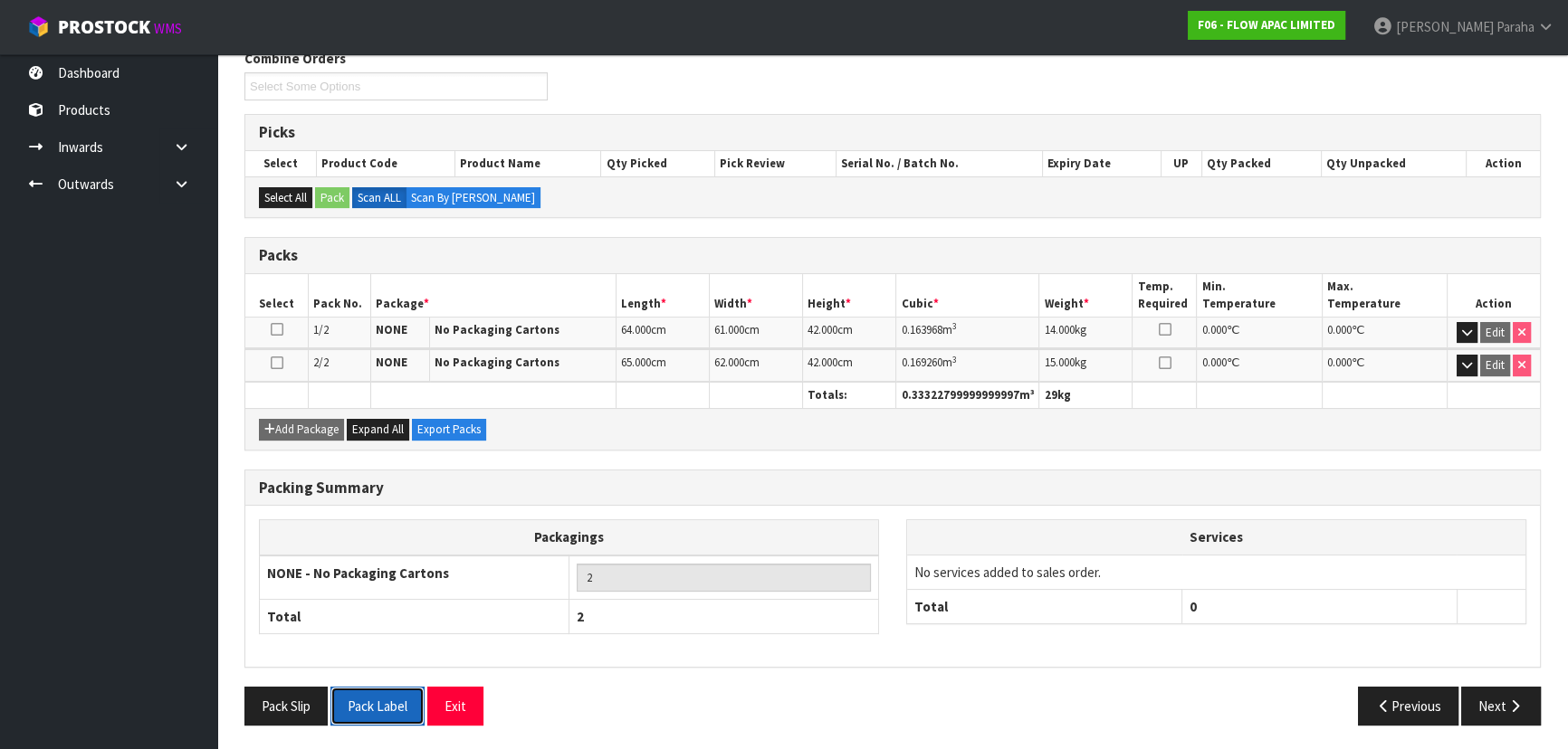
click at [362, 704] on button "Pack Label" at bounding box center [377, 706] width 94 height 39
click at [1326, 458] on div "Combine Orders F06-ORD0000404 F06-ORD0000418 Select Some Options Picks Select P…" at bounding box center [892, 395] width 1296 height 691
click at [1503, 700] on button "Next" at bounding box center [1500, 706] width 79 height 39
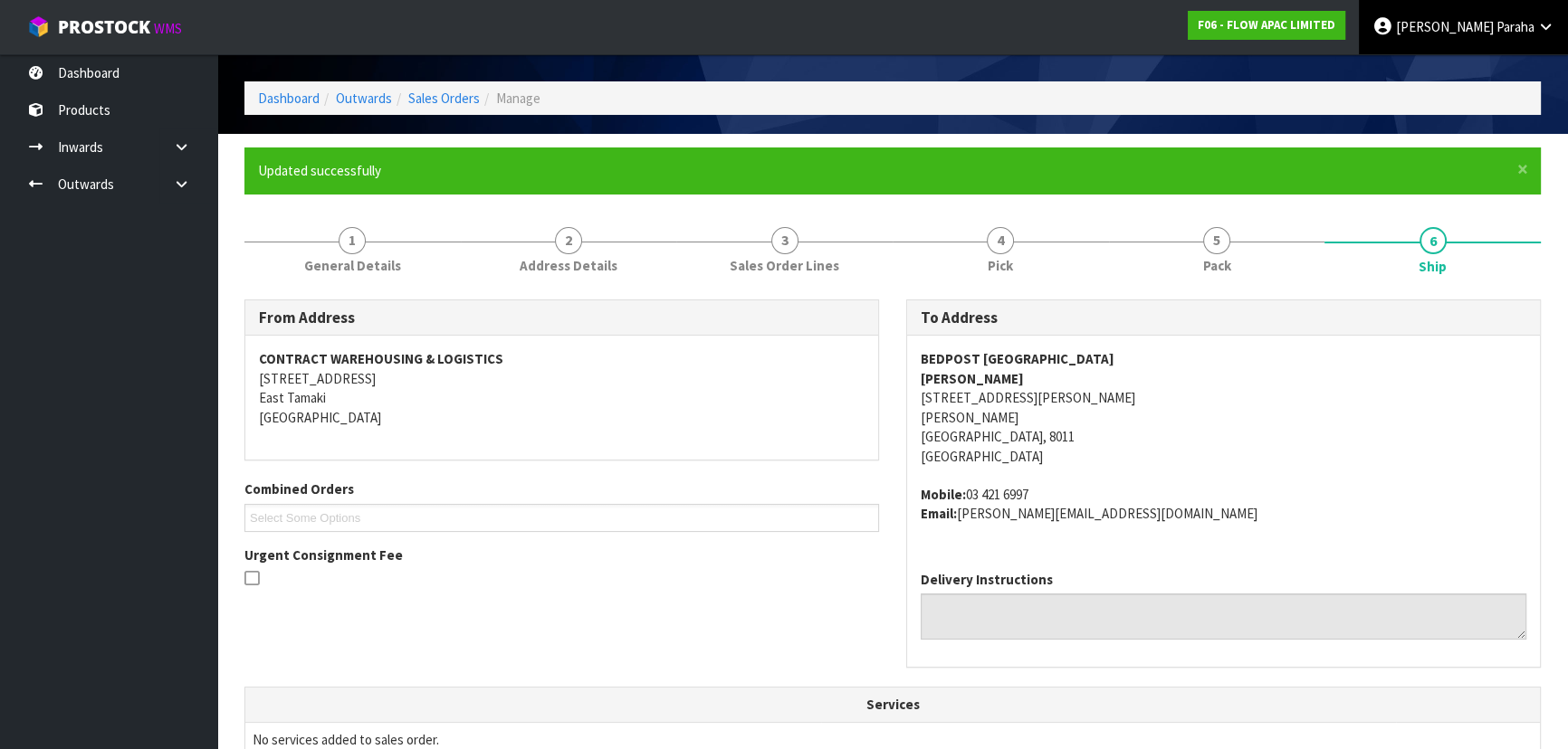
scroll to position [26, 0]
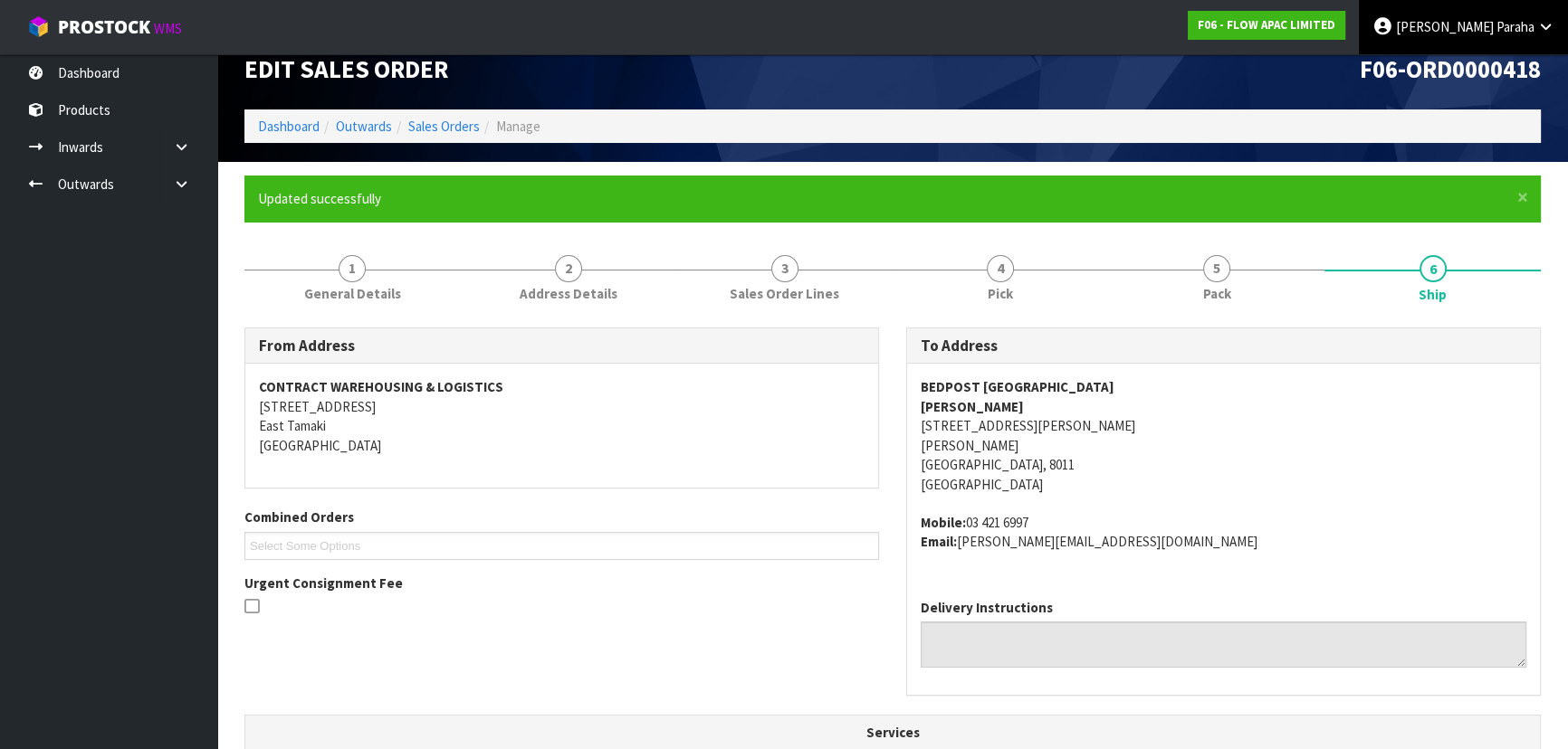
click at [1503, 32] on span "Paraha" at bounding box center [1515, 27] width 38 height 17
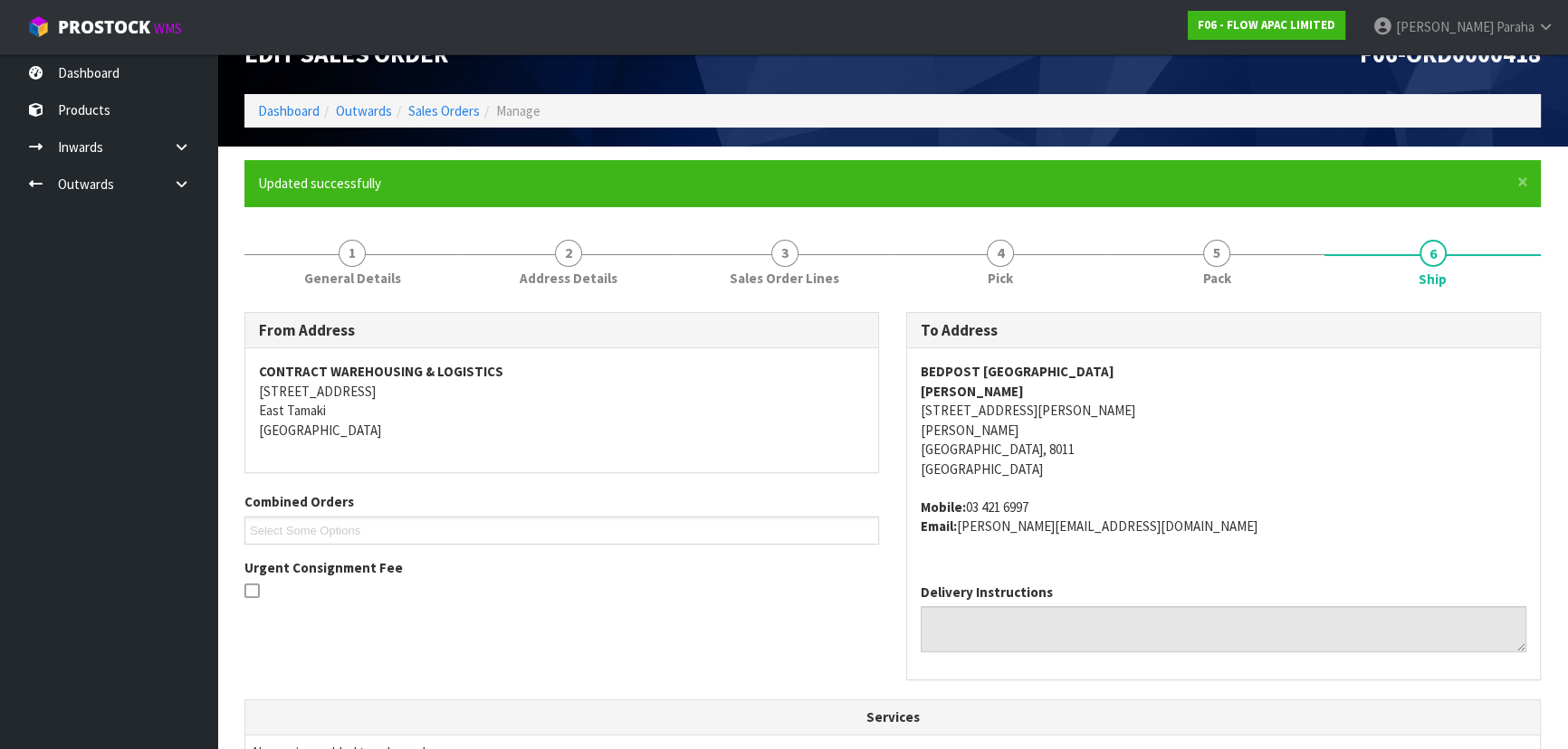
scroll to position [0, 0]
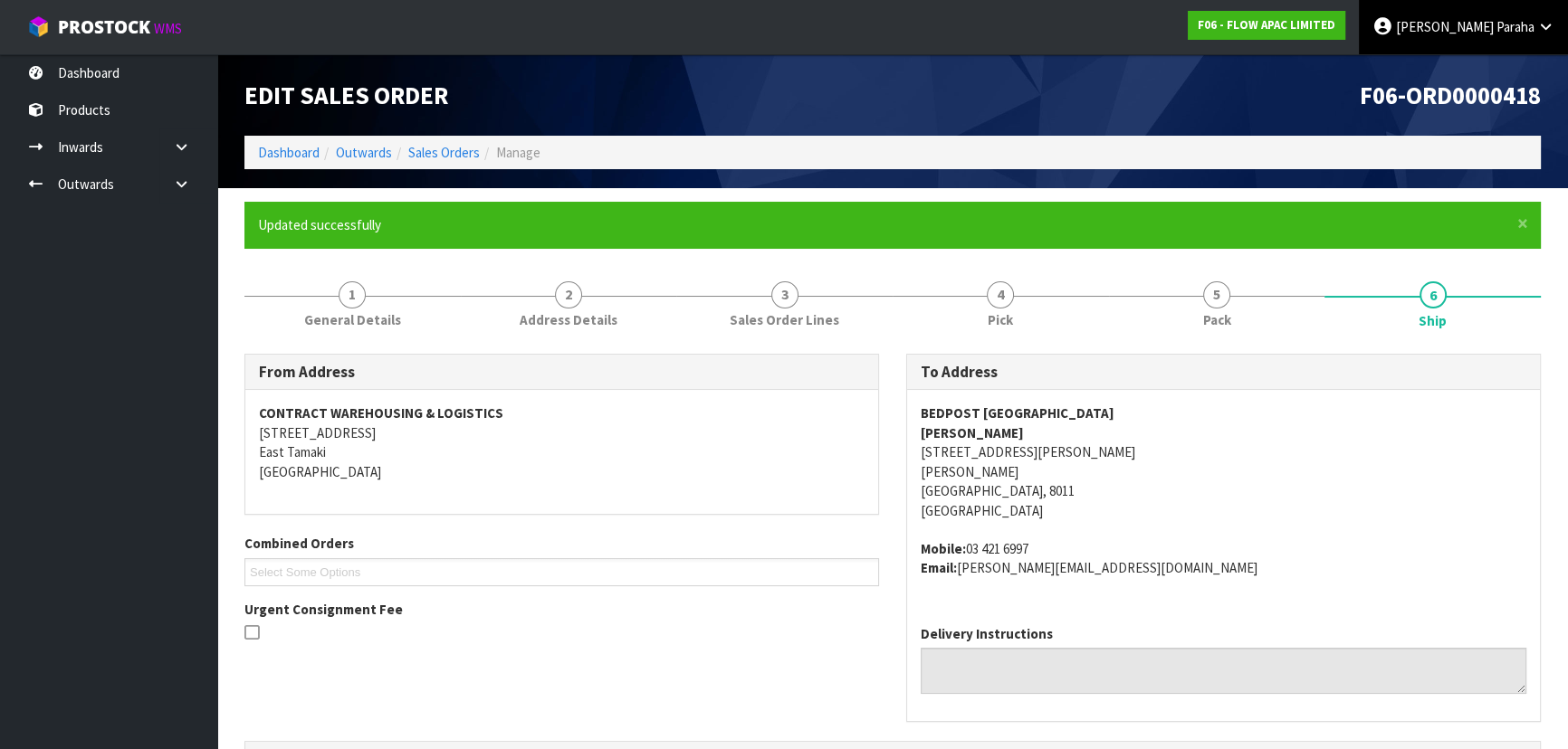
click at [1522, 35] on span "Paraha" at bounding box center [1515, 27] width 38 height 17
click at [1512, 65] on link "Logout" at bounding box center [1496, 71] width 143 height 24
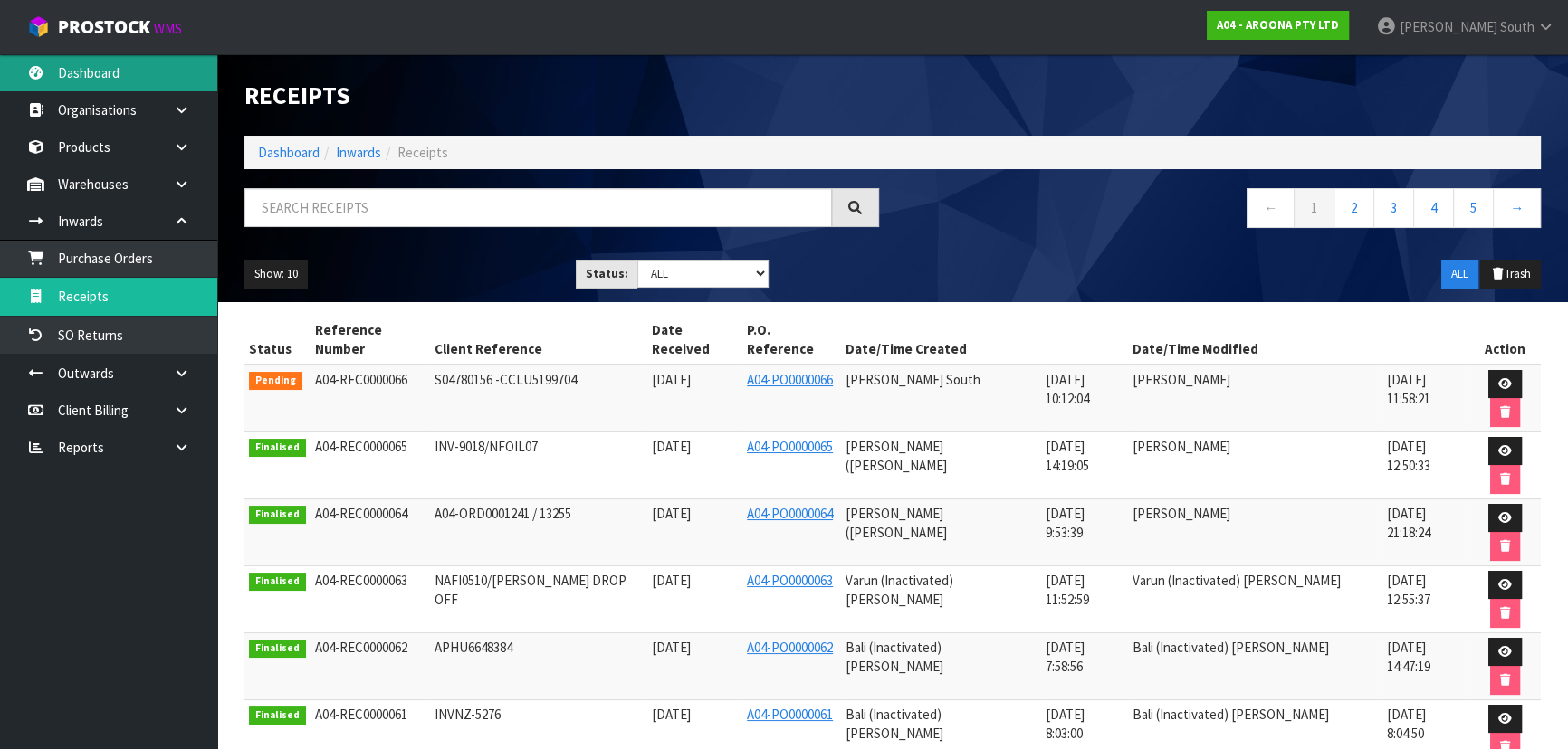
click at [132, 83] on link "Dashboard" at bounding box center [108, 72] width 217 height 37
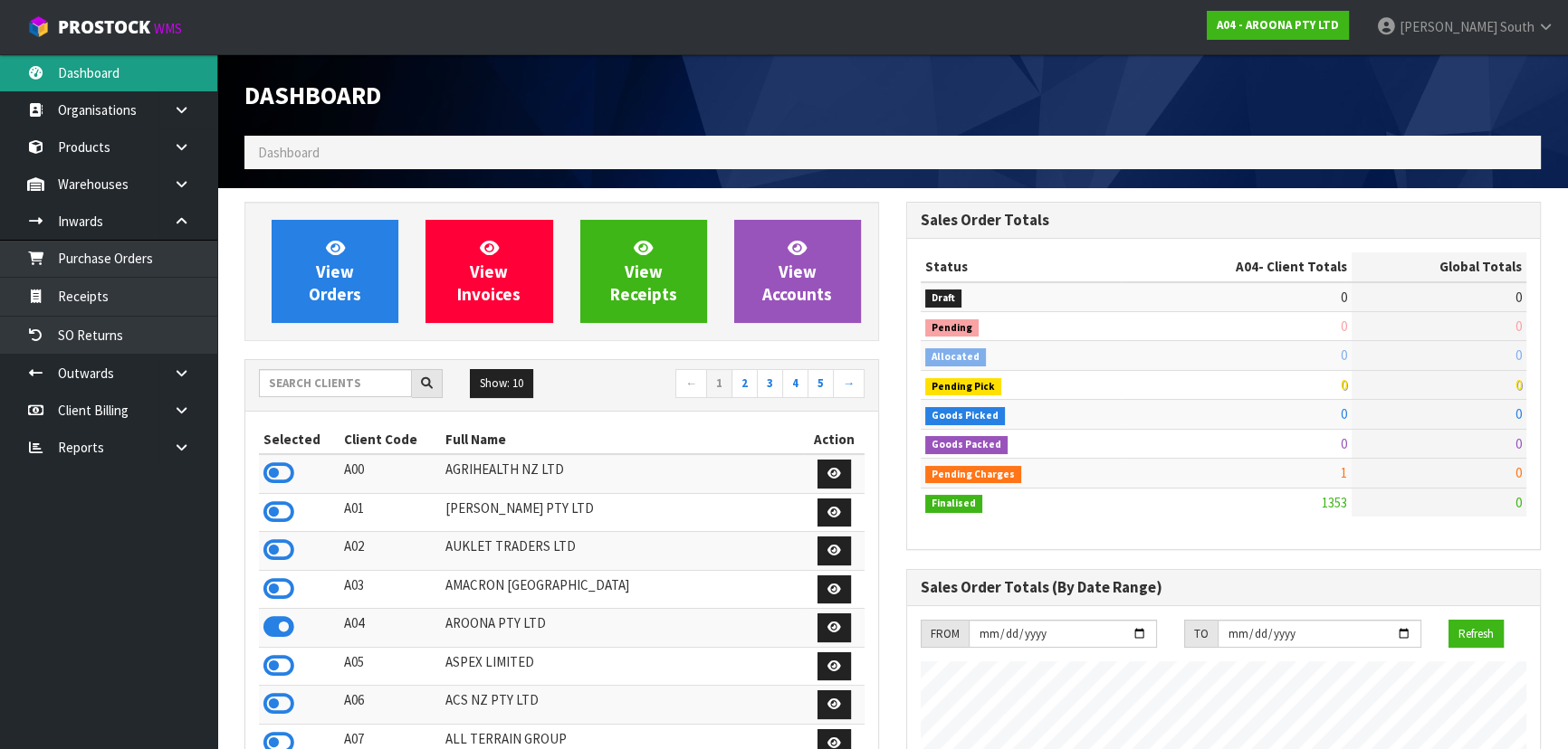
scroll to position [1164, 660]
click at [335, 380] on input "text" at bounding box center [335, 382] width 153 height 28
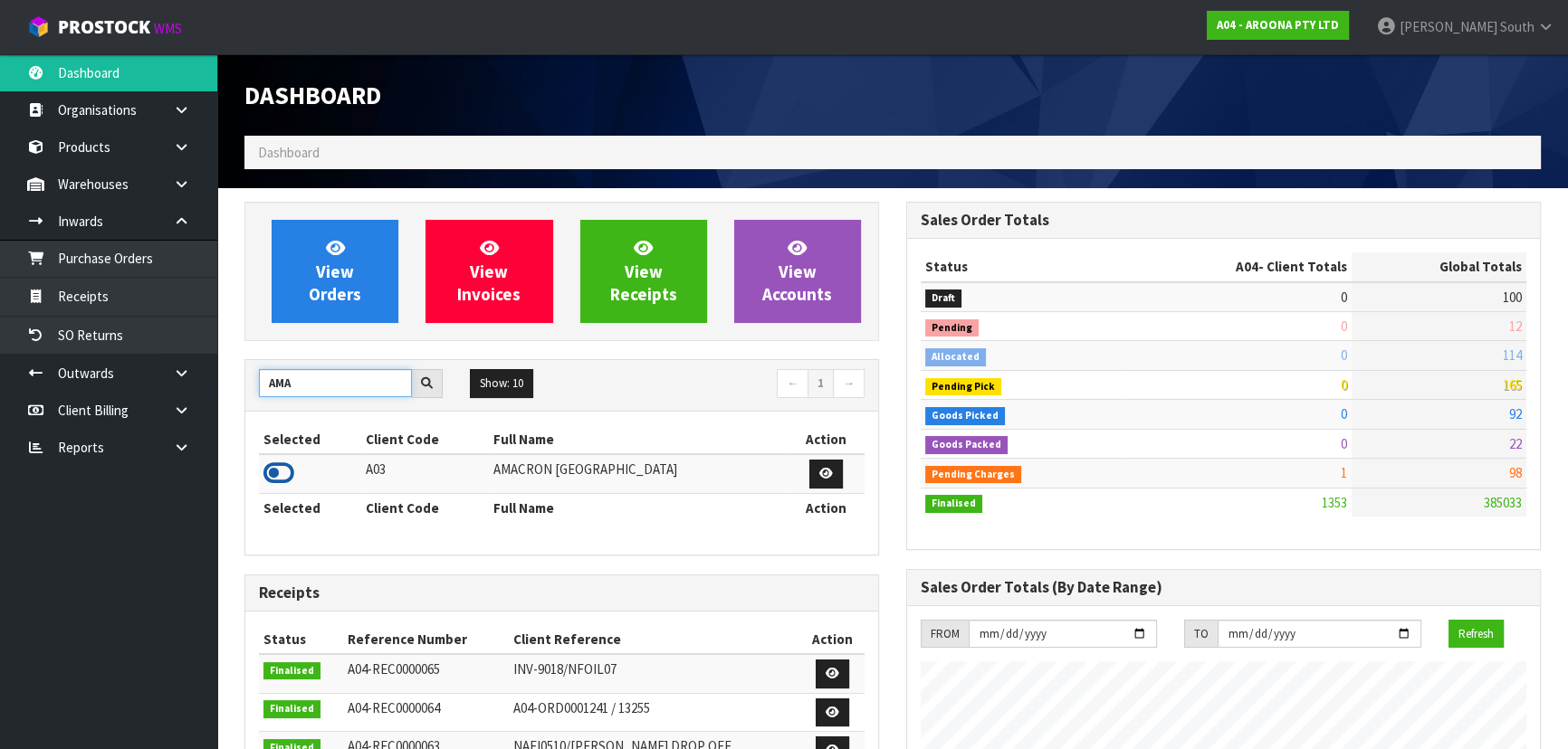
type input "AMA"
click at [272, 466] on icon at bounding box center [279, 473] width 31 height 27
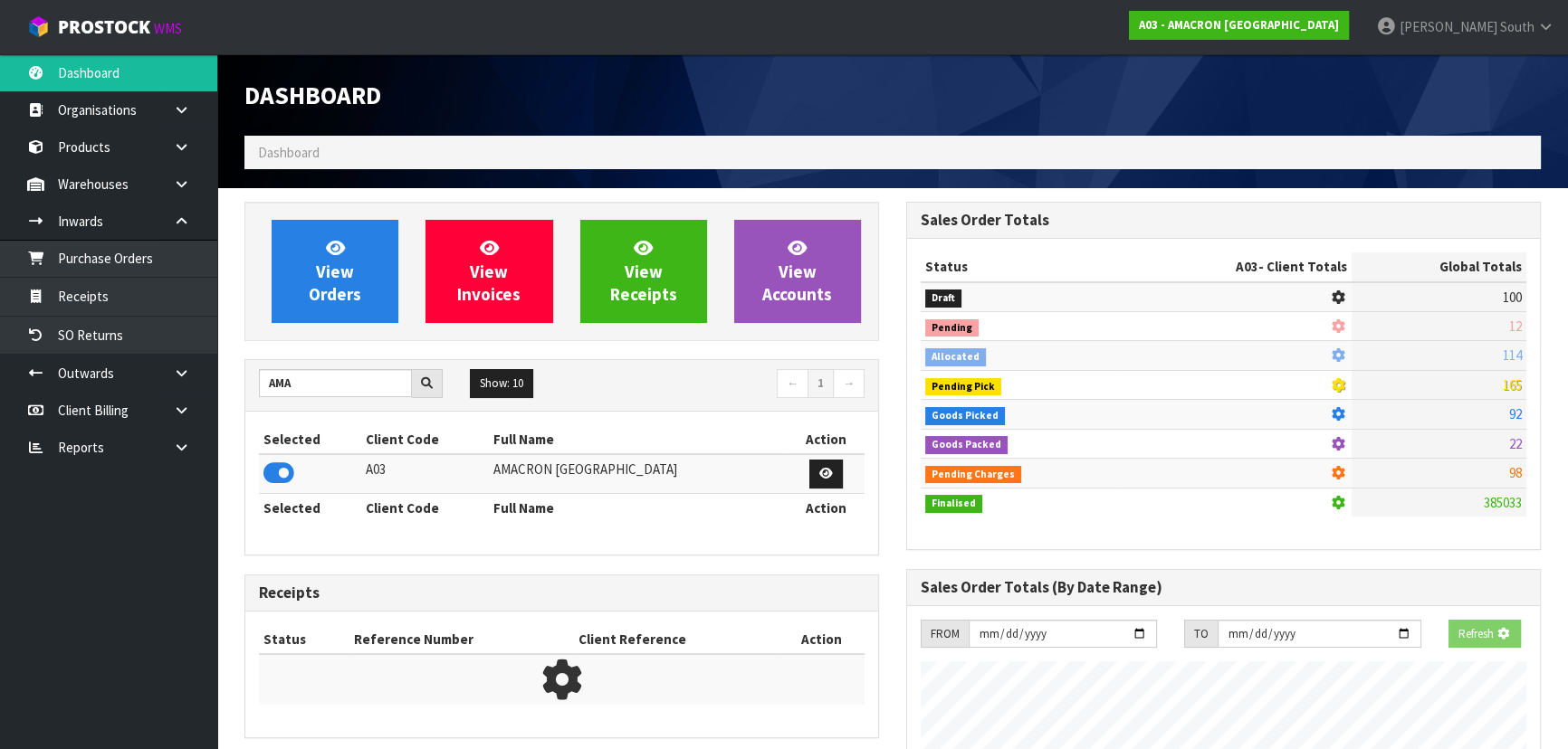
scroll to position [1134, 660]
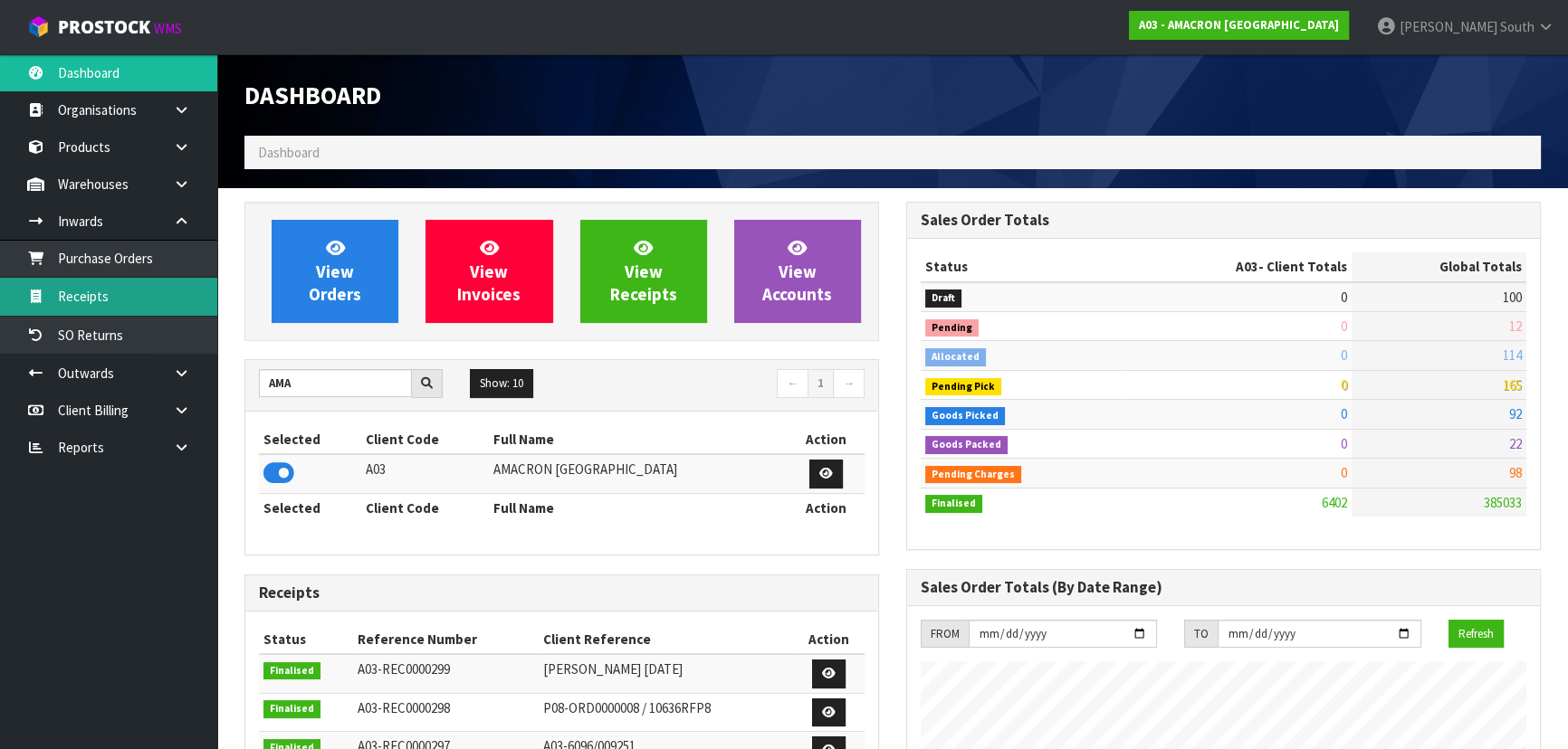
click at [136, 287] on link "Receipts" at bounding box center [108, 296] width 217 height 37
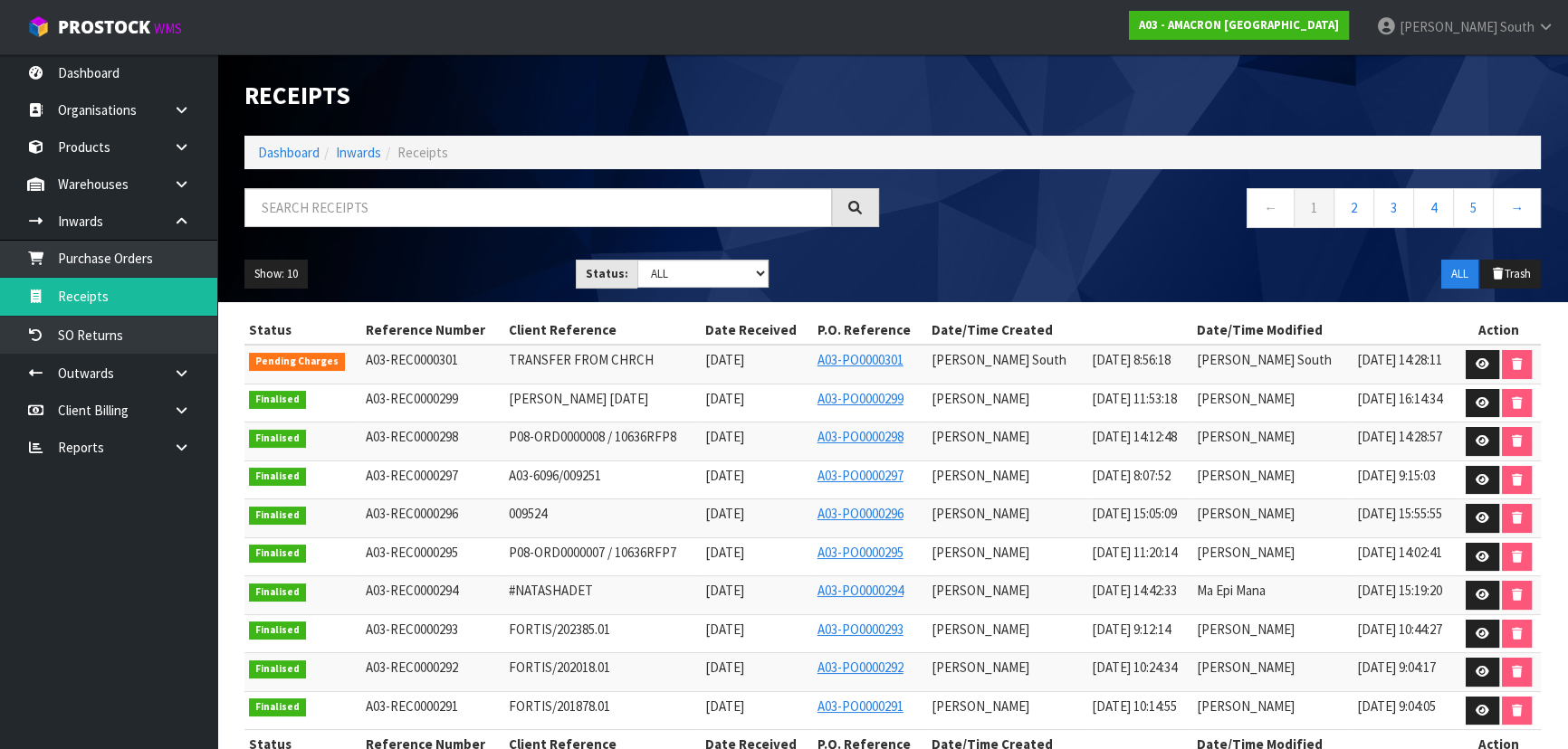
click at [561, 357] on span "TRANSFER FROM CHRCH" at bounding box center [581, 360] width 145 height 17
drag, startPoint x: 507, startPoint y: 354, endPoint x: 643, endPoint y: 365, distance: 136.4
click at [643, 365] on td "TRANSFER FROM CHRCH" at bounding box center [602, 364] width 196 height 39
copy span "TRANSFER FROM CHRCH"
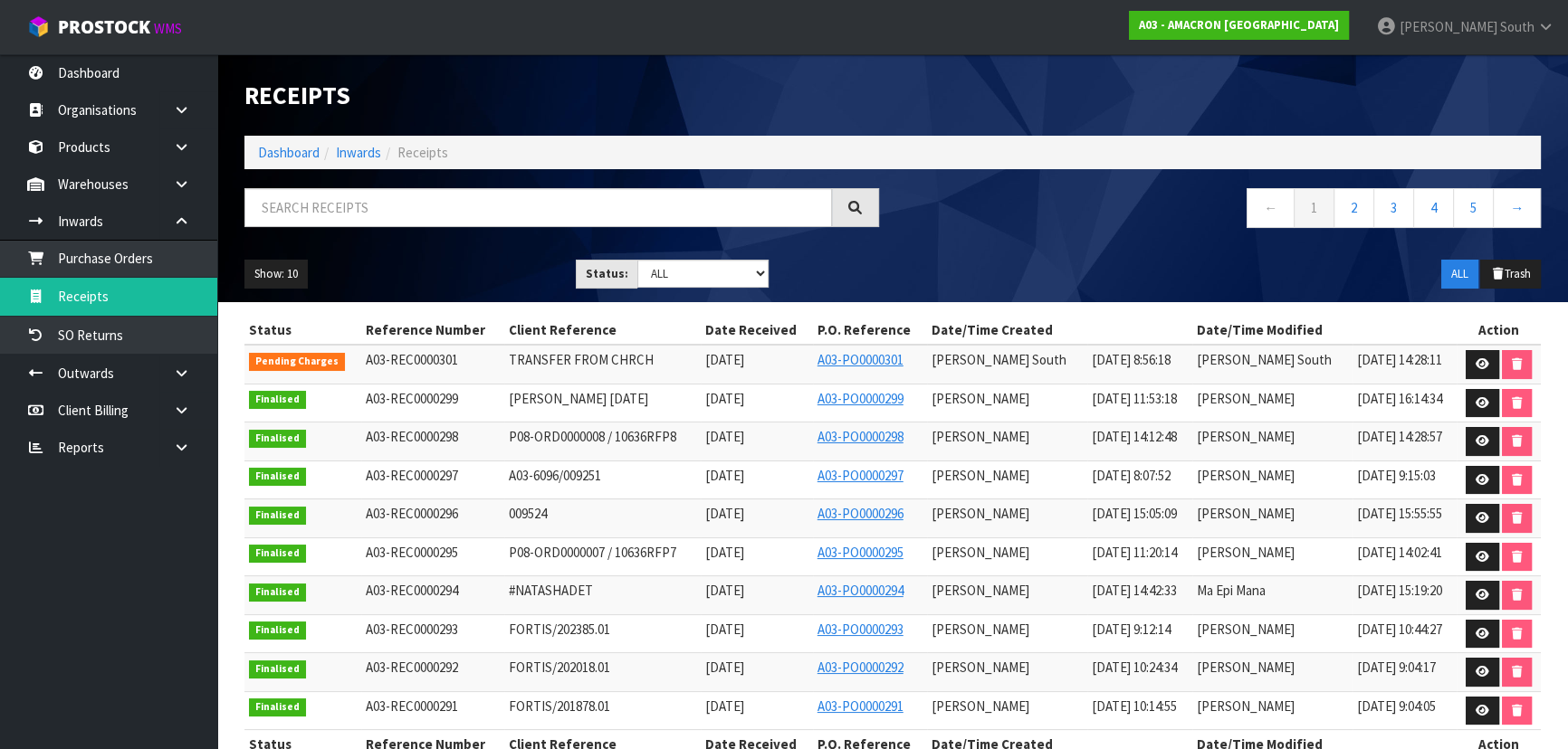
click at [1030, 262] on div "Show: 10 5 10 25 50 Status: Draft Pending Goods Checked Goods Putaway Pending C…" at bounding box center [892, 274] width 1324 height 56
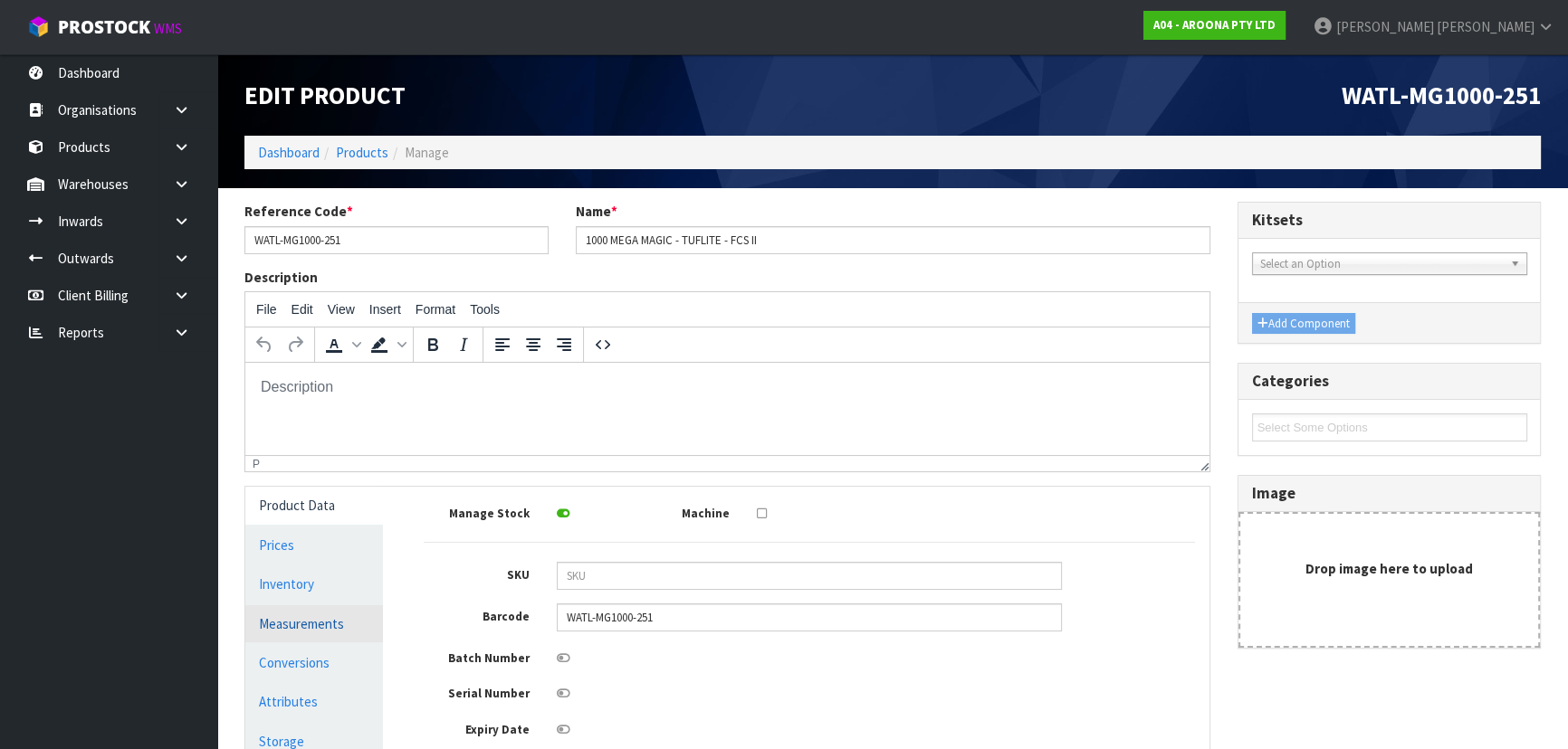
click at [272, 615] on link "Measurements" at bounding box center [314, 624] width 137 height 37
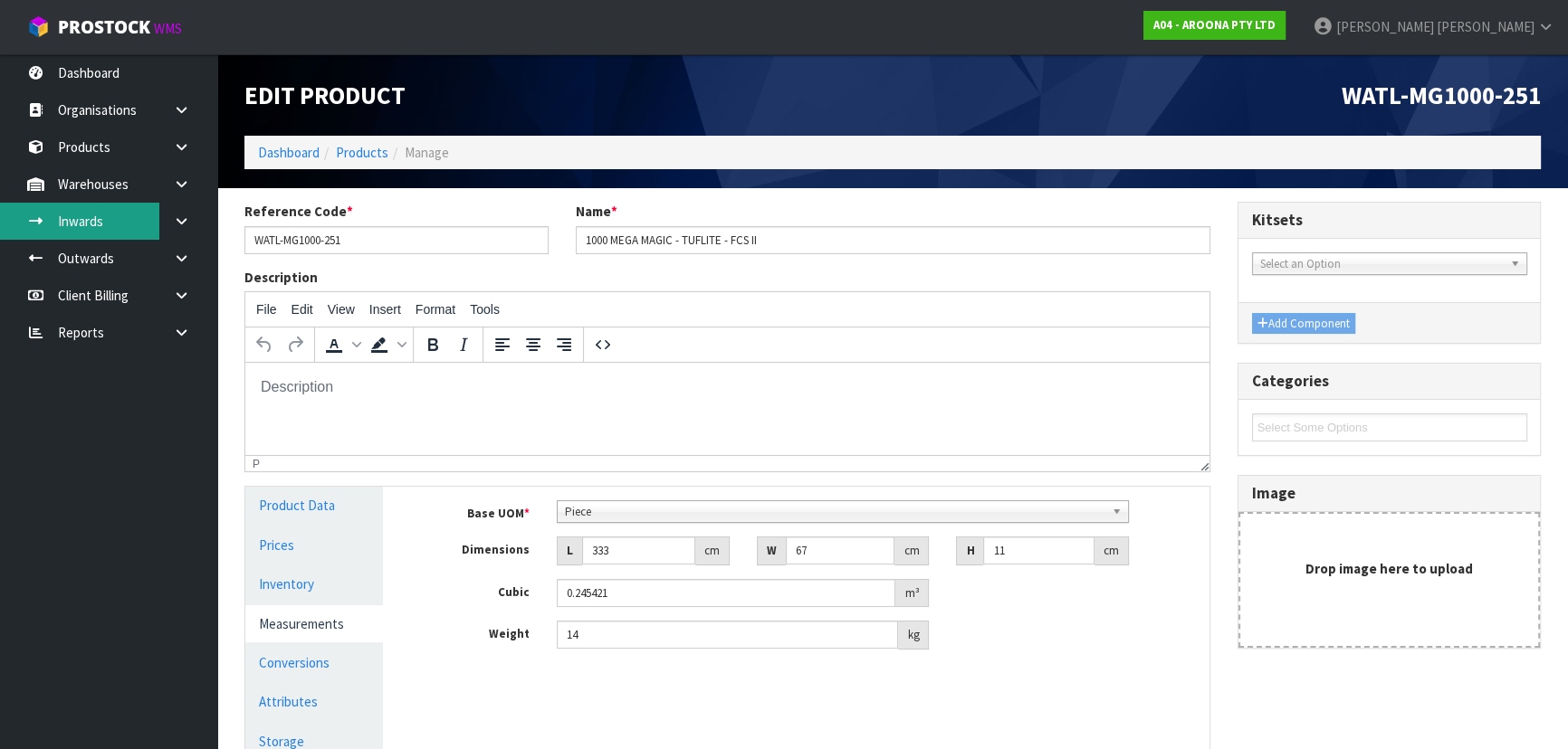
click at [98, 203] on link "Inwards" at bounding box center [108, 221] width 217 height 37
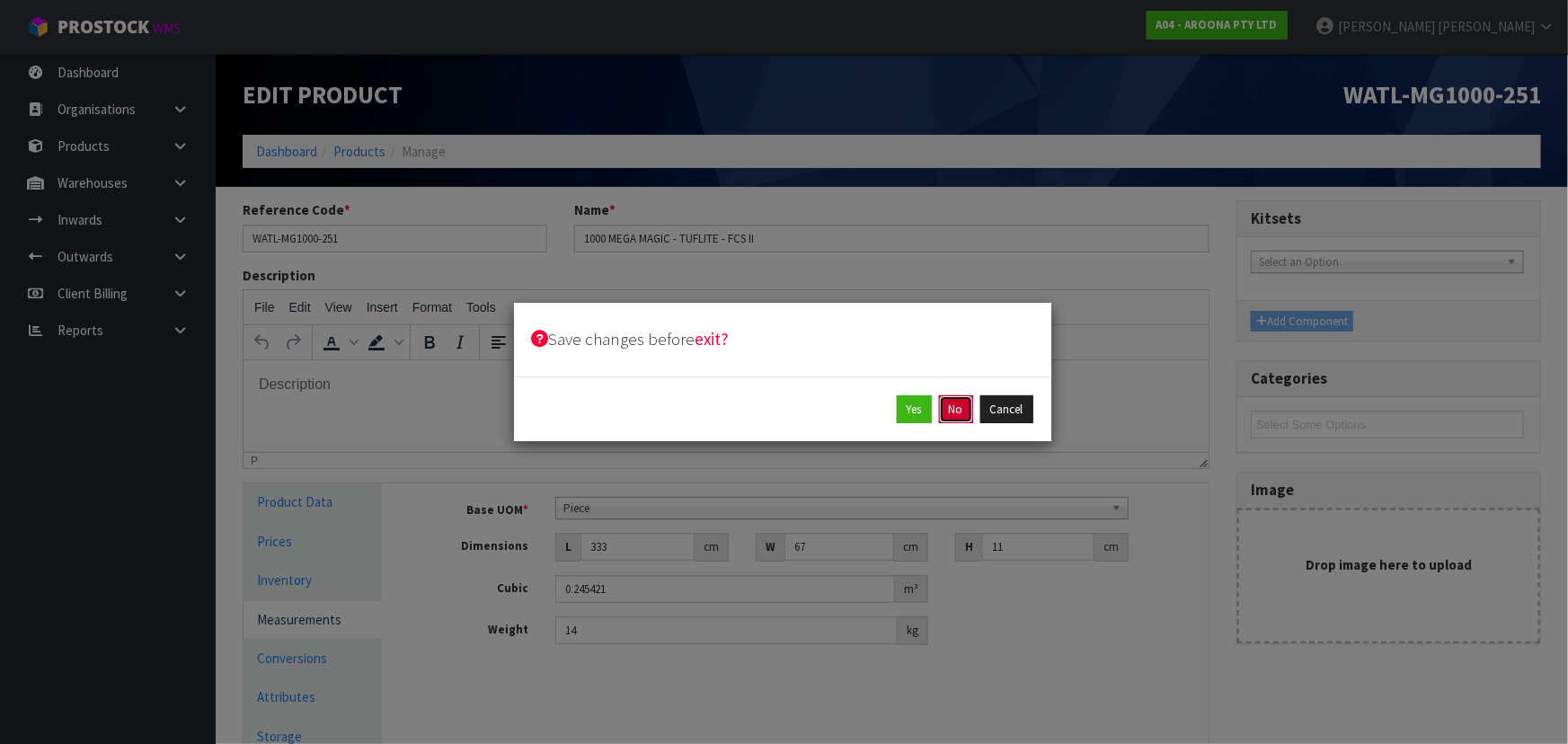
click at [953, 409] on button "No" at bounding box center [957, 409] width 35 height 29
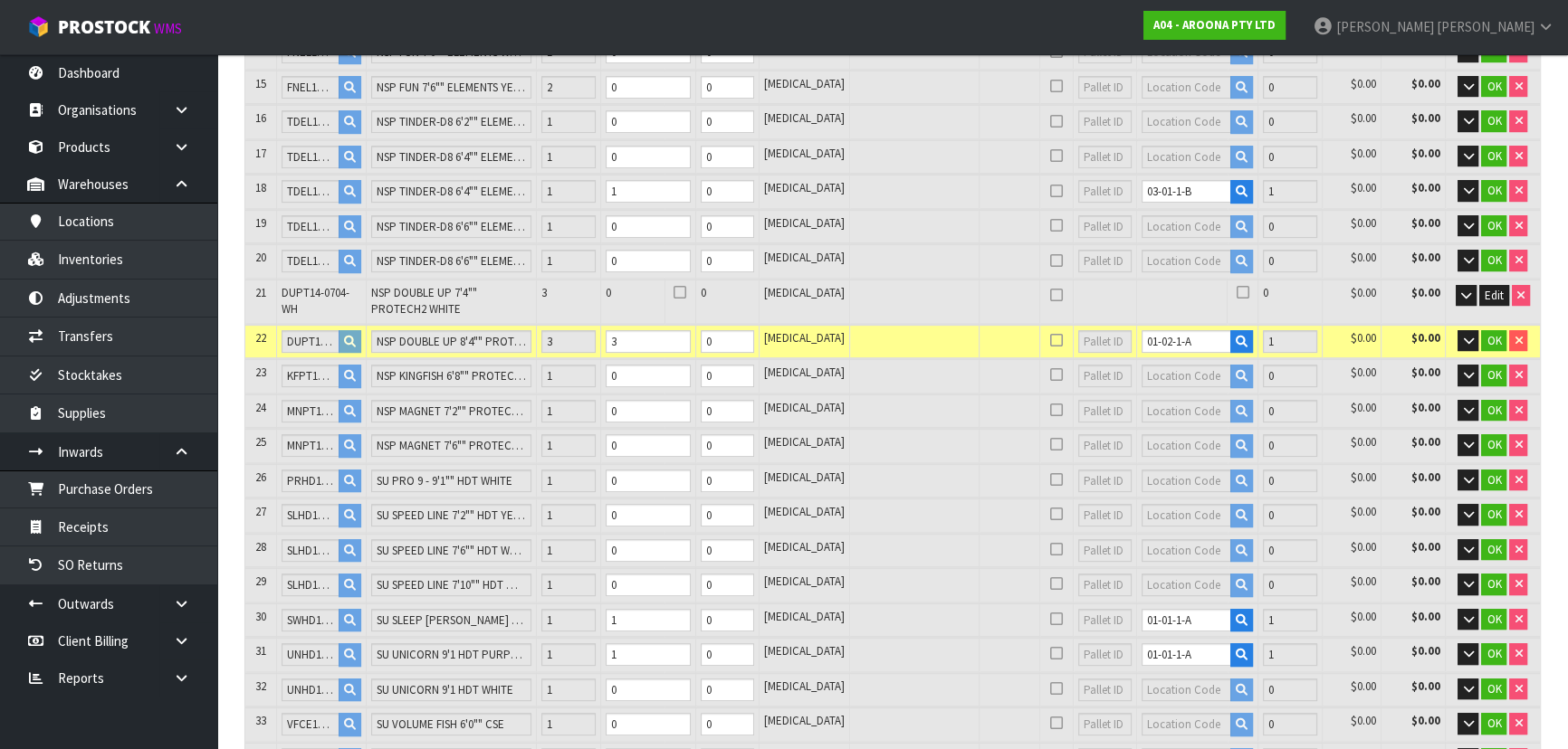
scroll to position [742, 0]
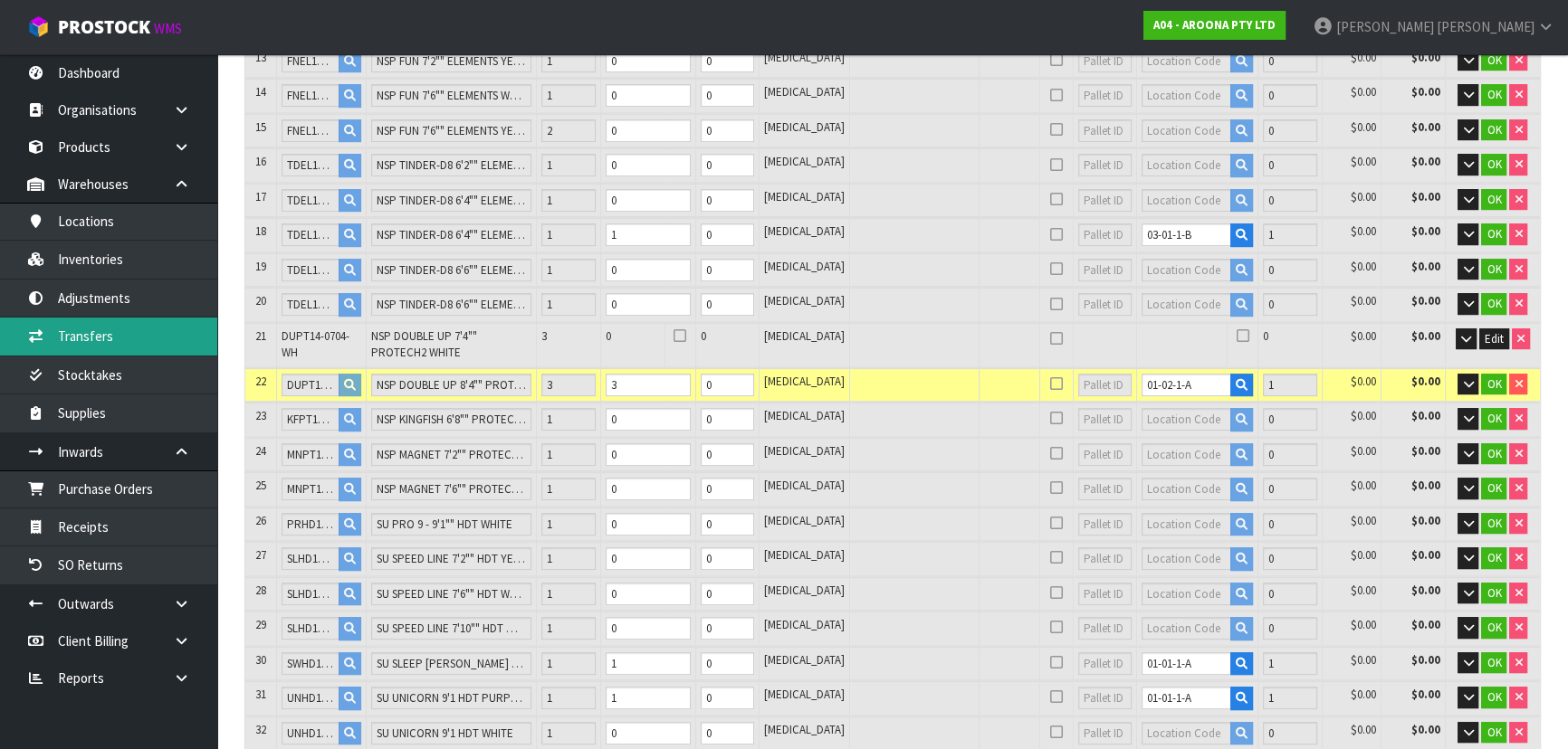
click at [98, 327] on link "Transfers" at bounding box center [108, 336] width 217 height 37
